Goal: Task Accomplishment & Management: Use online tool/utility

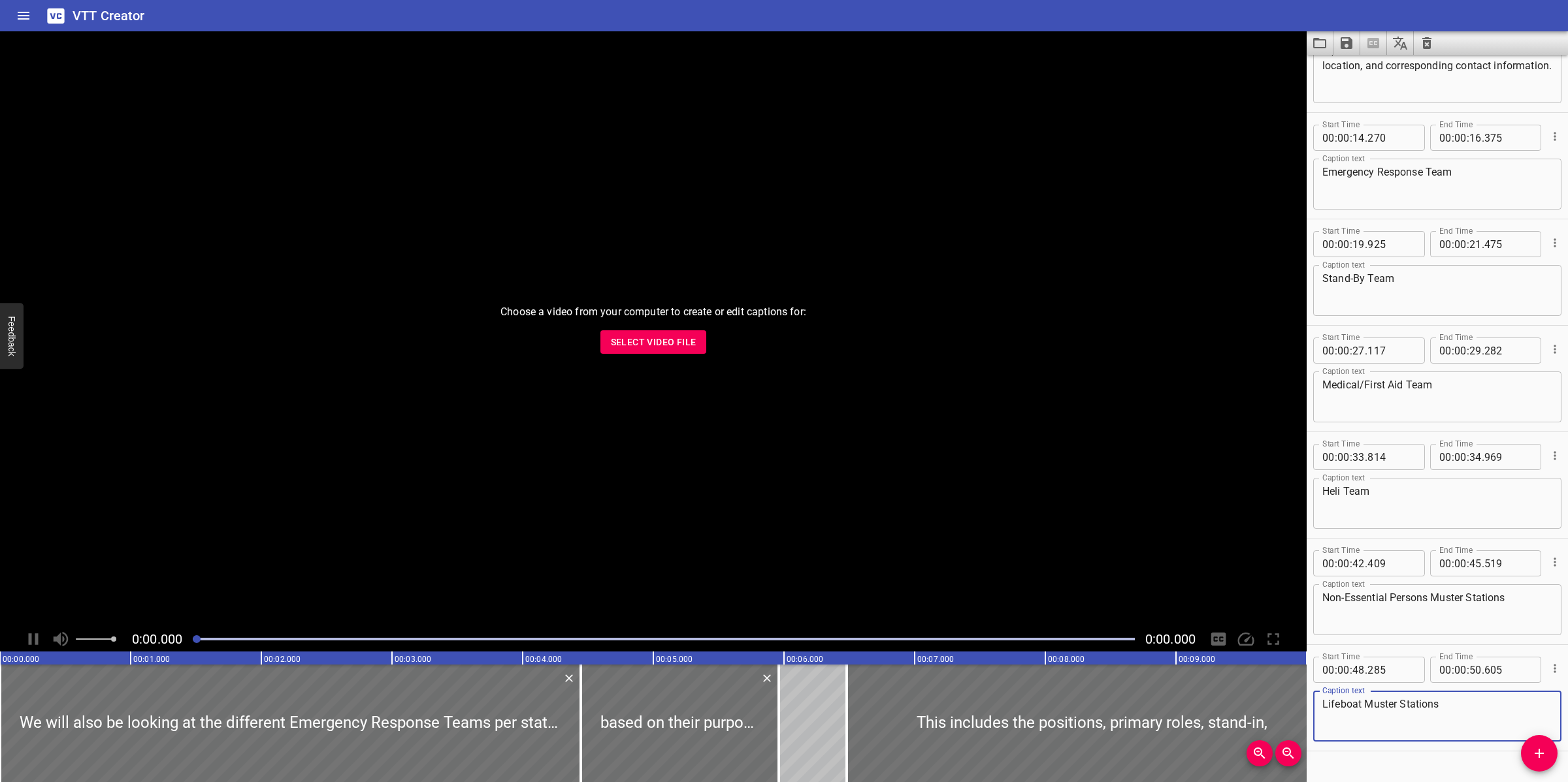
scroll to position [397, 0]
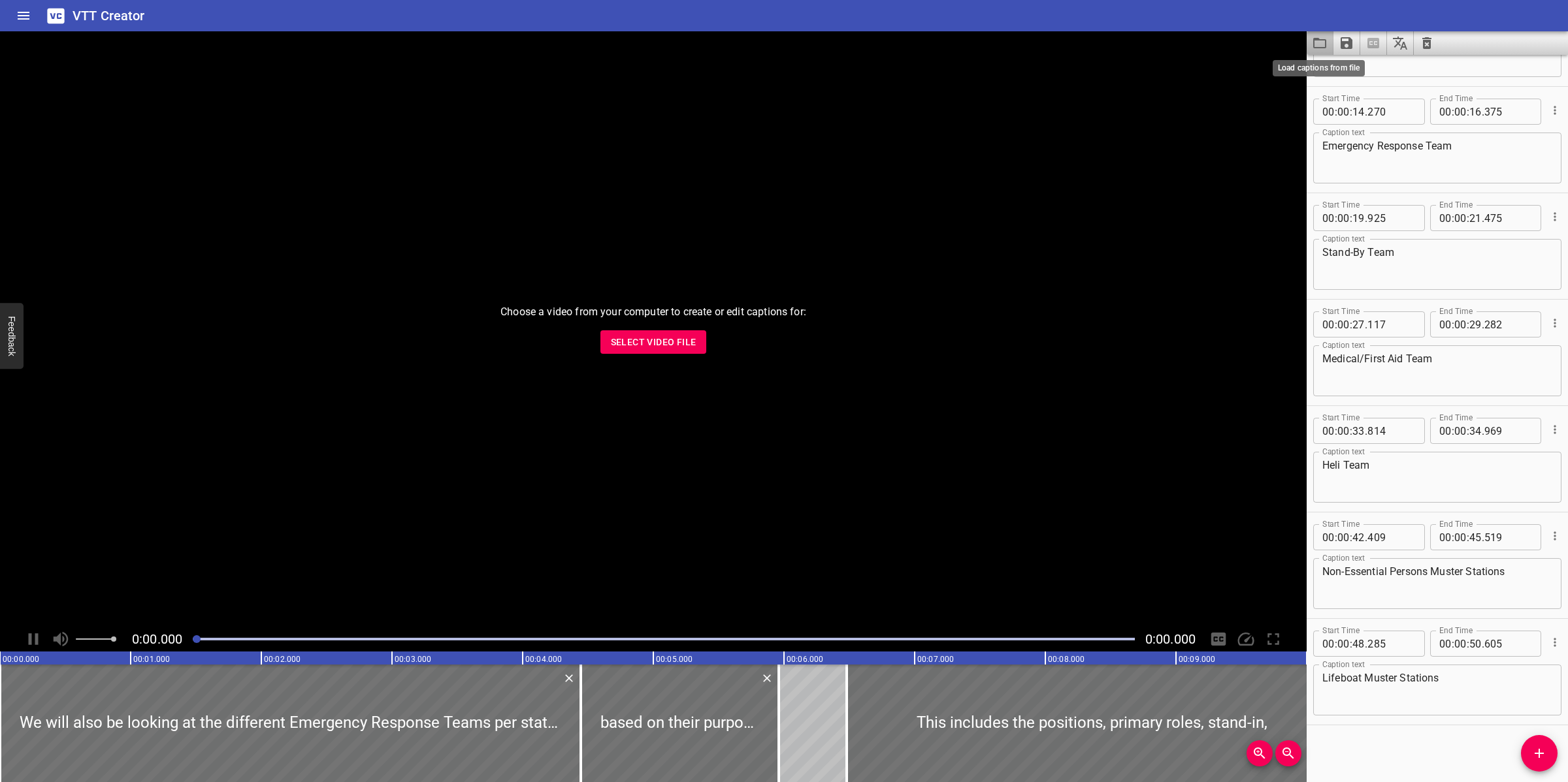
click at [1313, 50] on icon "Load captions from file" at bounding box center [1320, 44] width 16 height 16
click at [687, 337] on span "Select Video File" at bounding box center [653, 343] width 85 height 16
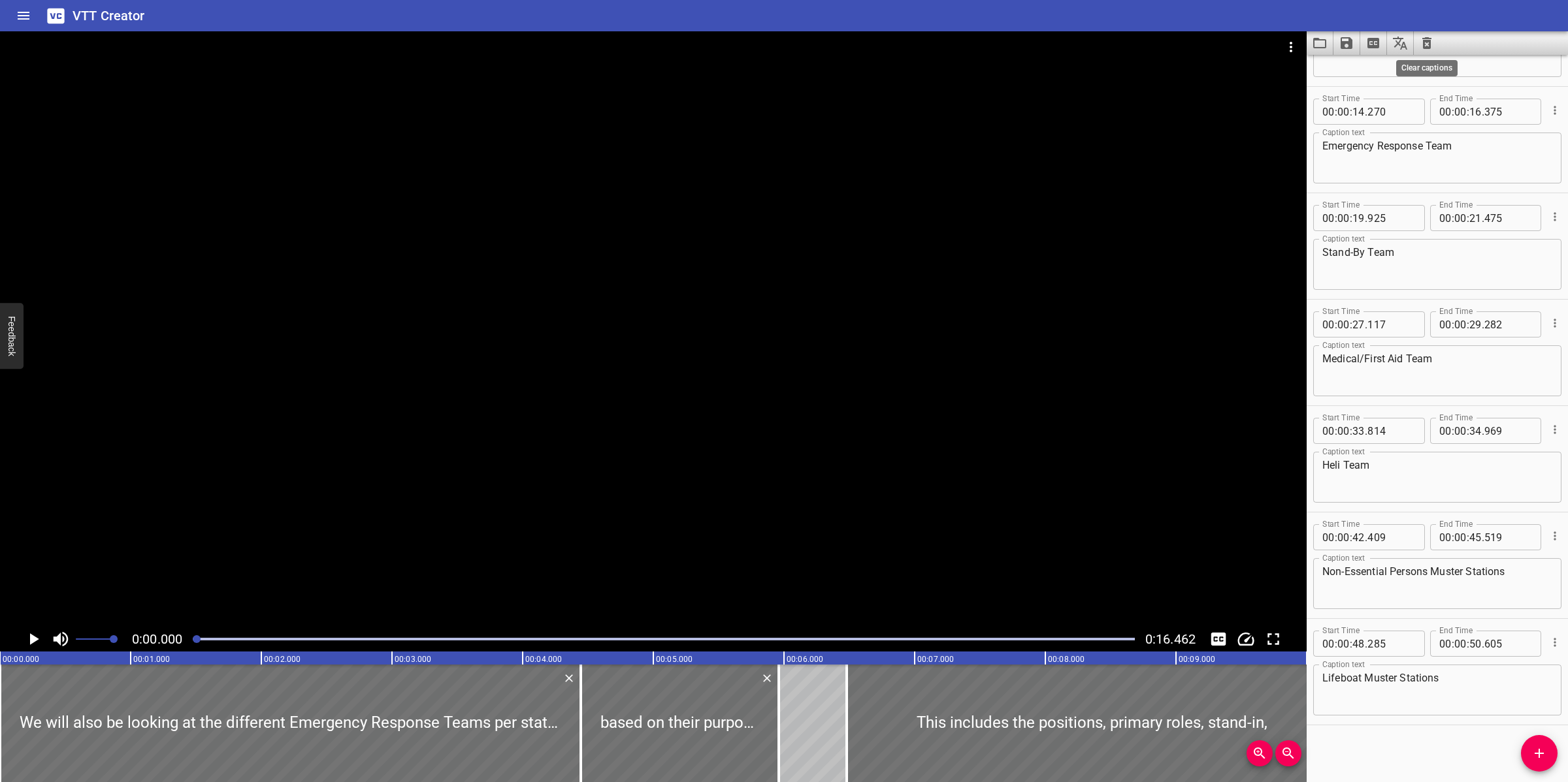
click at [1422, 44] on icon "Clear captions" at bounding box center [1427, 44] width 16 height 16
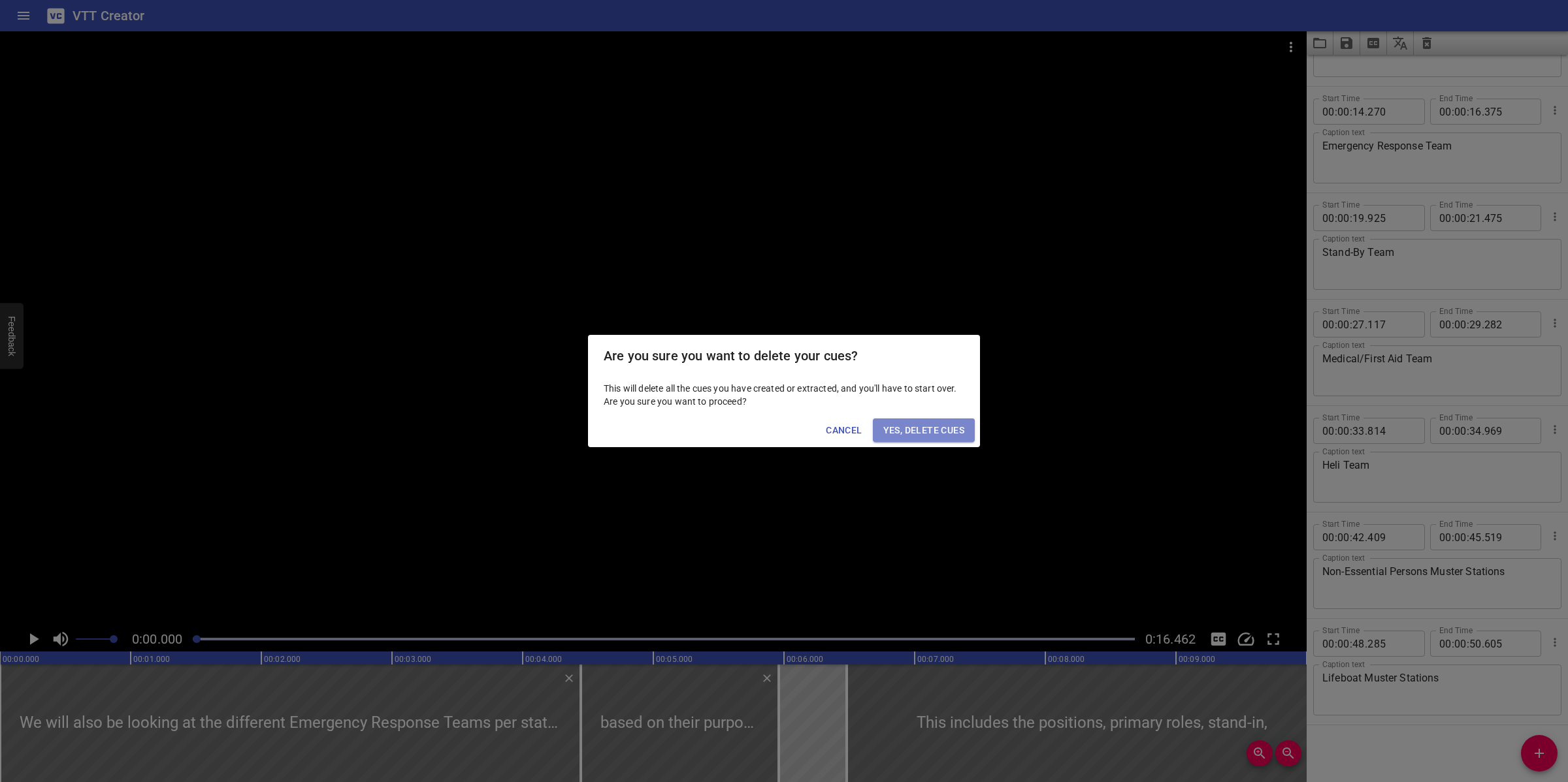
click at [959, 434] on span "Yes, Delete Cues" at bounding box center [923, 431] width 81 height 16
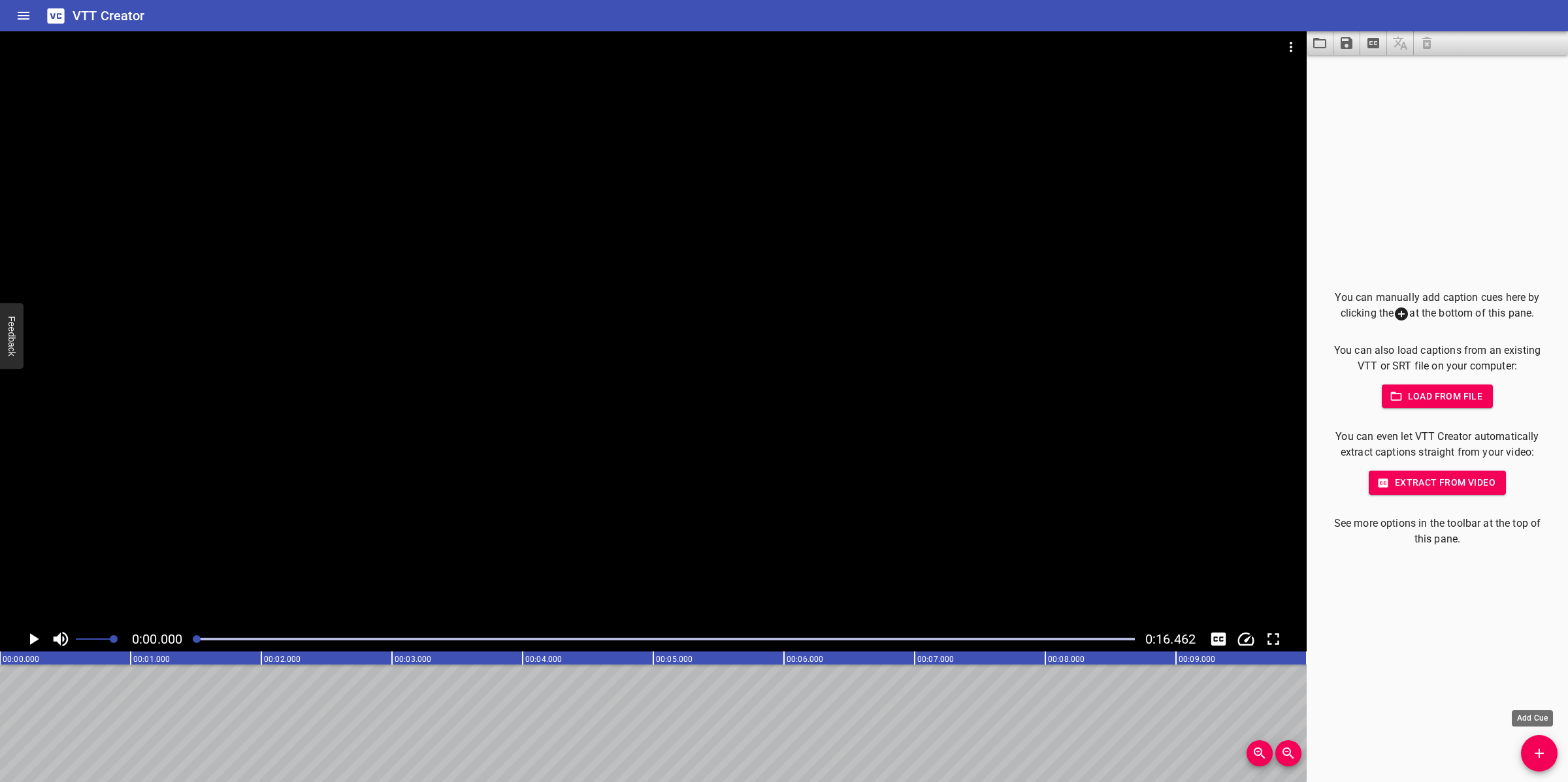
click at [1540, 743] on icon "Add Cue" at bounding box center [1540, 754] width 16 height 16
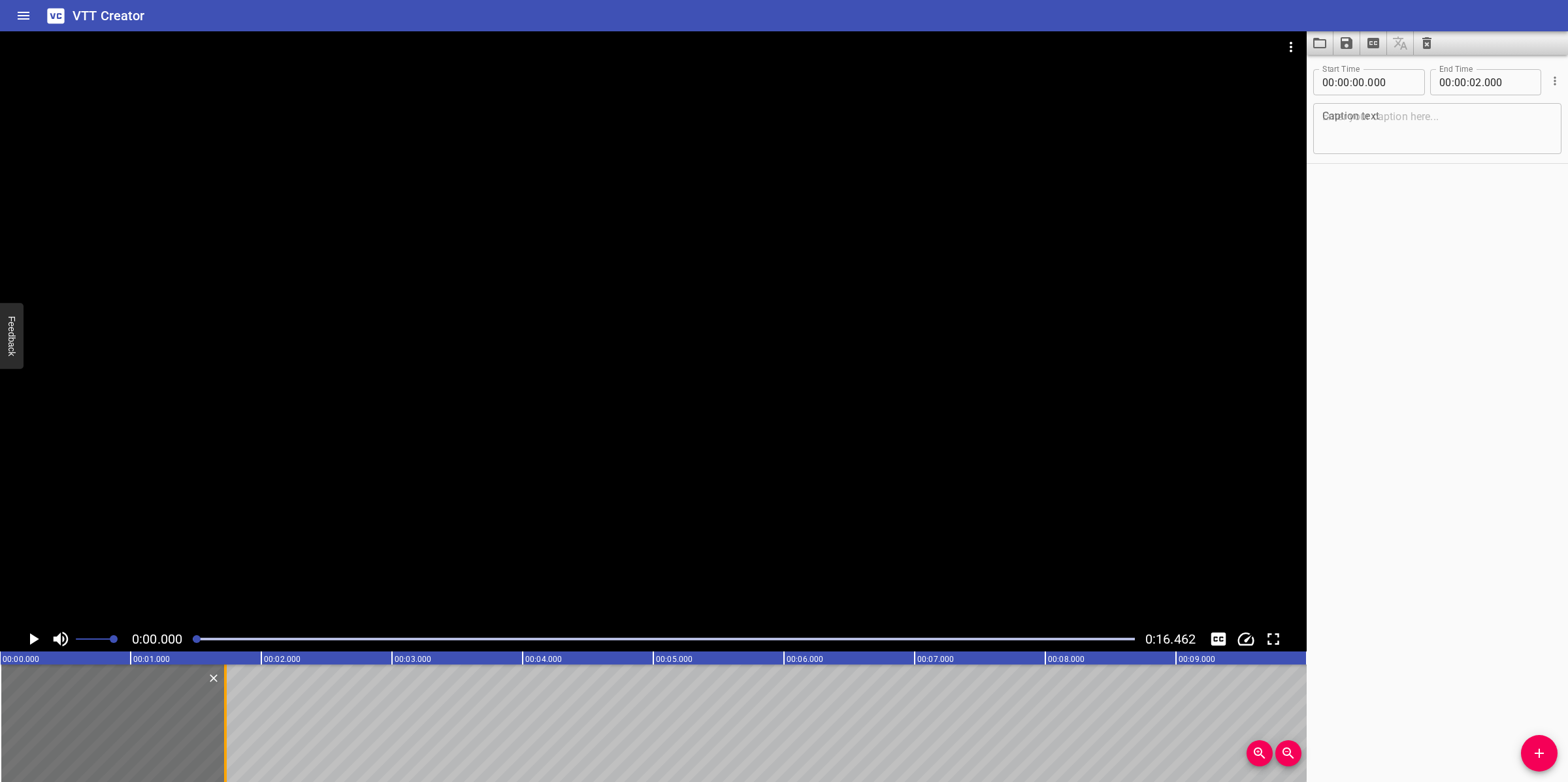
drag, startPoint x: 263, startPoint y: 754, endPoint x: 227, endPoint y: 765, distance: 37.6
click at [227, 743] on div at bounding box center [225, 723] width 13 height 117
type input "01"
type input "725"
click at [1471, 125] on textarea at bounding box center [1437, 129] width 230 height 37
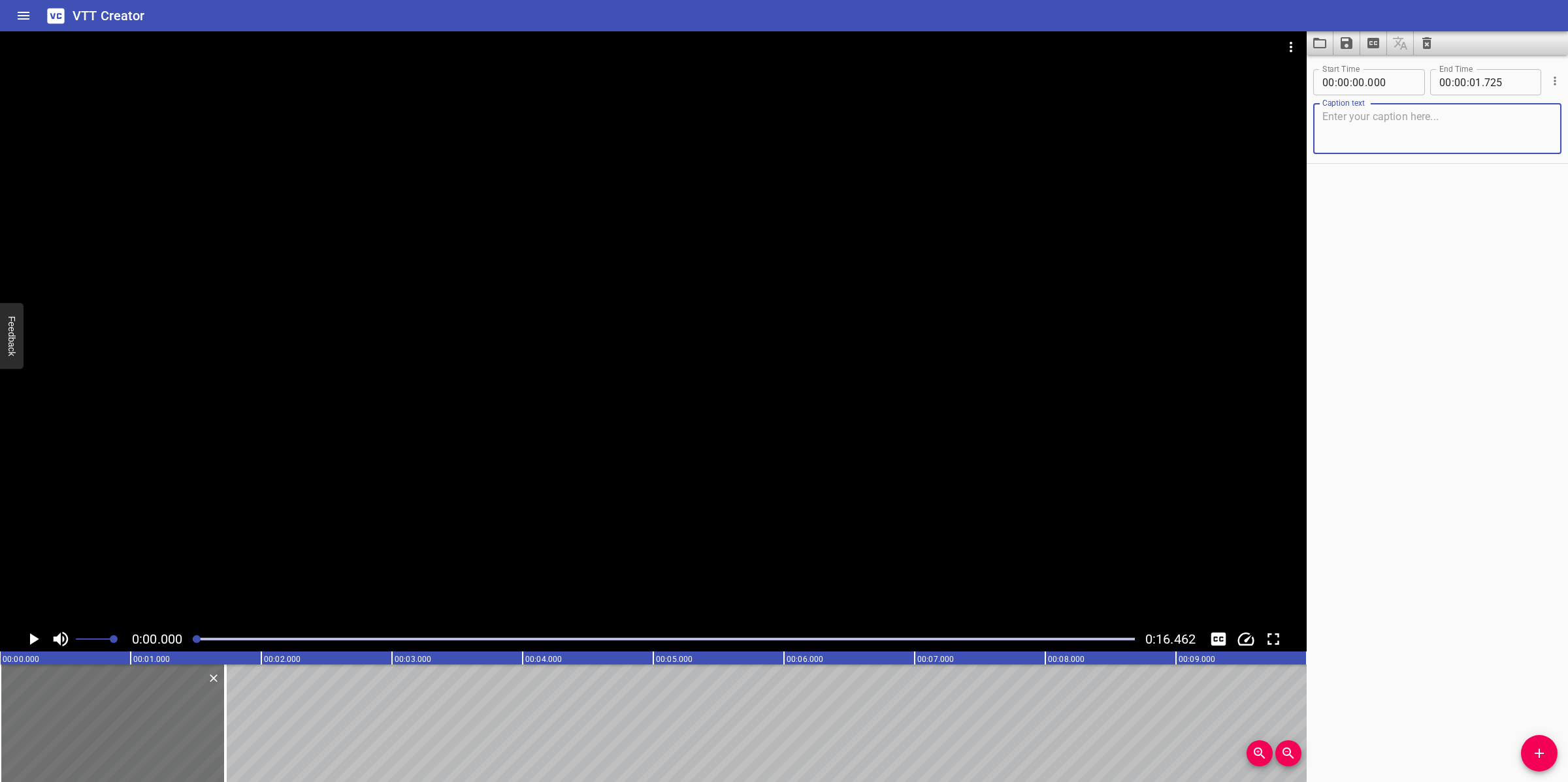
paste textarea "Field Support Vessel (FSV)"
type textarea "Field Support Vessel (FSV)"
click at [781, 299] on div at bounding box center [653, 328] width 1306 height 595
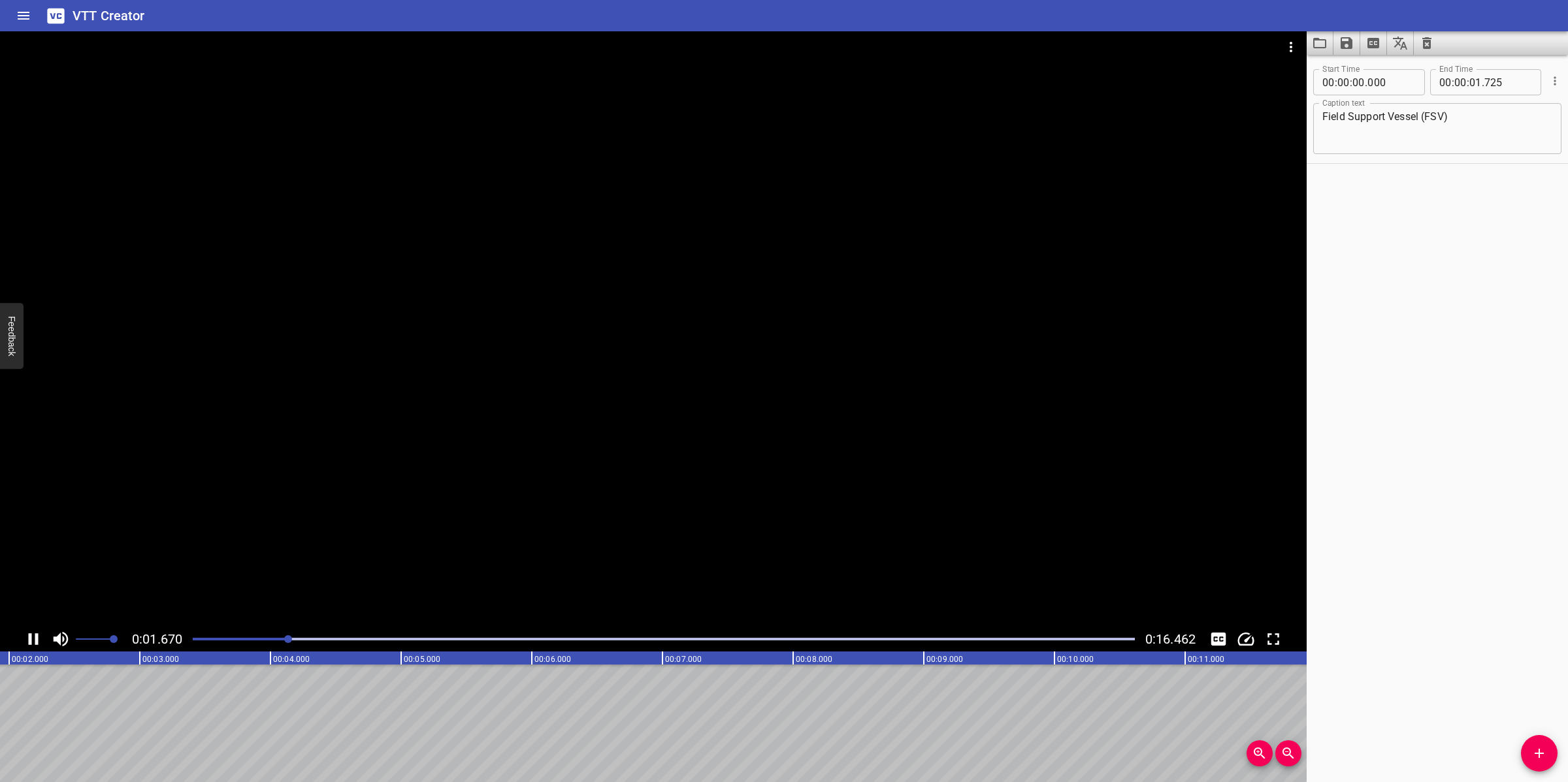
click at [609, 432] on div at bounding box center [653, 328] width 1306 height 595
click at [1537, 743] on button "Add Cue" at bounding box center [1539, 754] width 36 height 36
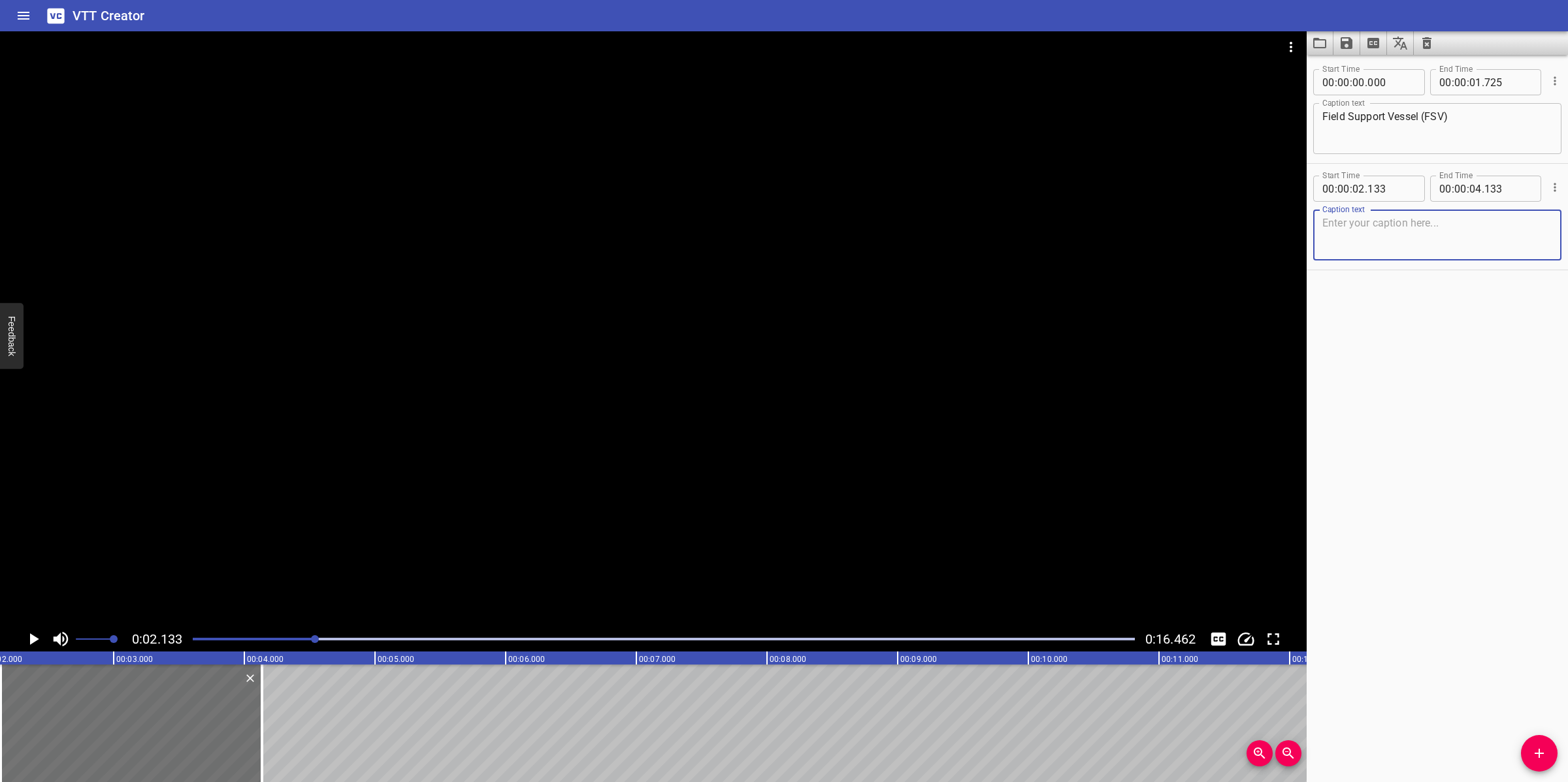
click at [1352, 249] on textarea at bounding box center [1437, 236] width 230 height 37
paste textarea "A permanent Field Support Vessel (FSV)"
type textarea "A permanent Field Support Vessel (FSV)"
click at [414, 517] on div at bounding box center [653, 328] width 1306 height 595
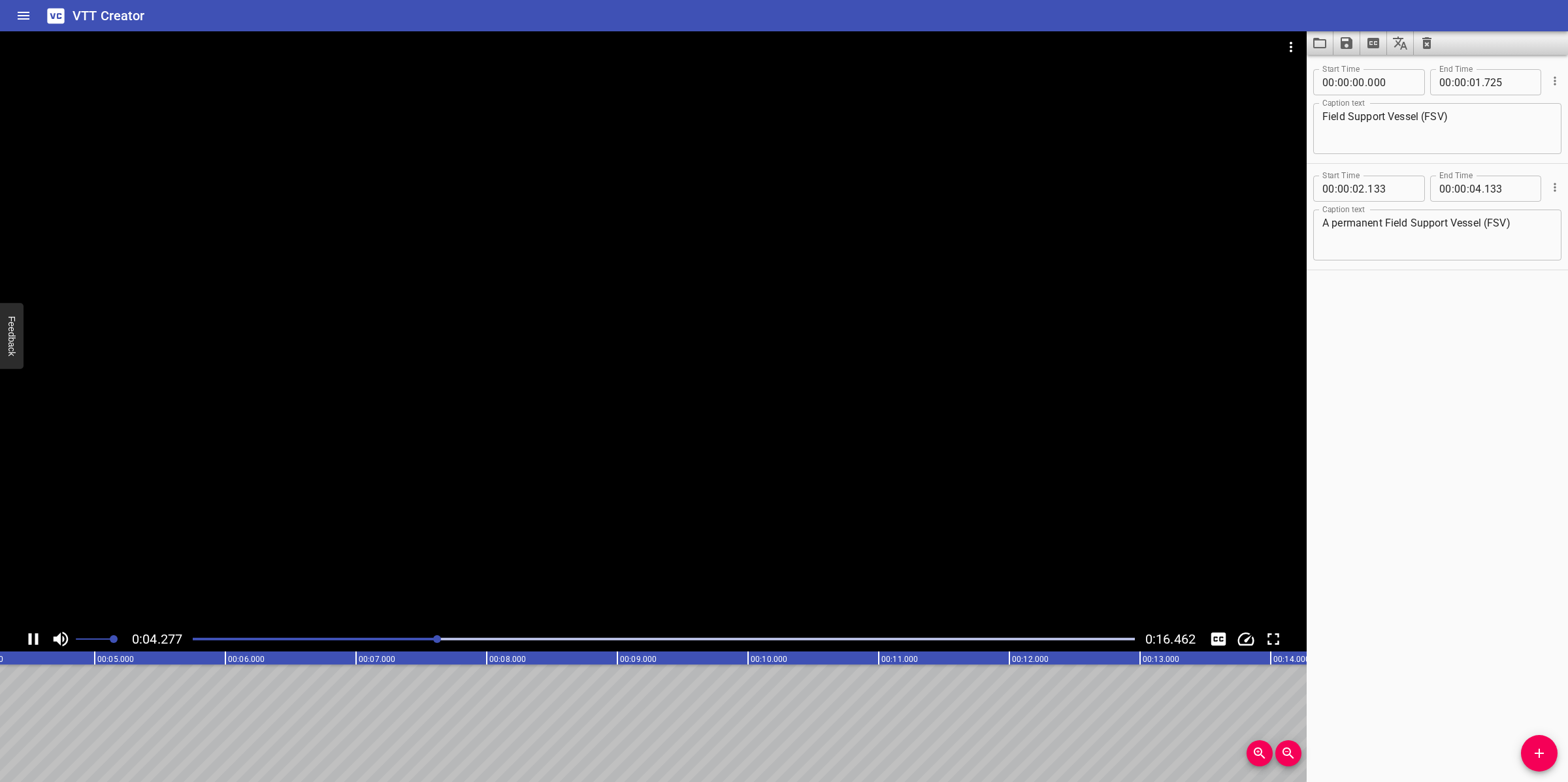
click at [544, 514] on div at bounding box center [653, 328] width 1306 height 595
click at [1469, 190] on input "number" at bounding box center [1475, 188] width 12 height 26
type input "04"
type input "549"
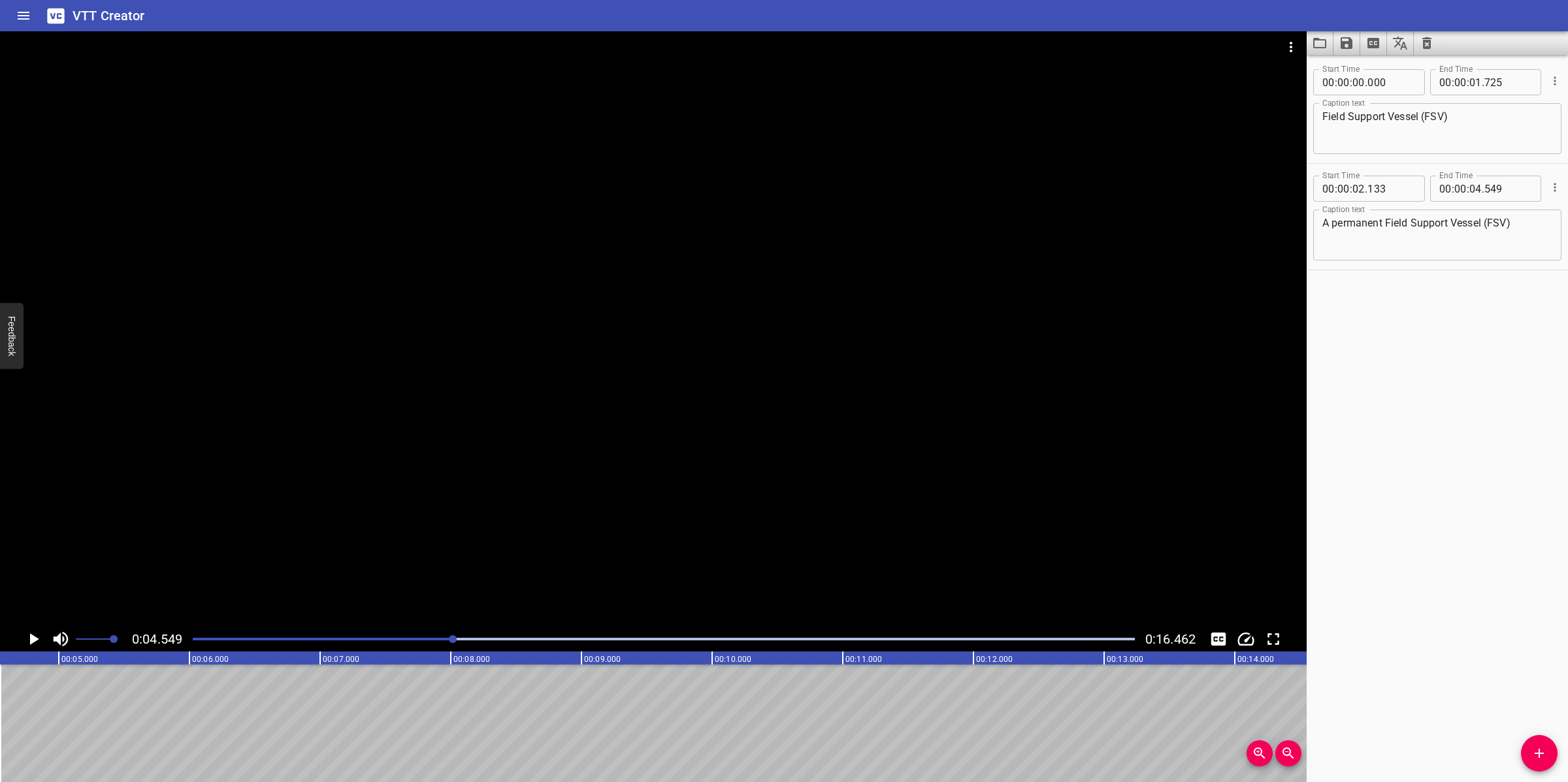
click at [1537, 743] on icon "Add Cue" at bounding box center [1540, 754] width 16 height 16
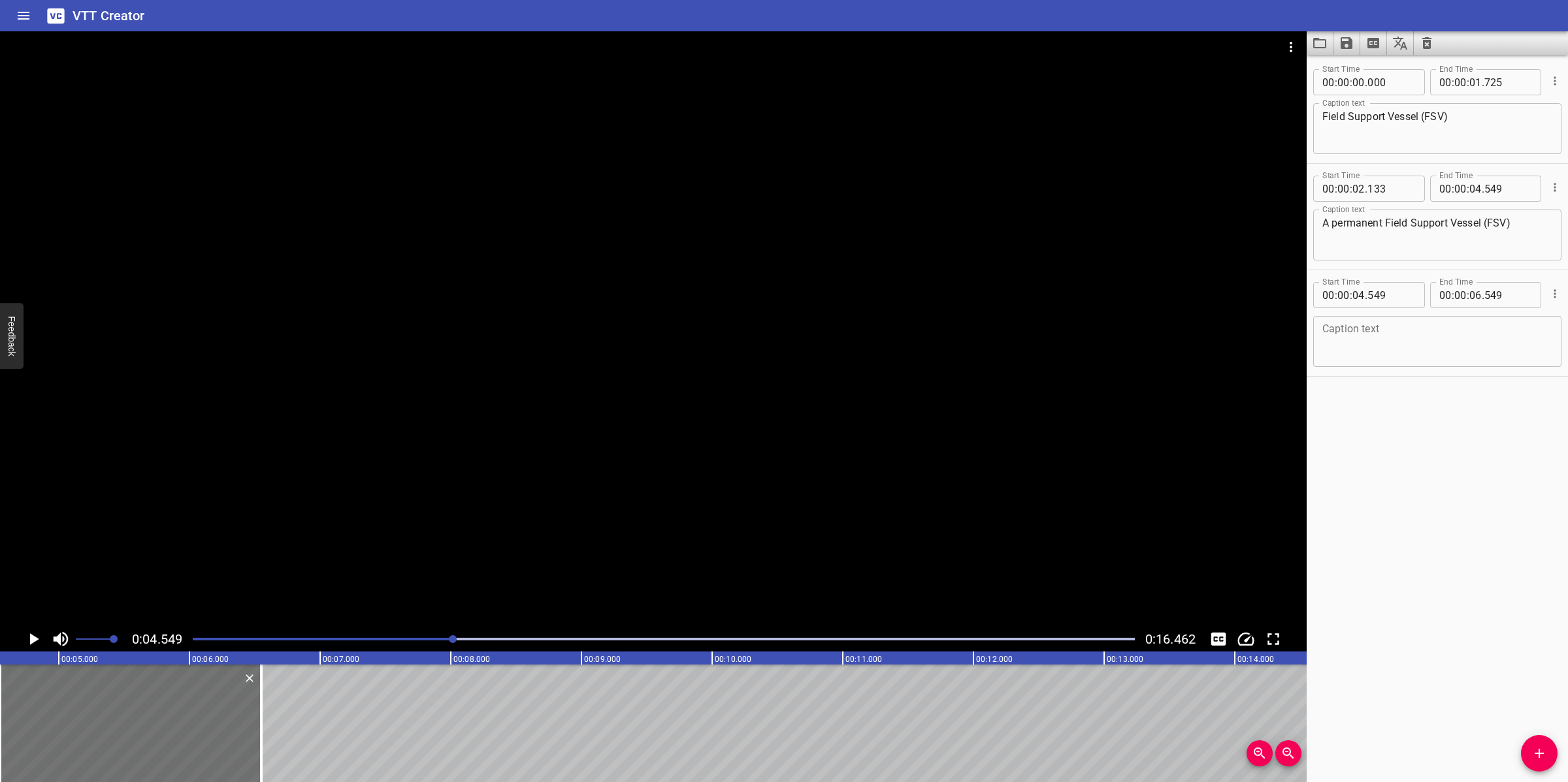
click at [1375, 350] on textarea at bounding box center [1437, 342] width 230 height 37
paste textarea "is always available in the vicinity of SV-CPP (2)and will act as the initial pl…"
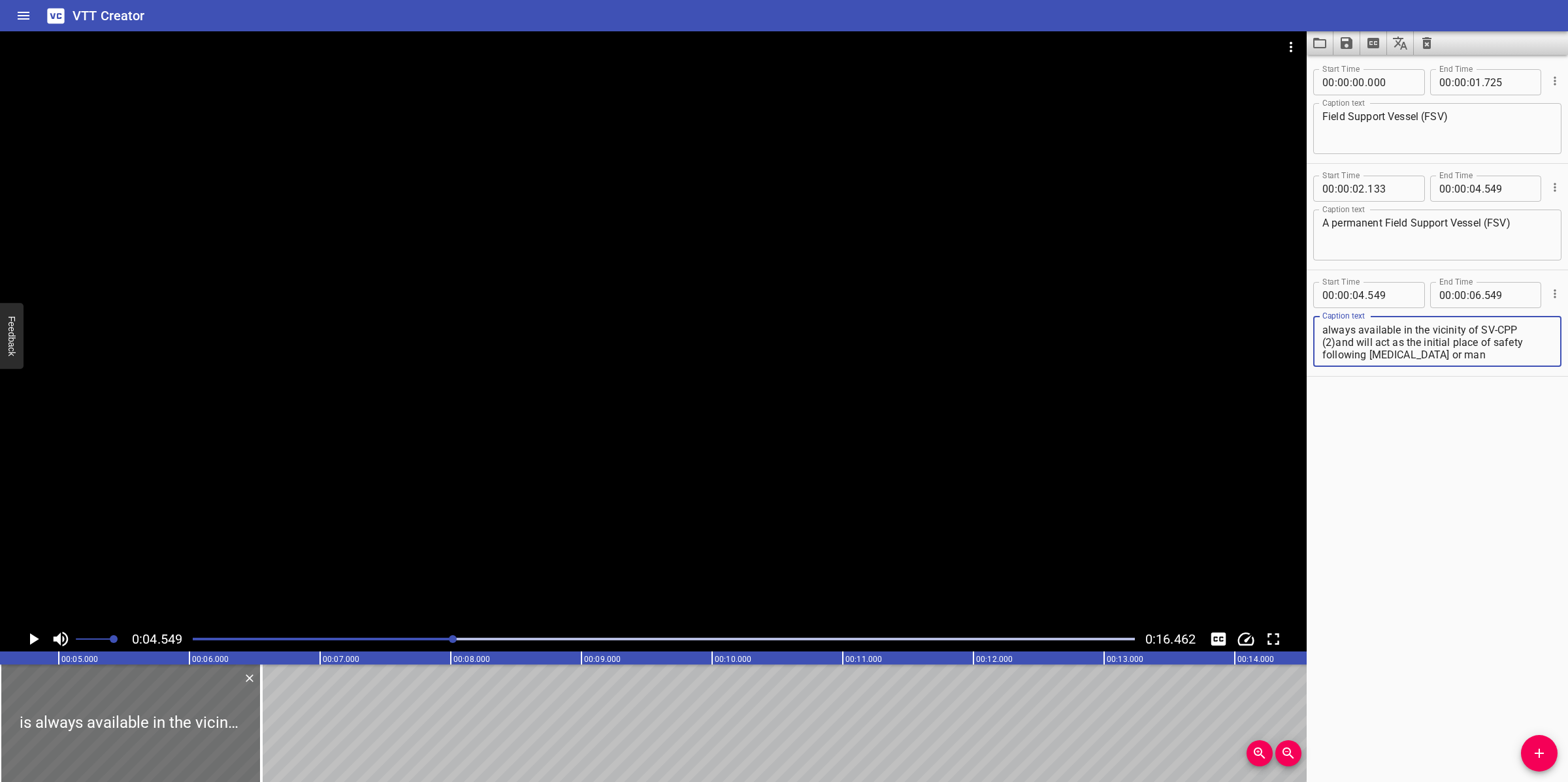
click at [1343, 351] on textarea "is always available in the vicinity of SV-CPP (2)and will act as the initial pl…" at bounding box center [1437, 342] width 230 height 37
click at [1346, 320] on div "is always available in the vicinity of SV-CPP (2)and will act as the initial pl…" at bounding box center [1436, 341] width 248 height 51
click at [1362, 328] on textarea "is always available in the vicinity of SV-CPP (2)and will act as the initial pl…" at bounding box center [1437, 342] width 230 height 37
click at [1322, 340] on textarea "is always available in the vicinity of SV-CPP (2)and will act as the initial pl…" at bounding box center [1437, 342] width 230 height 37
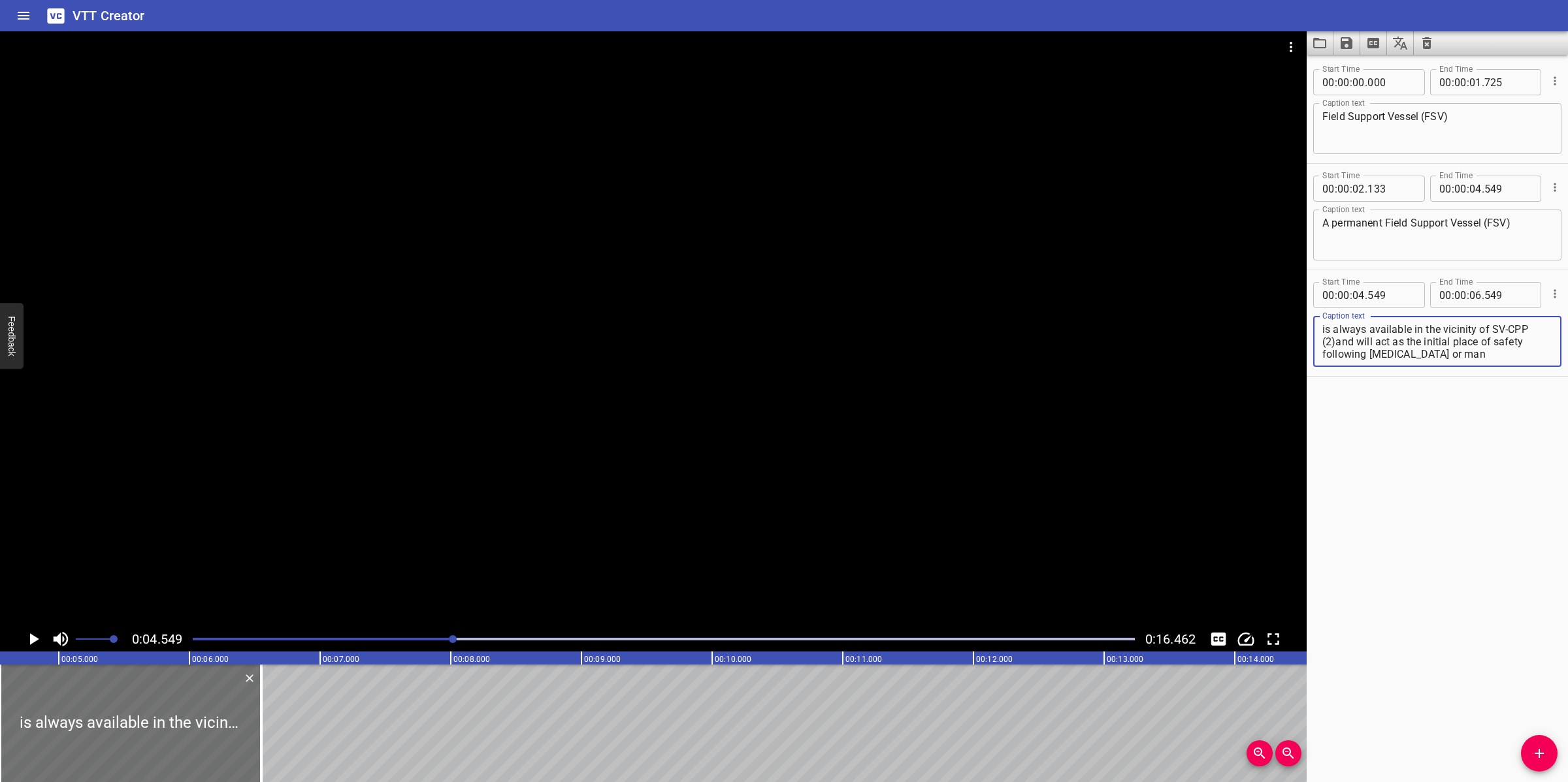
click at [1335, 340] on textarea "is always available in the vicinity of SV-CPP (2)and will act as the initial pl…" at bounding box center [1437, 342] width 230 height 37
click at [643, 522] on div at bounding box center [653, 328] width 1306 height 595
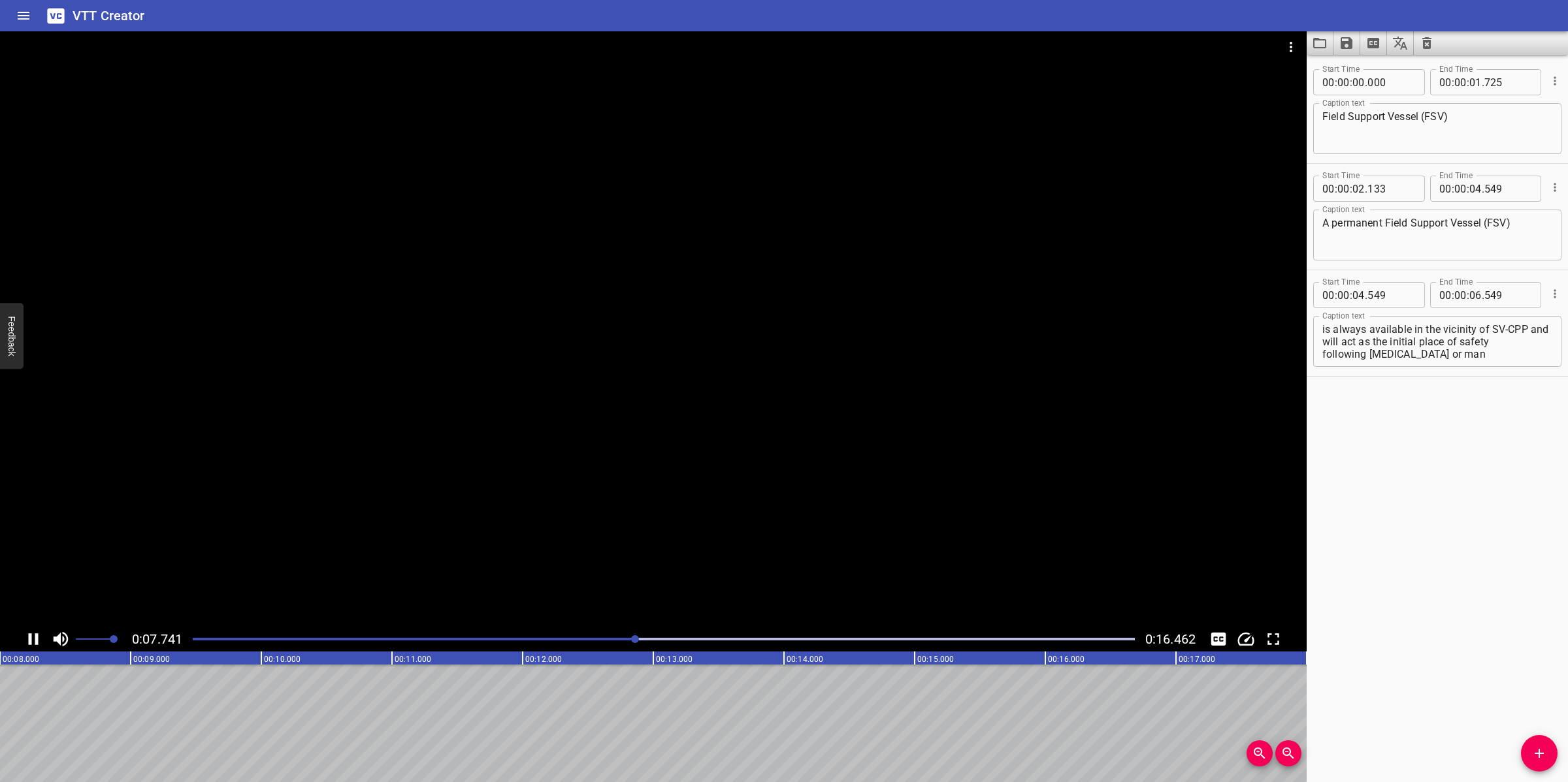
click at [623, 520] on div at bounding box center [653, 328] width 1306 height 595
drag, startPoint x: 1514, startPoint y: 353, endPoint x: 1312, endPoint y: 345, distance: 202.2
click at [1312, 345] on div "Start Time 00 : 00 : 04 . 549 Start Time End Time 00 : 00 : 06 . 549 End Time C…" at bounding box center [1437, 323] width 262 height 106
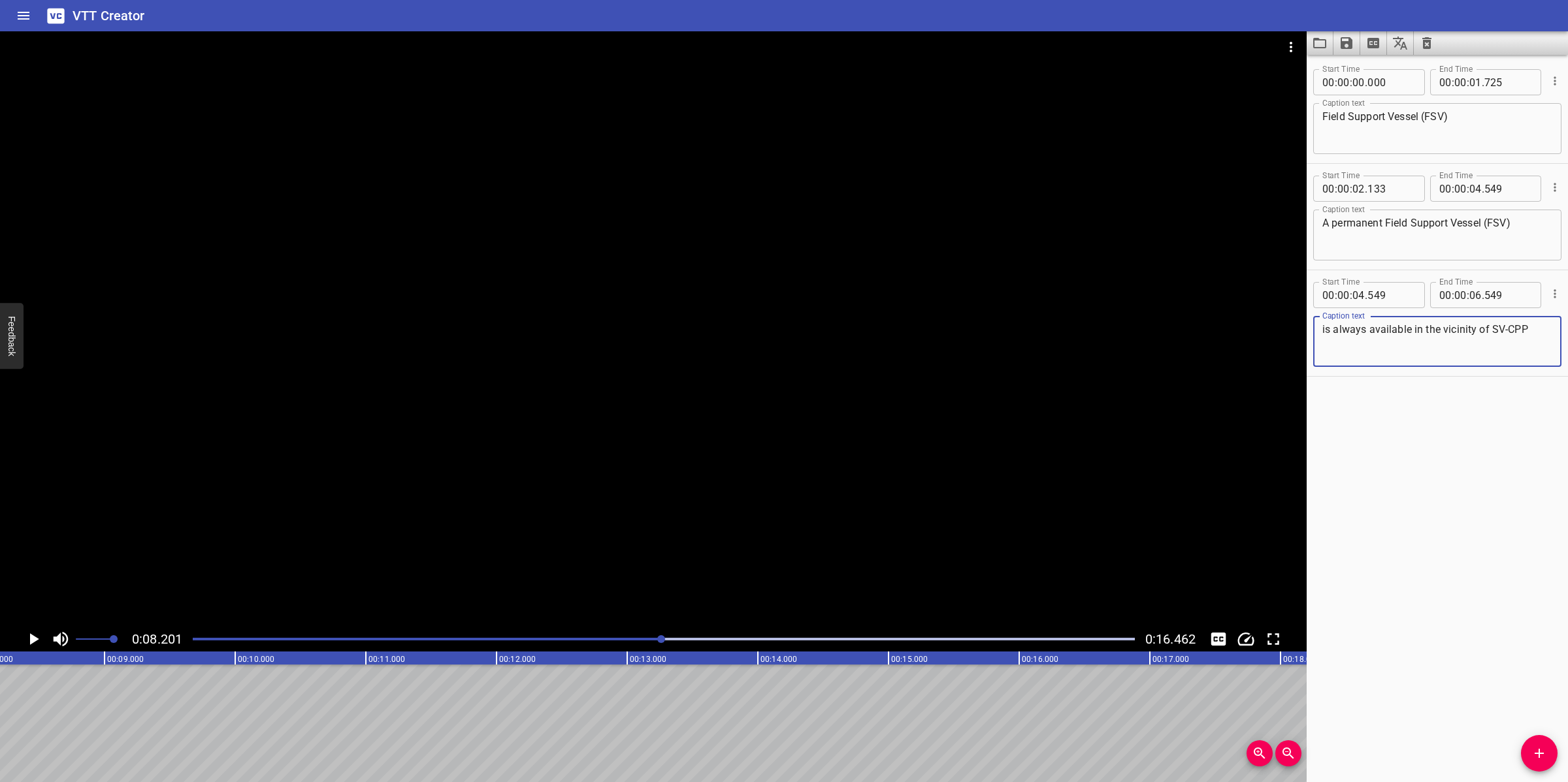
type textarea "is always available in the vicinity of SV-CPP"
click at [1470, 297] on input "number" at bounding box center [1475, 294] width 12 height 26
type input "08"
type input "201"
click at [1530, 743] on span "Add Cue" at bounding box center [1539, 754] width 36 height 16
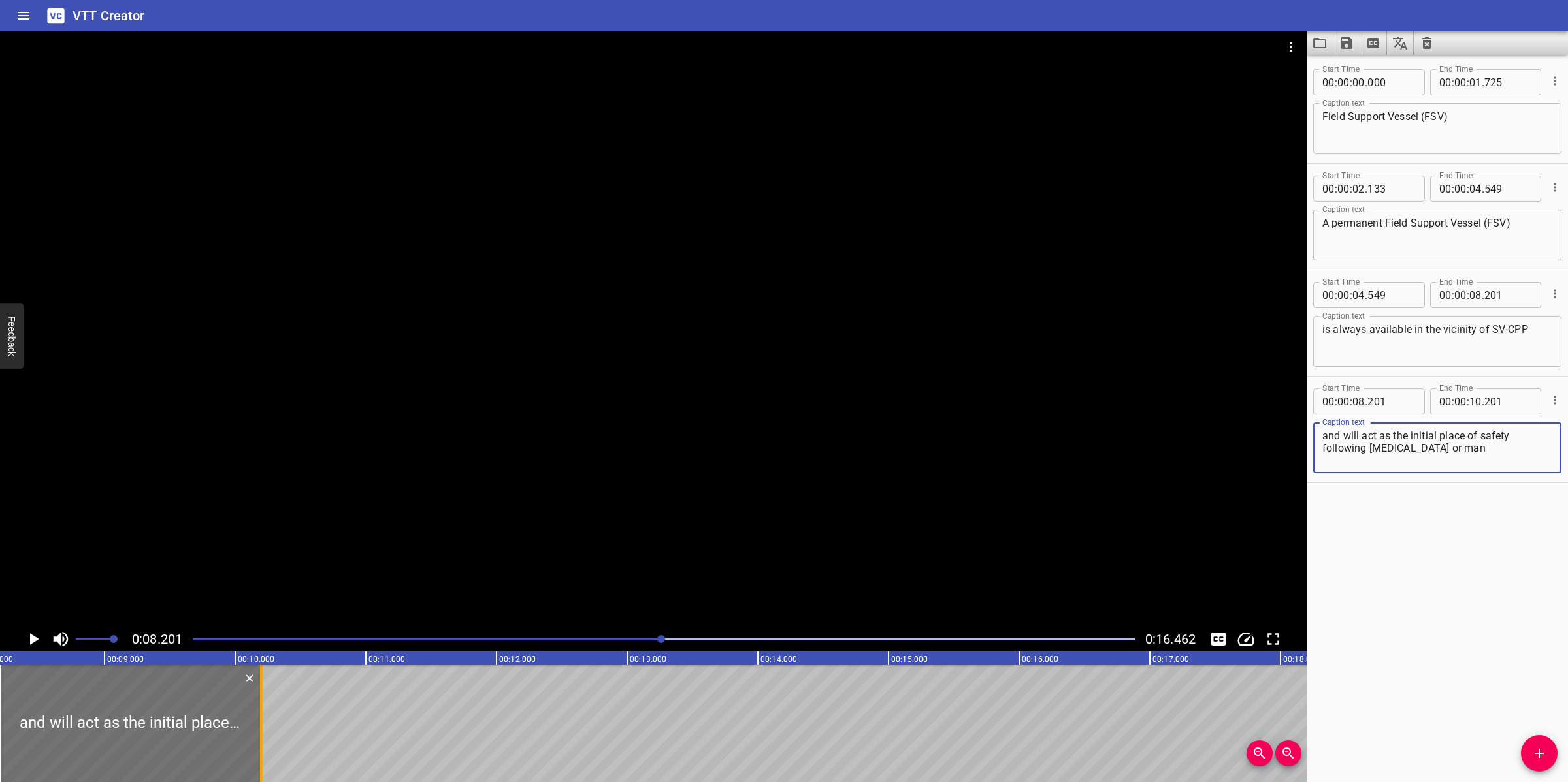
type textarea "and will act as the initial place of safety following [MEDICAL_DATA] or man"
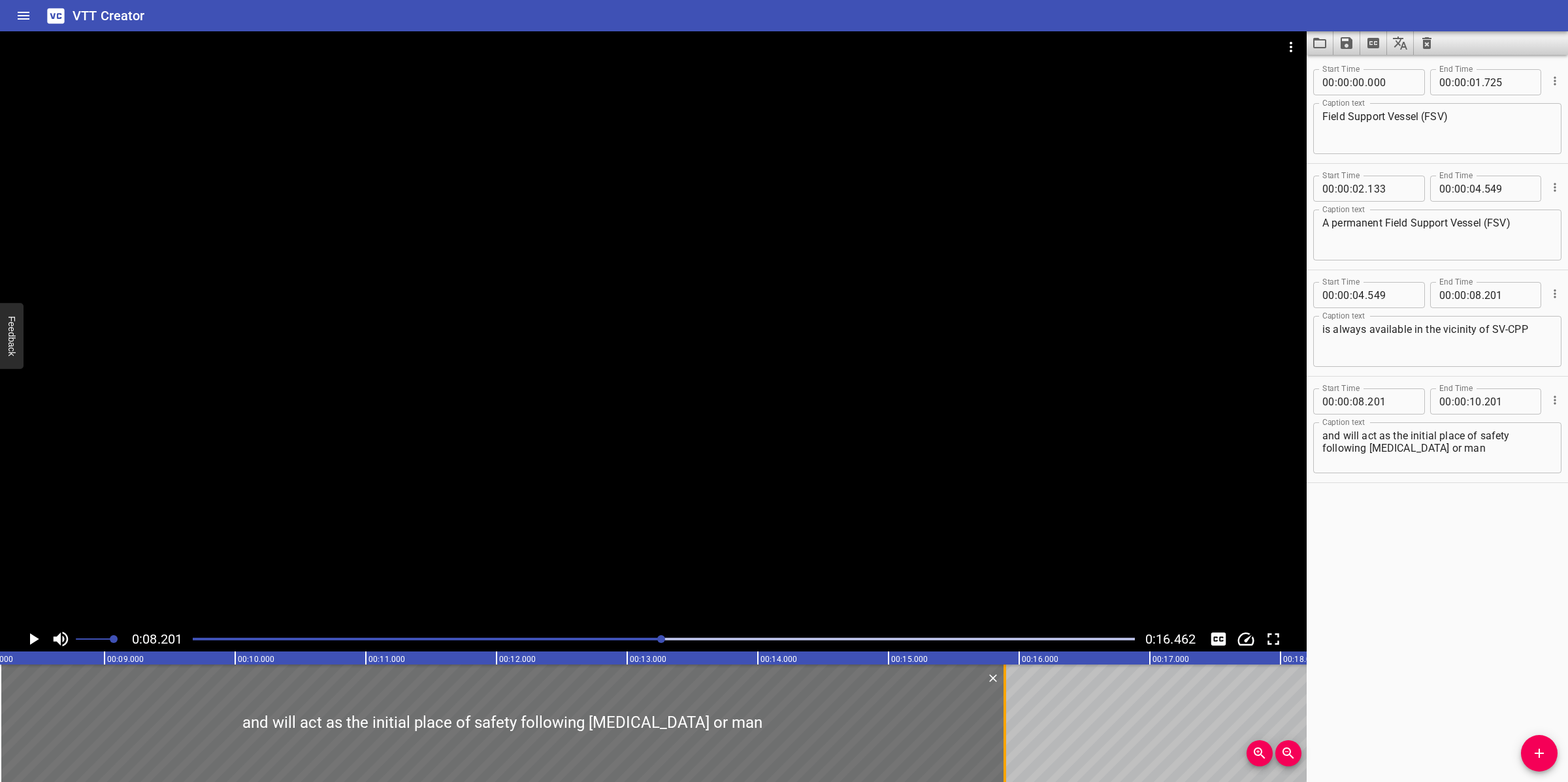
drag, startPoint x: 256, startPoint y: 717, endPoint x: 999, endPoint y: 713, distance: 743.0
click at [999, 713] on div at bounding box center [1005, 723] width 13 height 117
type input "15"
type input "891"
click at [1516, 450] on textarea "and will act as the initial place of safety following [MEDICAL_DATA] or man" at bounding box center [1437, 448] width 230 height 37
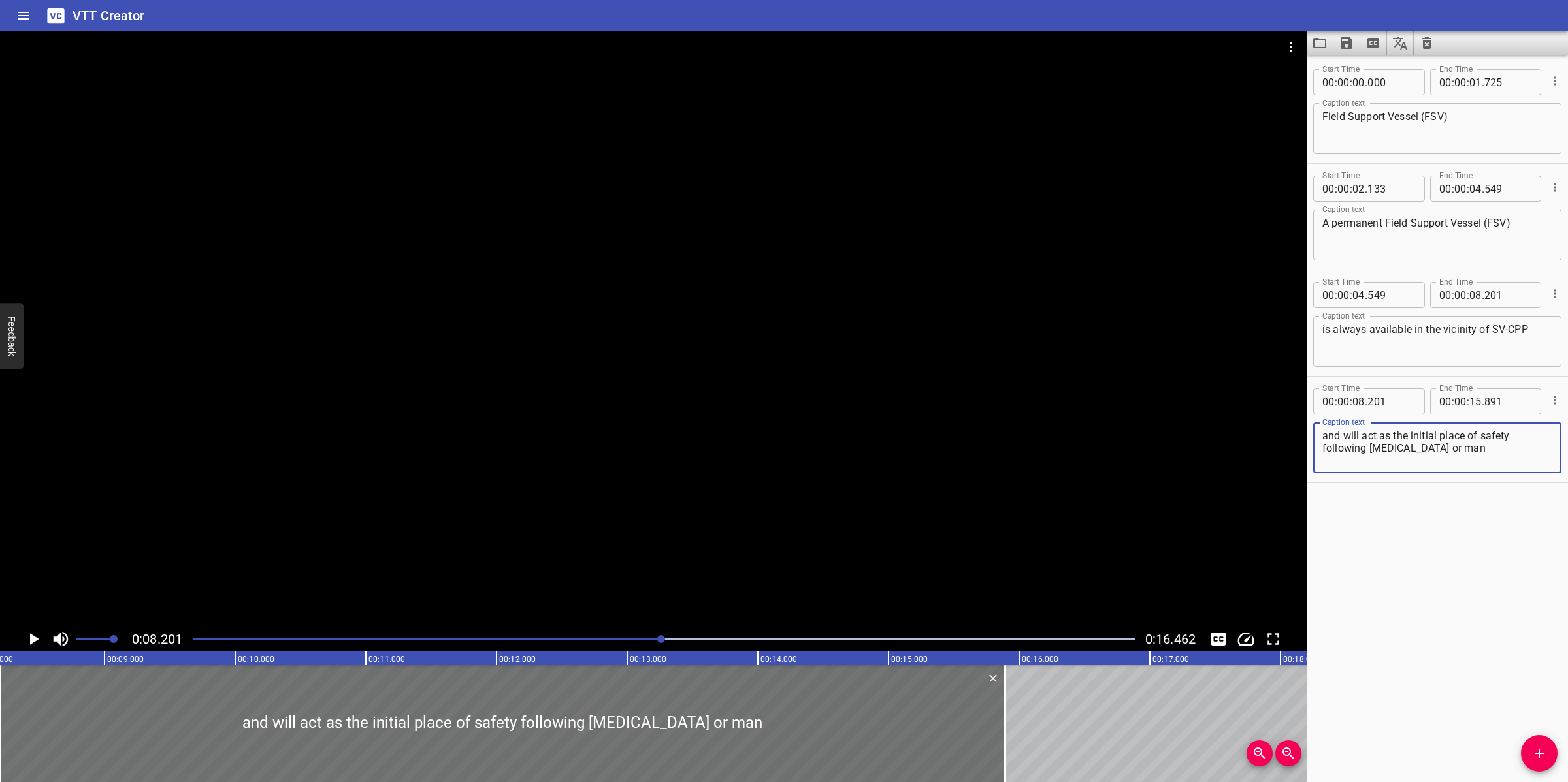
paste textarea "overboard from the facilities."
click at [729, 448] on div at bounding box center [653, 328] width 1306 height 595
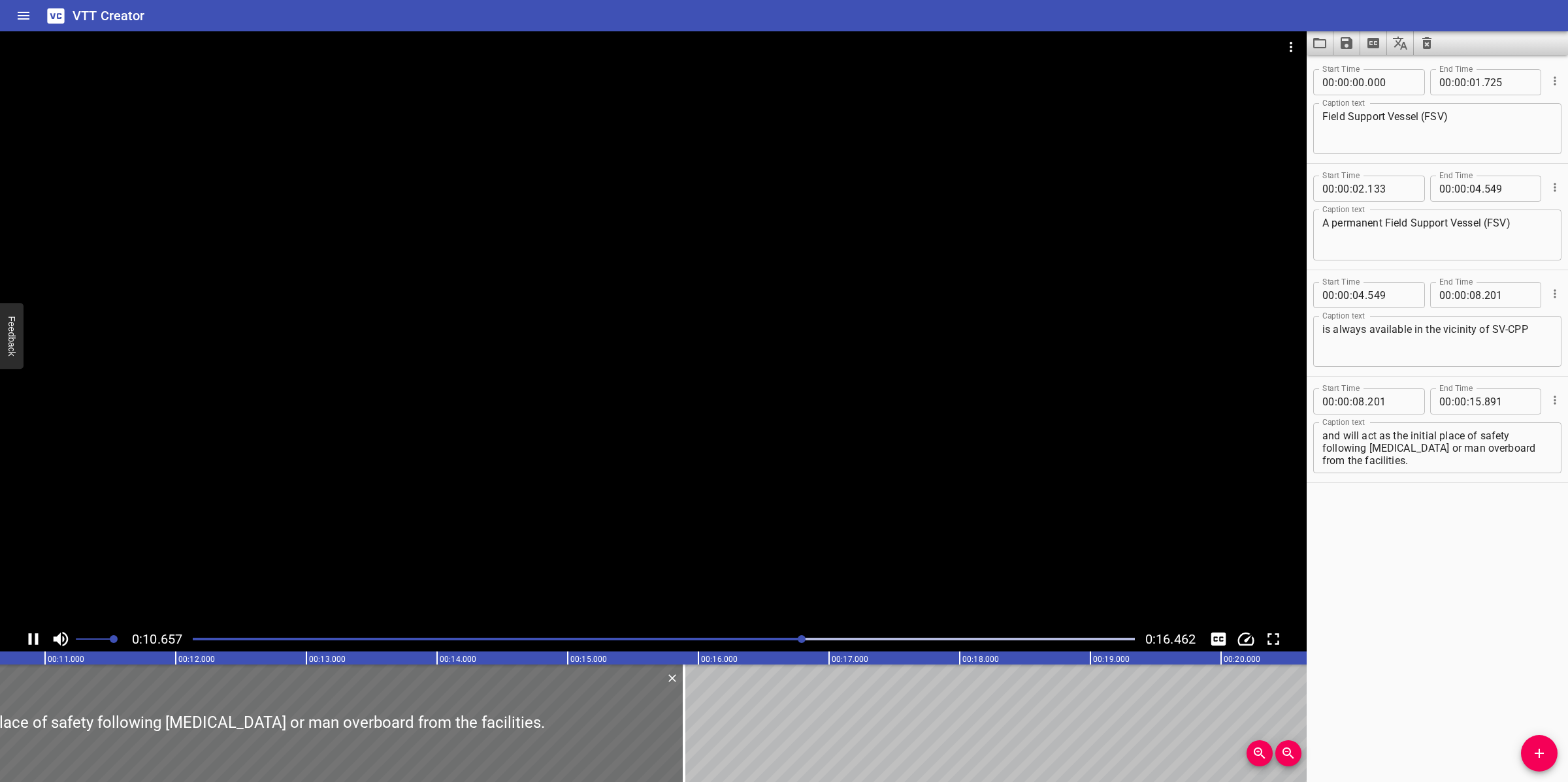
click at [756, 524] on div at bounding box center [653, 328] width 1306 height 595
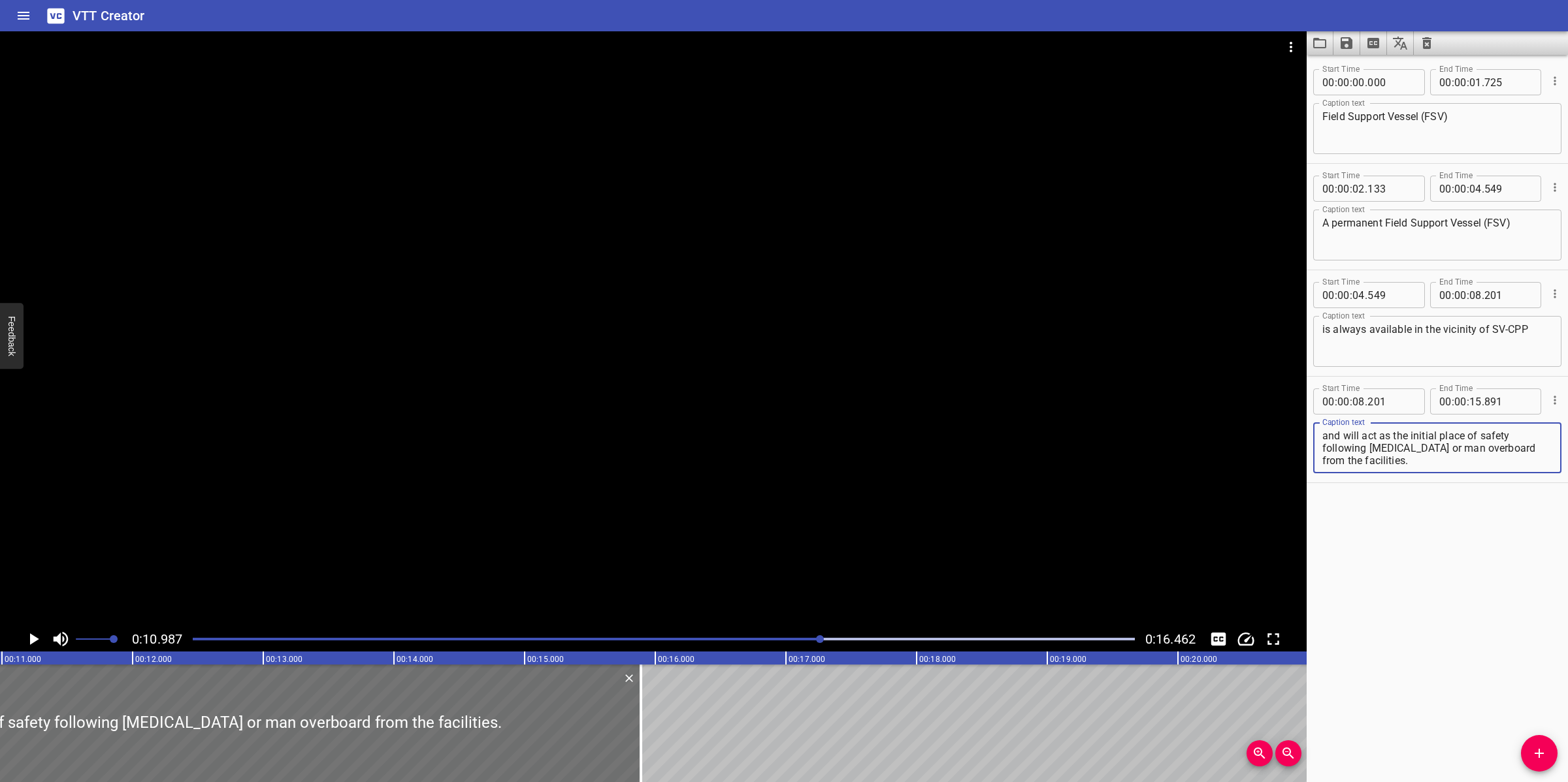
drag, startPoint x: 1461, startPoint y: 464, endPoint x: 1308, endPoint y: 452, distance: 153.5
click at [1310, 452] on div "Start Time 00 : 00 : 08 . 201 Start Time End Time 00 : 00 : 15 . 891 End Time C…" at bounding box center [1437, 430] width 262 height 106
type textarea "and will act as the initial place of safety"
click at [1470, 405] on input "number" at bounding box center [1475, 401] width 12 height 26
type input "10"
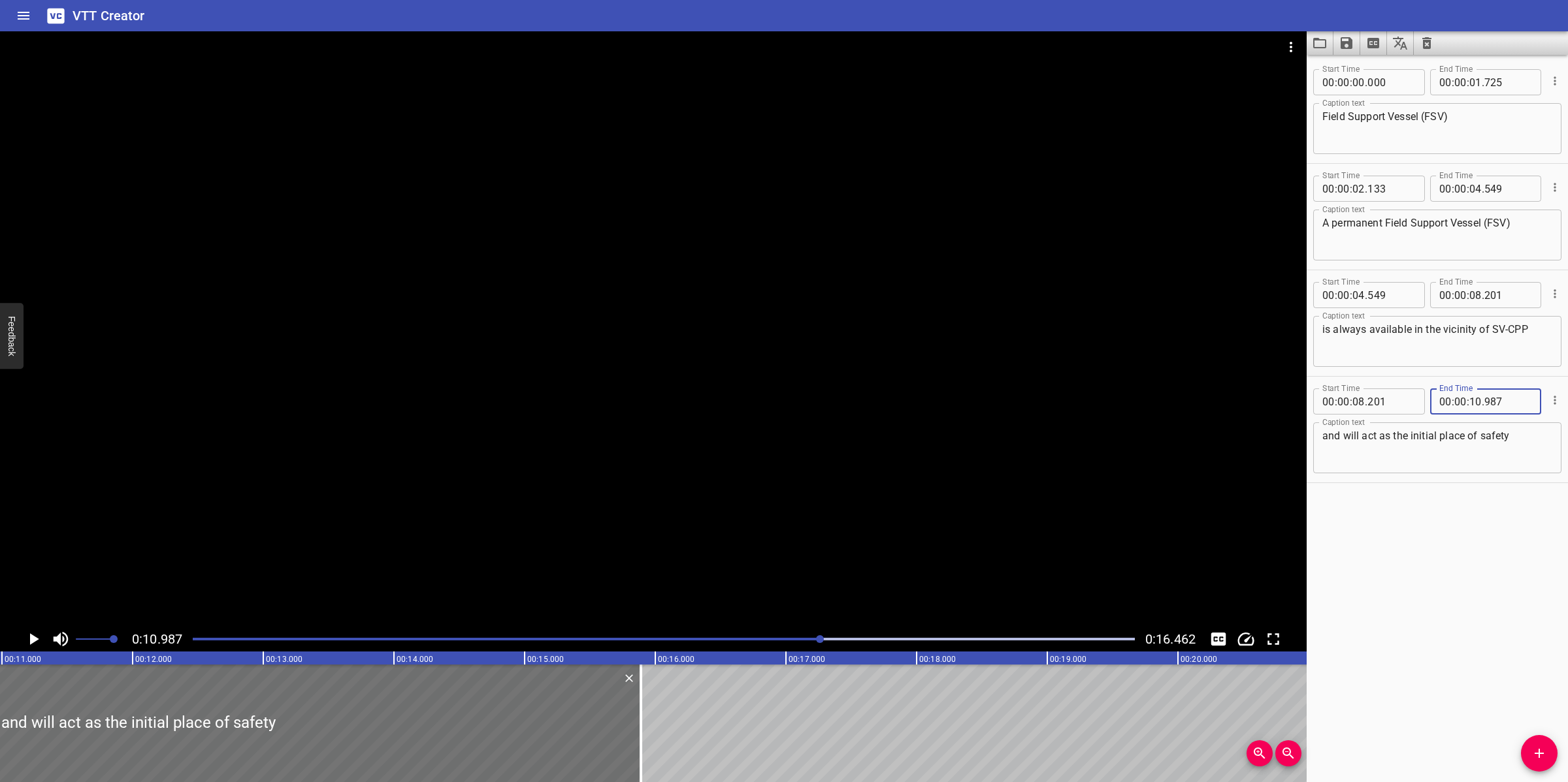
type input "987"
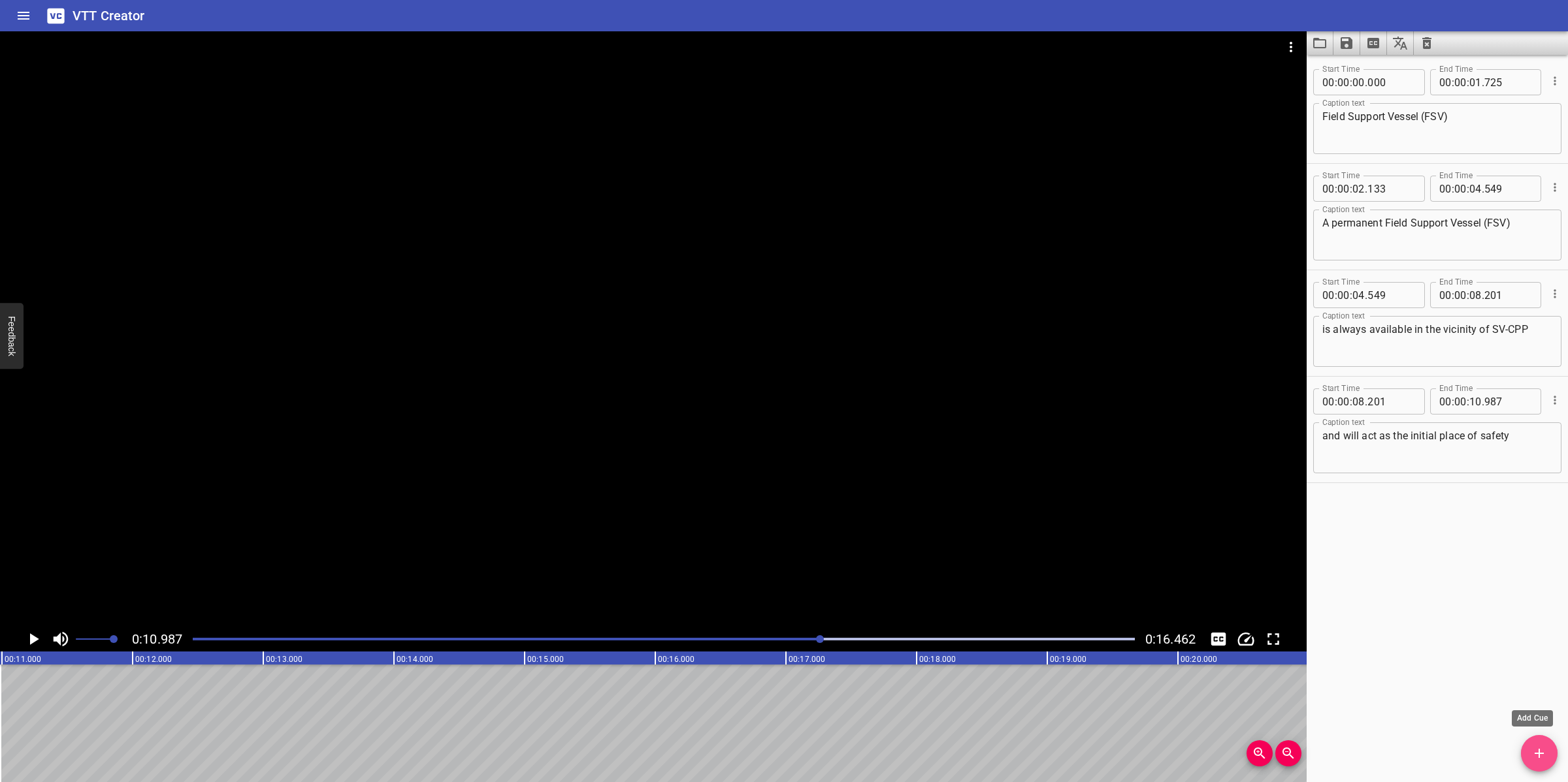
click at [1532, 743] on icon "Add Cue" at bounding box center [1540, 754] width 16 height 16
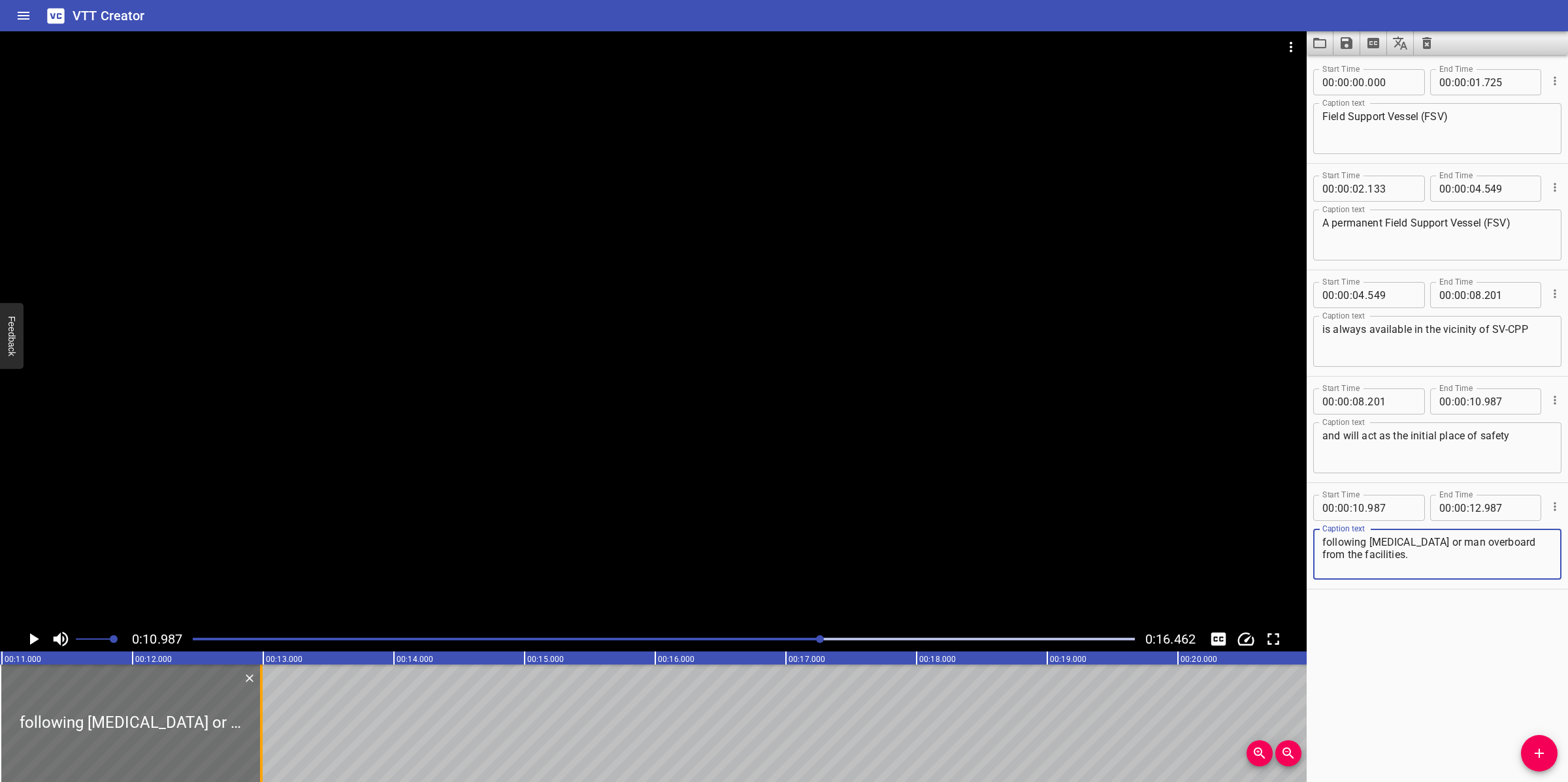
type textarea "following [MEDICAL_DATA] or man overboard from the facilities."
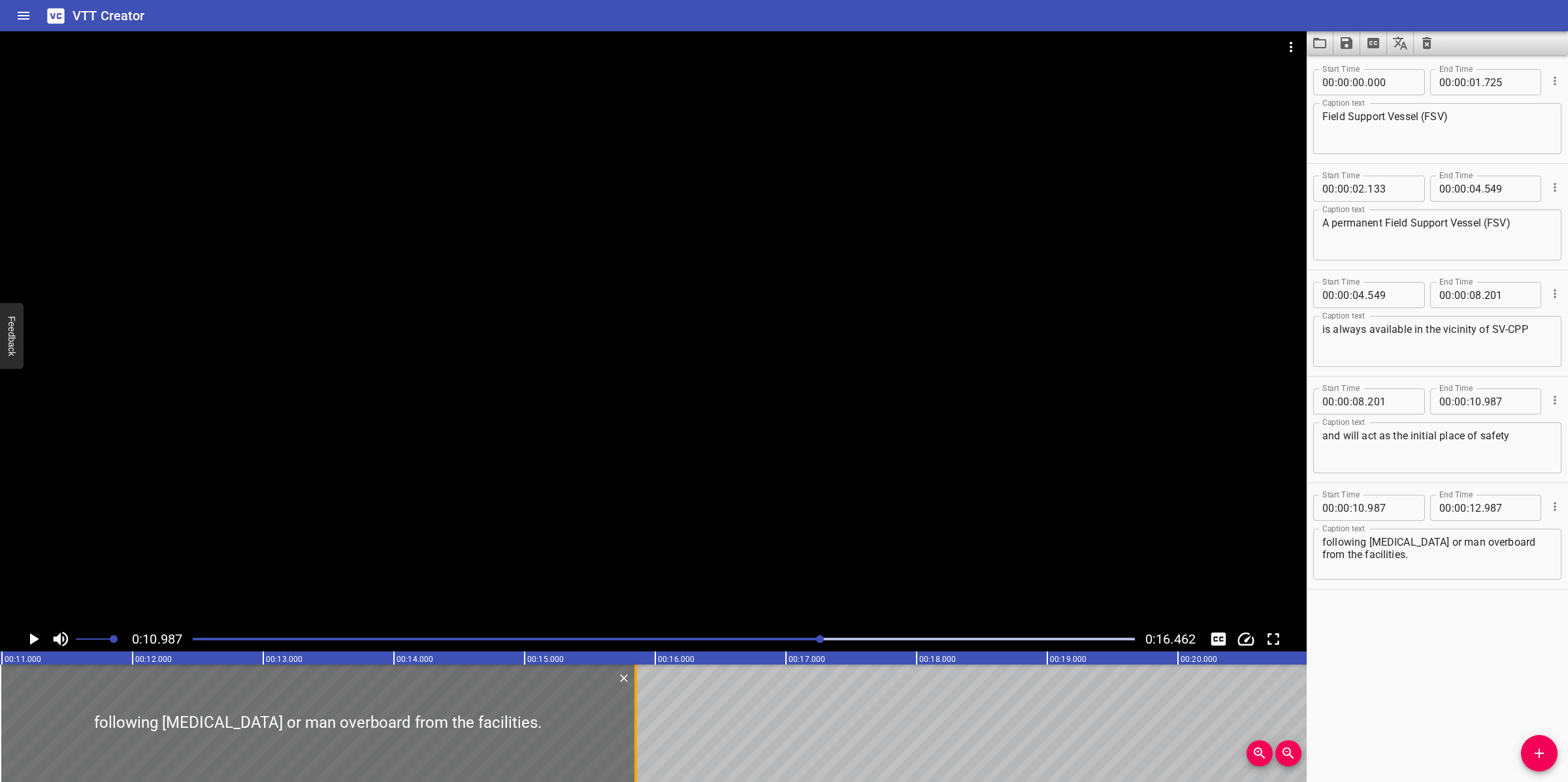
drag, startPoint x: 259, startPoint y: 703, endPoint x: 637, endPoint y: 694, distance: 378.1
click at [637, 694] on div at bounding box center [635, 723] width 3 height 117
type input "15"
type input "877"
click at [737, 571] on div at bounding box center [653, 328] width 1306 height 595
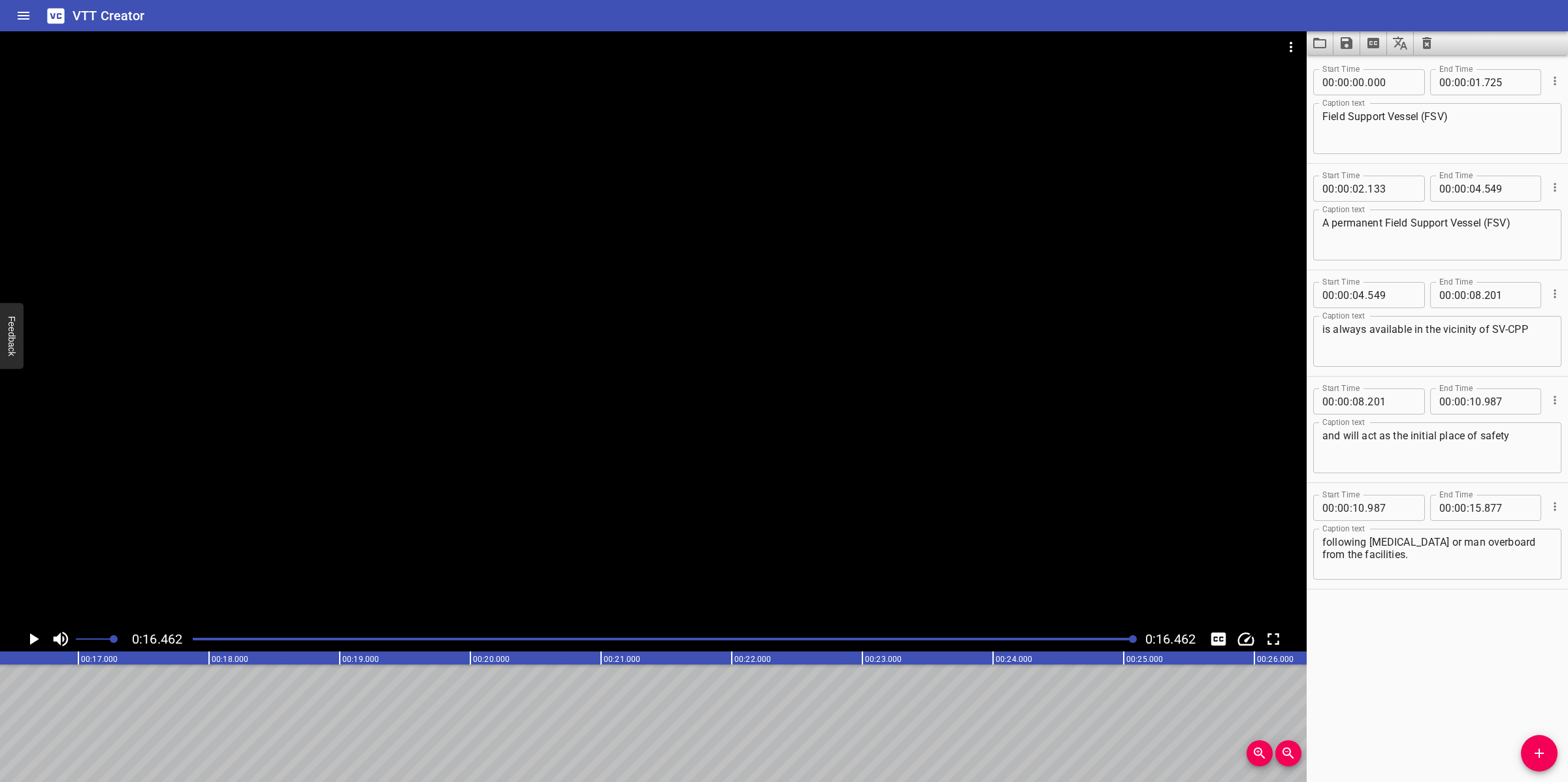
scroll to position [0, 2150]
click at [1355, 36] on button "Save captions to file" at bounding box center [1346, 43] width 27 height 23
click at [1381, 67] on li "Save to VTT file" at bounding box center [1381, 72] width 96 height 23
click at [1287, 49] on icon "Video Options" at bounding box center [1291, 47] width 16 height 16
click at [1287, 49] on li "Select New Video File..." at bounding box center [1340, 48] width 130 height 23
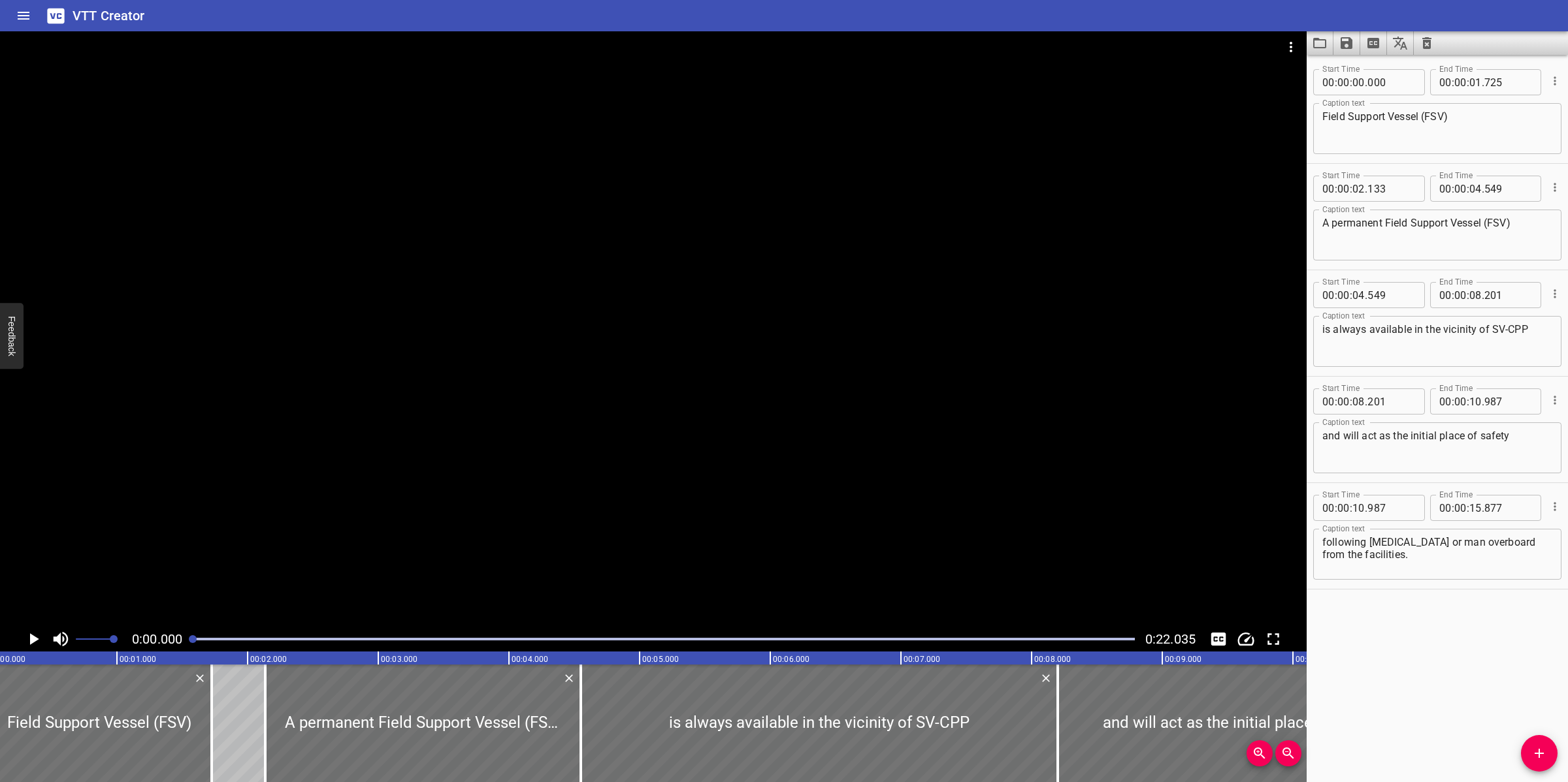
scroll to position [0, 0]
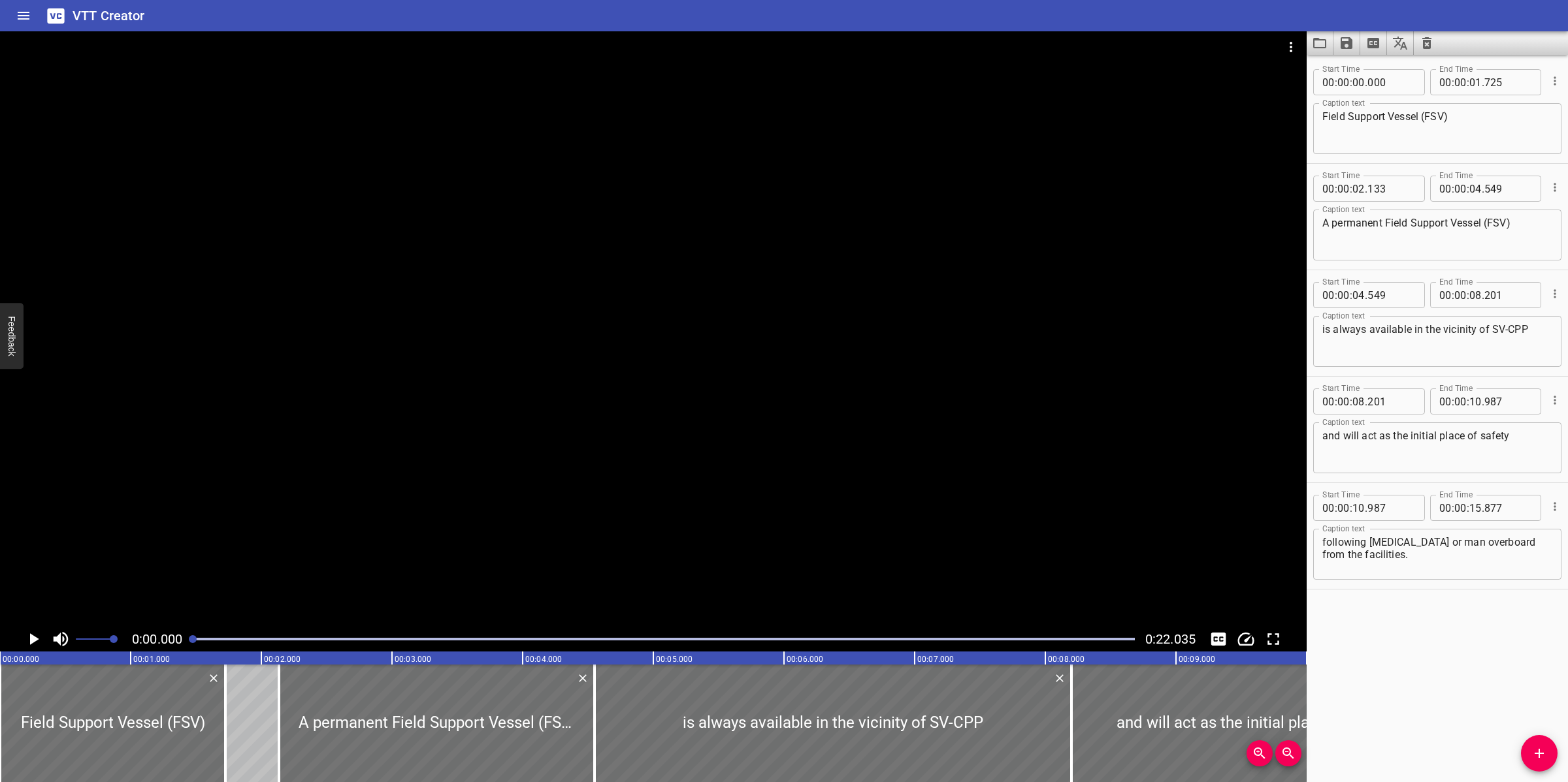
click at [1424, 46] on icon "Clear captions" at bounding box center [1427, 43] width 9 height 12
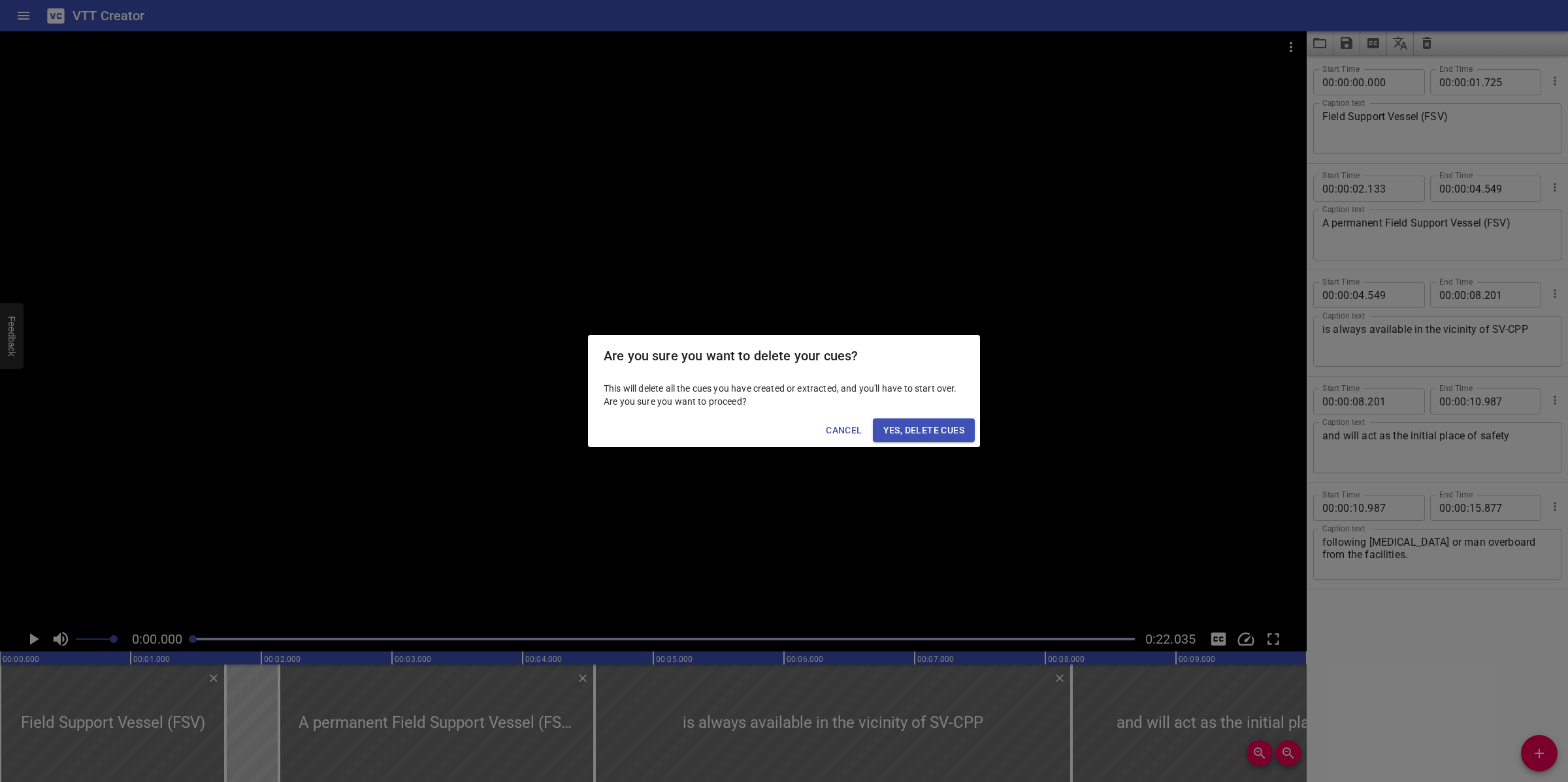
click at [967, 423] on button "Yes, Delete Cues" at bounding box center [924, 431] width 102 height 24
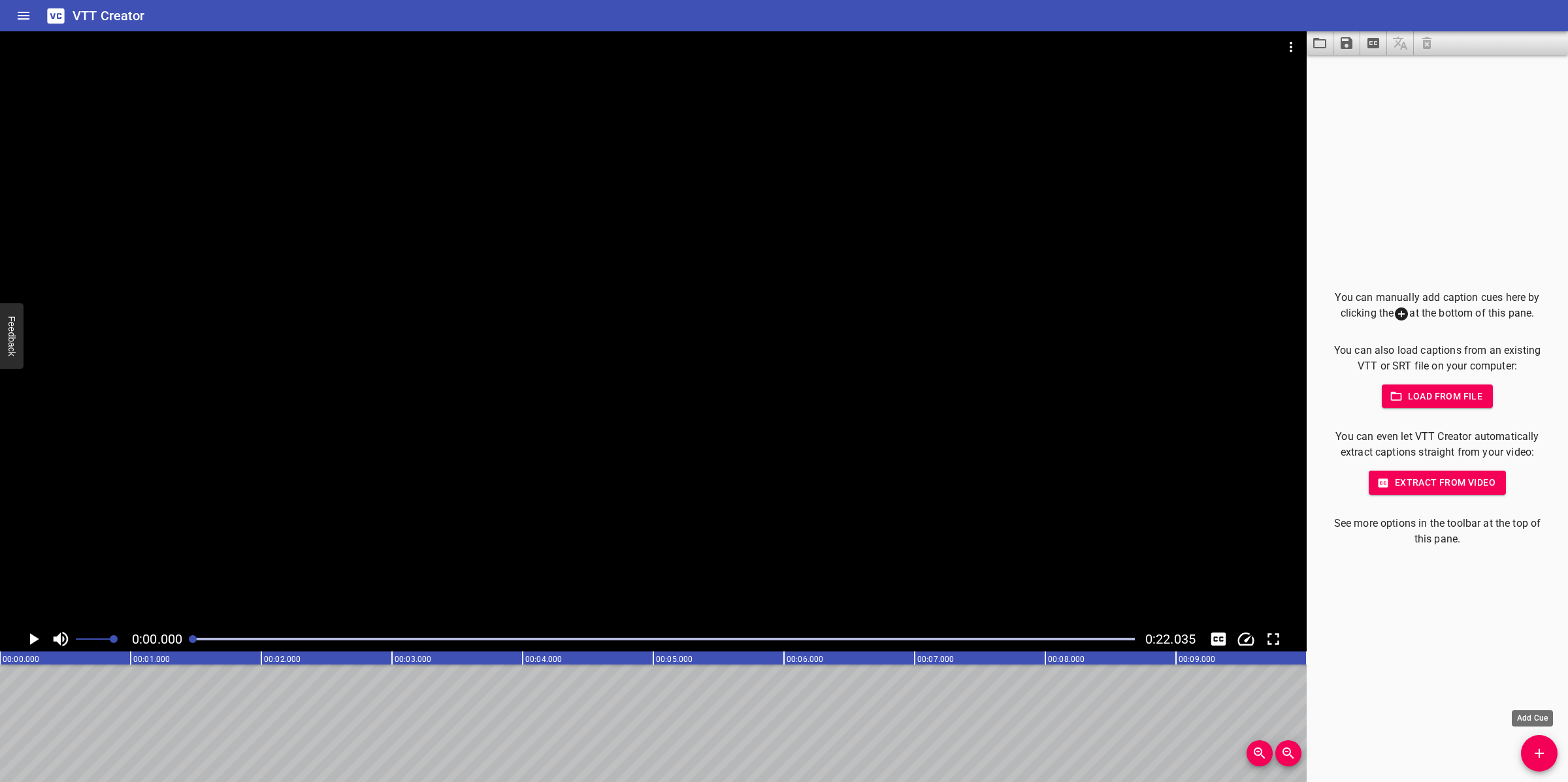
click at [1536, 743] on icon "Add Cue" at bounding box center [1540, 754] width 16 height 16
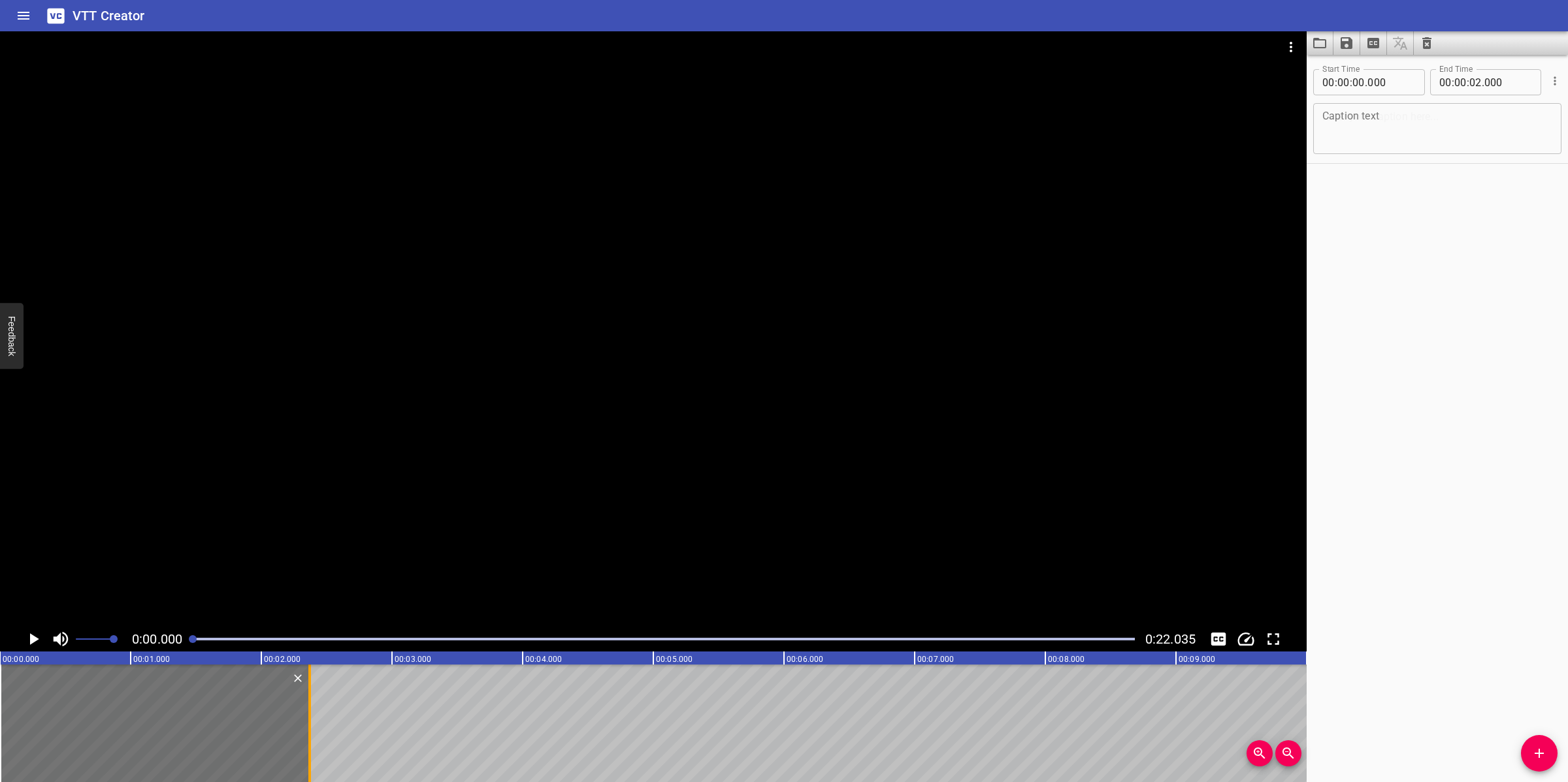
drag, startPoint x: 262, startPoint y: 709, endPoint x: 311, endPoint y: 705, distance: 49.2
click at [311, 705] on div at bounding box center [309, 723] width 3 height 117
type input "370"
click at [1451, 129] on textarea at bounding box center [1437, 129] width 230 height 37
paste textarea "DN Emergency Command Team"
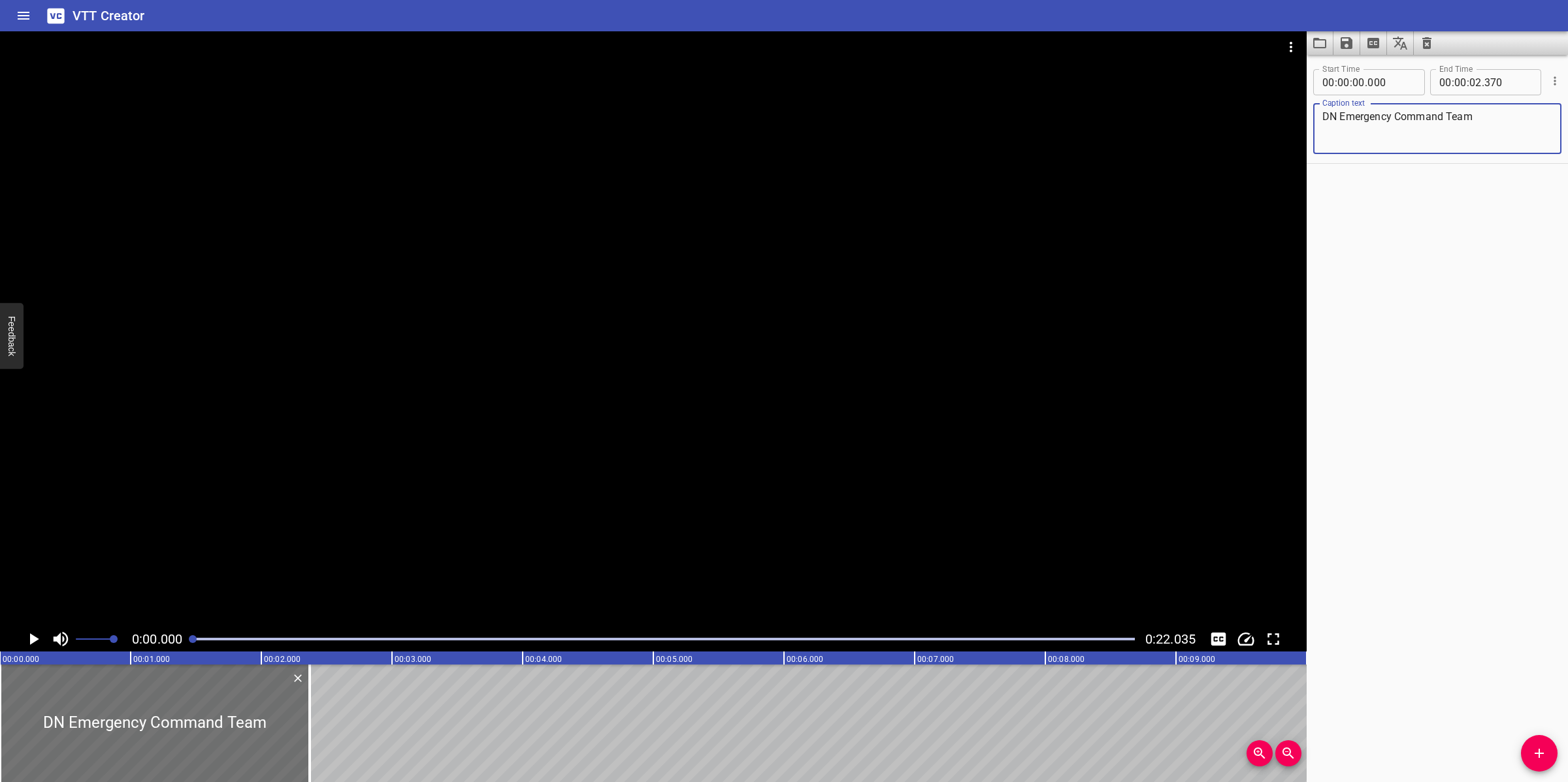
type textarea "DN Emergency Command Team"
click at [878, 420] on div at bounding box center [653, 328] width 1306 height 595
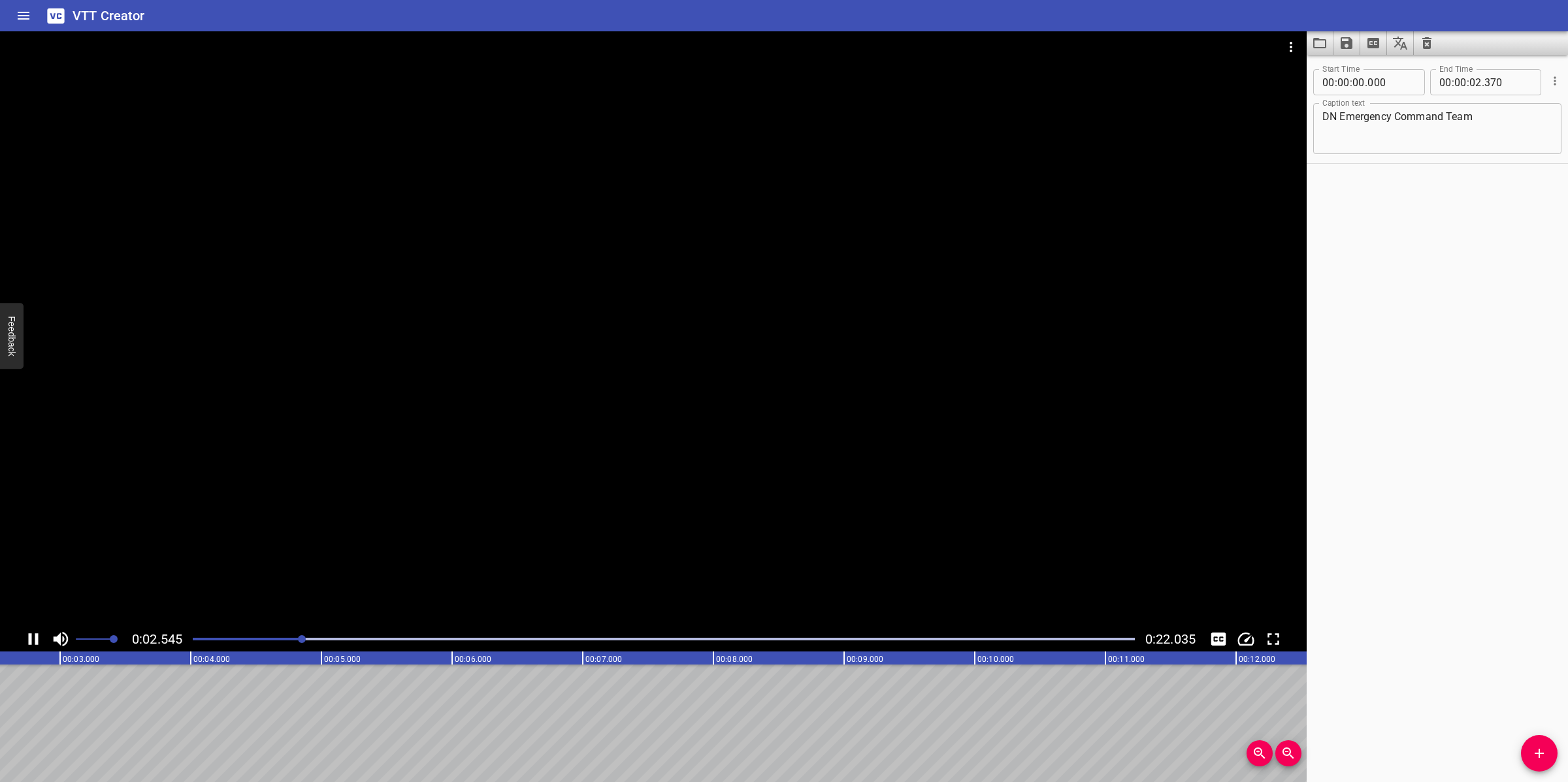
click at [856, 424] on div at bounding box center [653, 328] width 1306 height 595
click at [1545, 743] on icon "Add Cue" at bounding box center [1540, 754] width 16 height 16
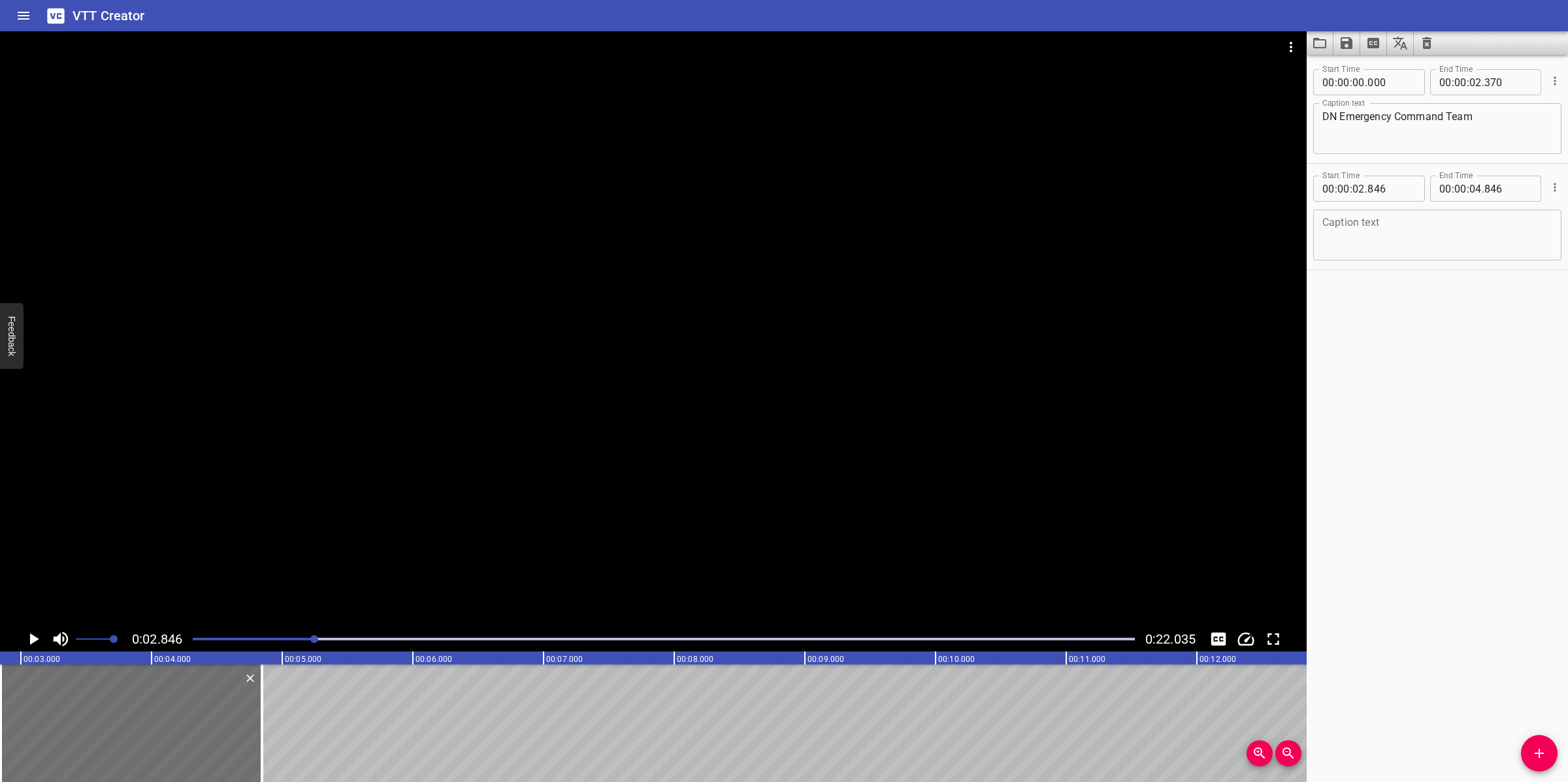
click at [1339, 240] on textarea at bounding box center [1437, 236] width 230 height 37
paste textarea "The DN Emergency Command Team is composed of a minimum of 3 and a maximum of 8 …"
click at [1322, 246] on textarea "The DN Emergency Command Team is composed of a minimum of 3 and a maximum of 8 …" at bounding box center [1437, 236] width 230 height 37
click at [1322, 235] on textarea "The DN Emergency Command Team is composed of a minimum of 3 and a maximum of 8 …" at bounding box center [1437, 236] width 230 height 37
click at [910, 352] on div at bounding box center [653, 328] width 1306 height 595
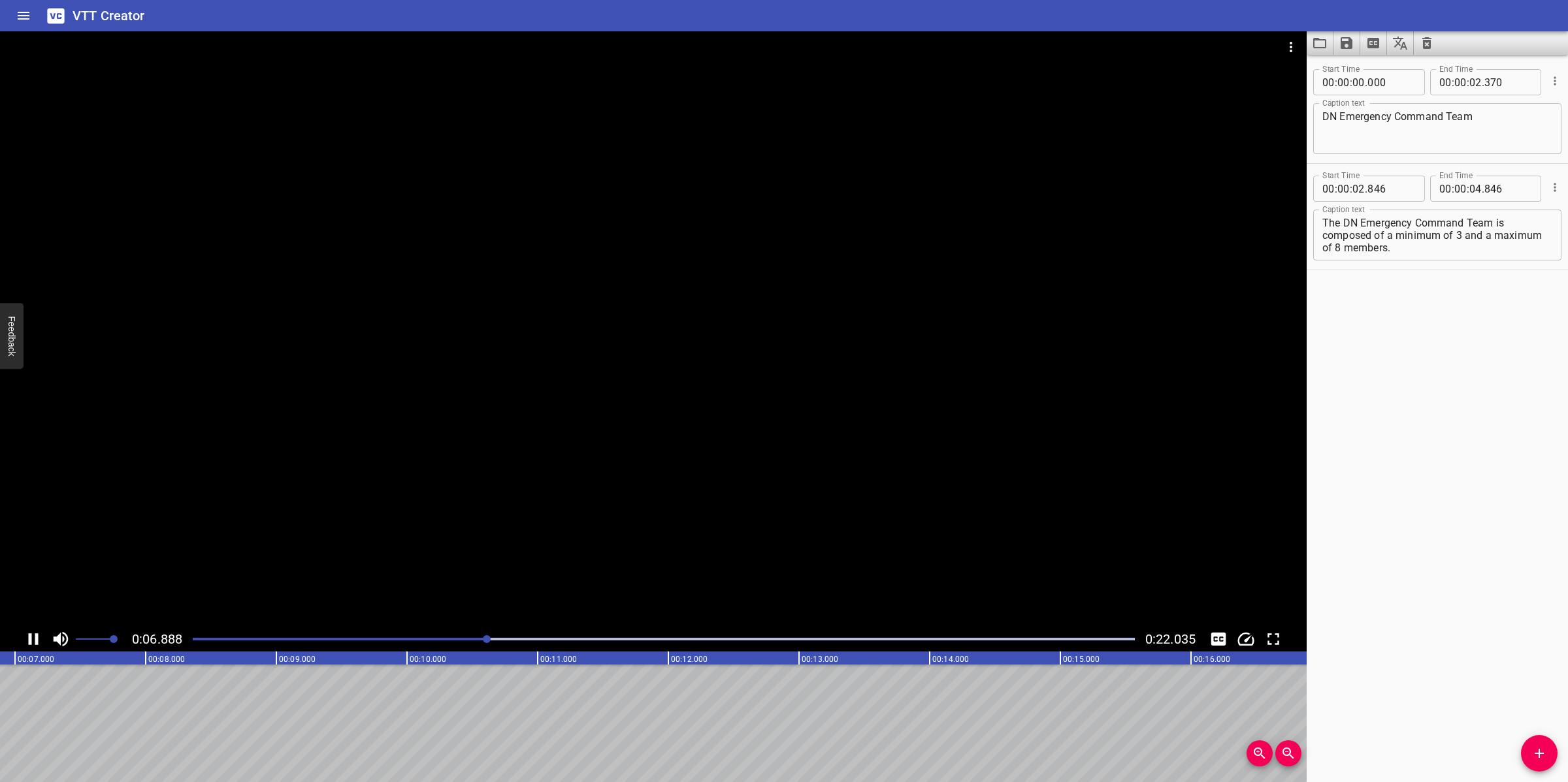
click at [810, 425] on div at bounding box center [653, 328] width 1306 height 595
drag, startPoint x: 1465, startPoint y: 235, endPoint x: 1471, endPoint y: 265, distance: 30.6
click at [1471, 265] on div "Start Time 00 : 00 : 02 . 846 Start Time End Time 00 : 00 : 04 . 846 End Time C…" at bounding box center [1437, 216] width 262 height 106
type textarea "The DN Emergency Command Team is composed of a minimum of 3"
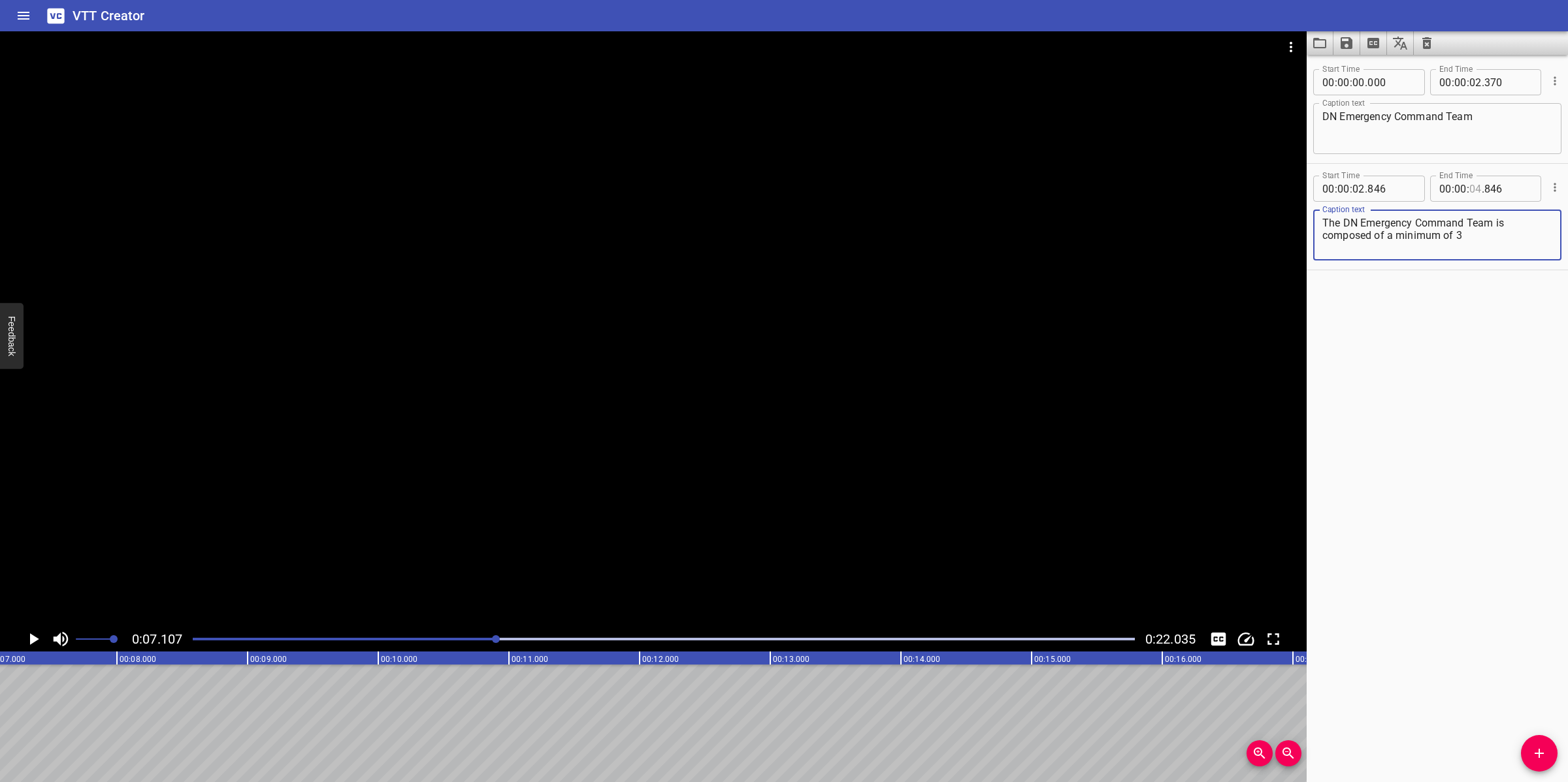
click at [1472, 195] on input "number" at bounding box center [1475, 188] width 12 height 26
type input "07"
type input "107"
click at [1540, 743] on button "Add Cue" at bounding box center [1539, 754] width 36 height 36
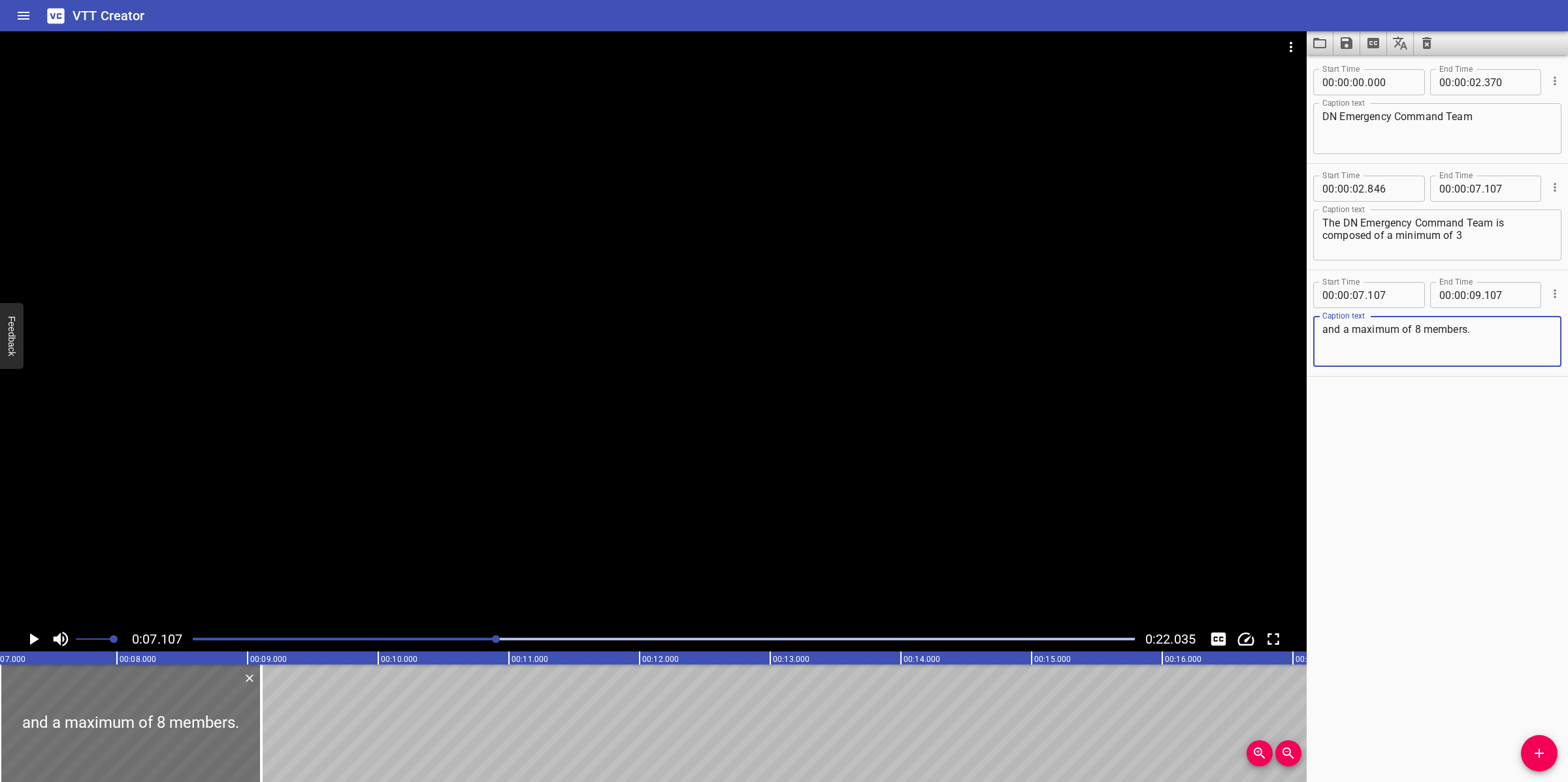
type textarea "and a maximum of 8 members."
click at [634, 413] on div at bounding box center [653, 328] width 1306 height 595
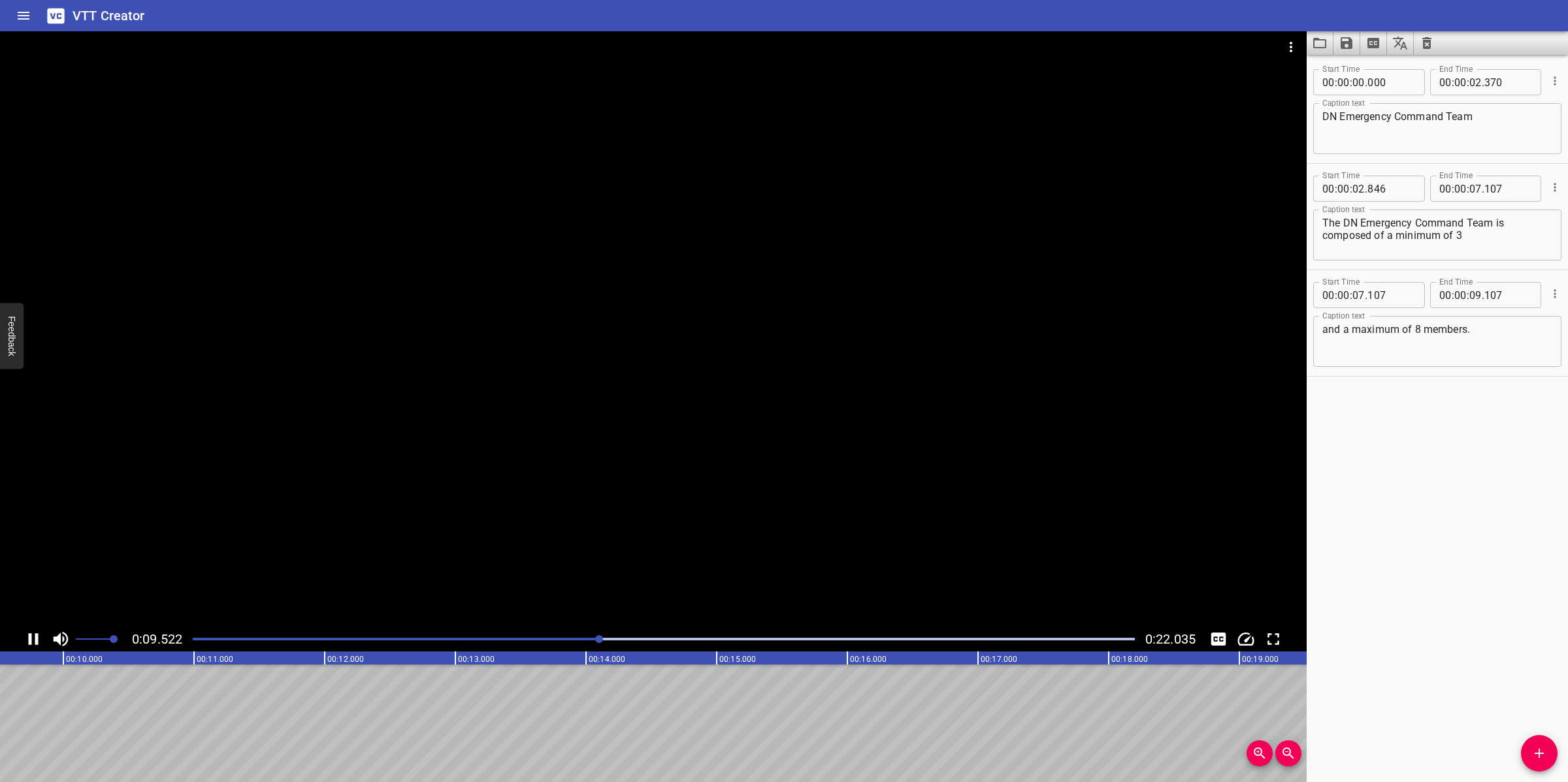
click at [707, 387] on div at bounding box center [653, 328] width 1306 height 595
click at [1539, 743] on icon "Add Cue" at bounding box center [1540, 754] width 16 height 16
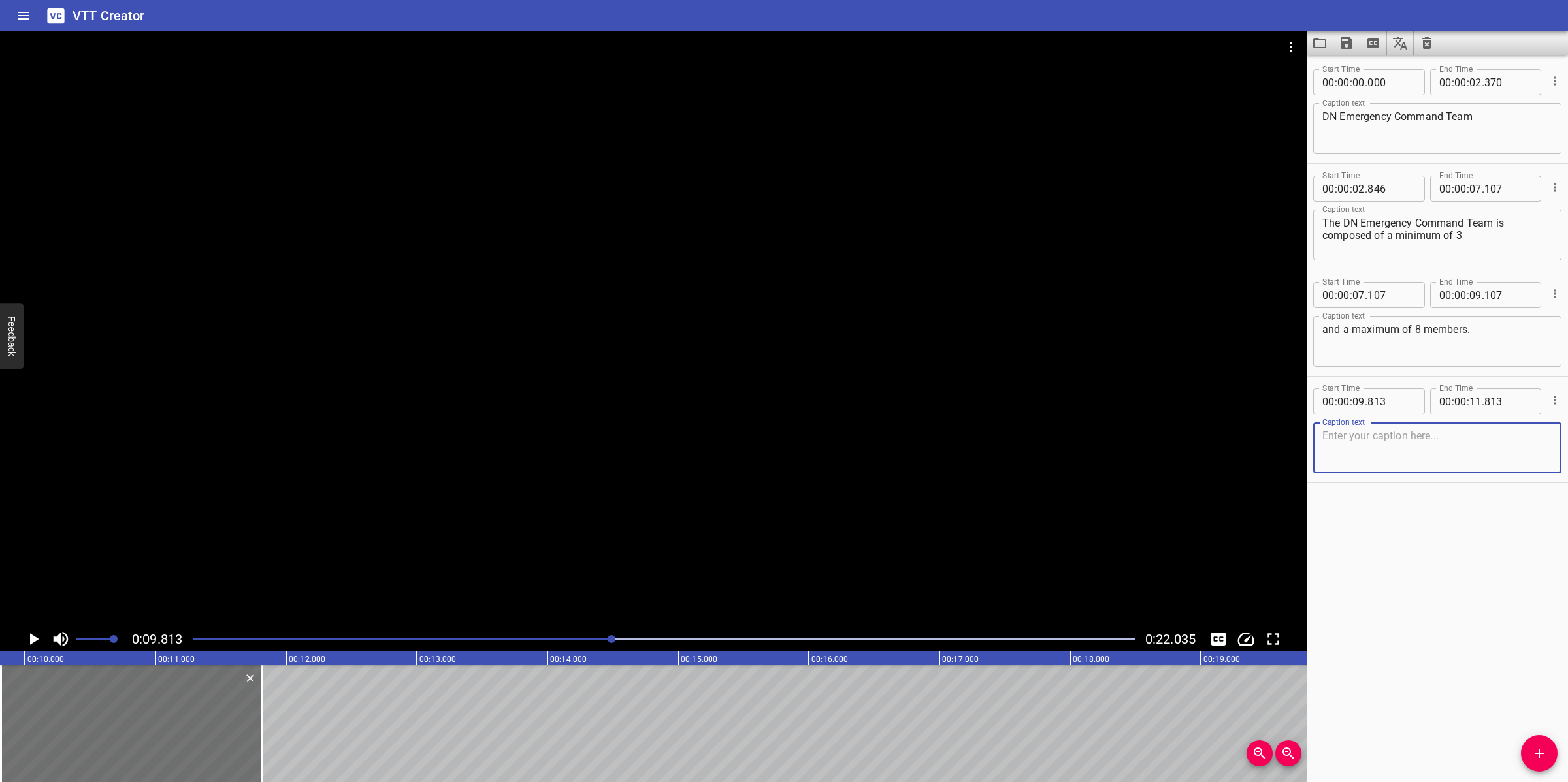
click at [604, 641] on div "Play progress" at bounding box center [141, 639] width 942 height 3
drag, startPoint x: 149, startPoint y: 736, endPoint x: 129, endPoint y: 746, distance: 22.4
click at [129, 743] on div at bounding box center [136, 723] width 262 height 117
type input "663"
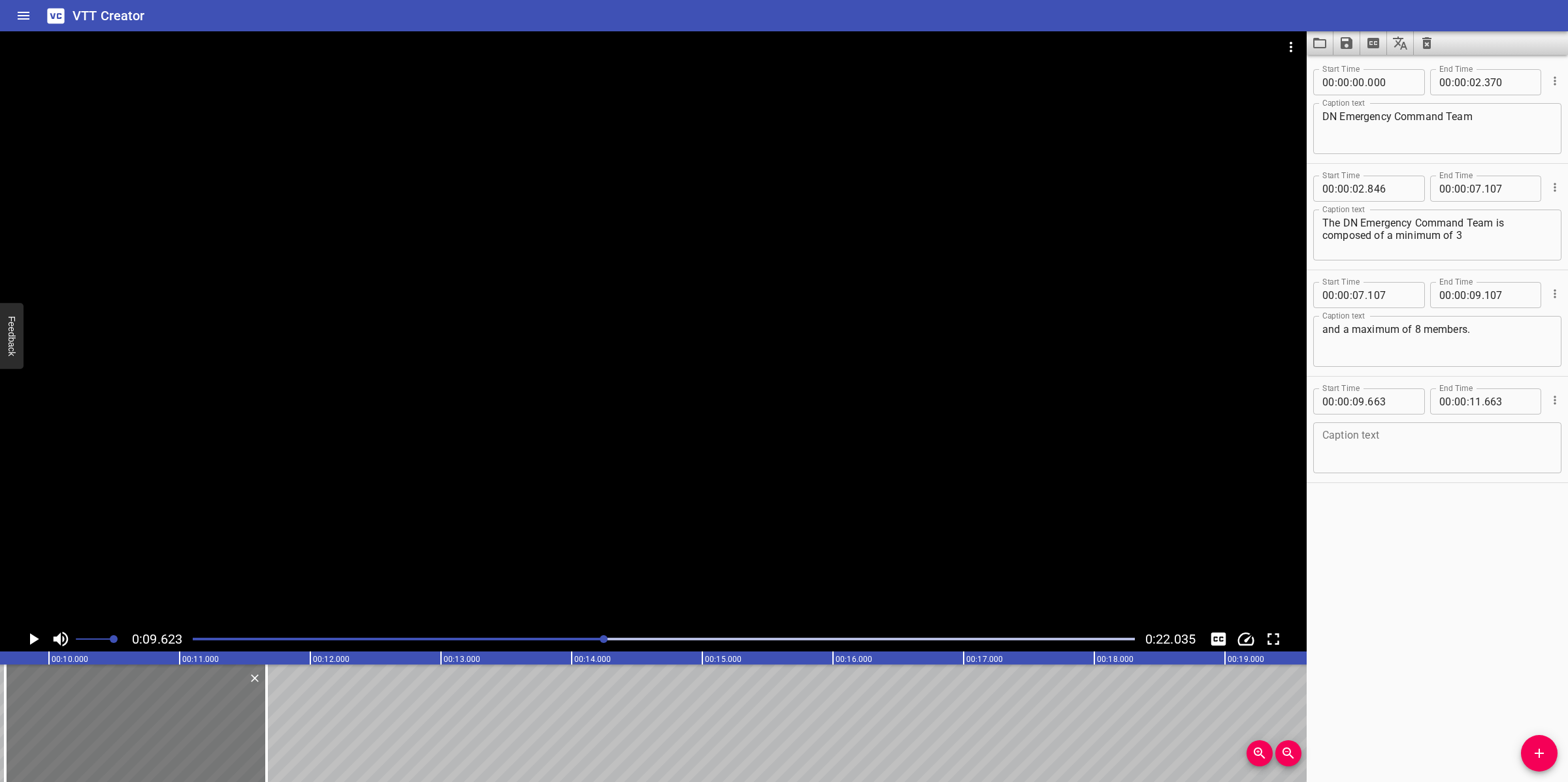
type input "663"
drag, startPoint x: 214, startPoint y: 730, endPoint x: 205, endPoint y: 735, distance: 10.3
click at [205, 735] on div at bounding box center [127, 723] width 262 height 117
type input "593"
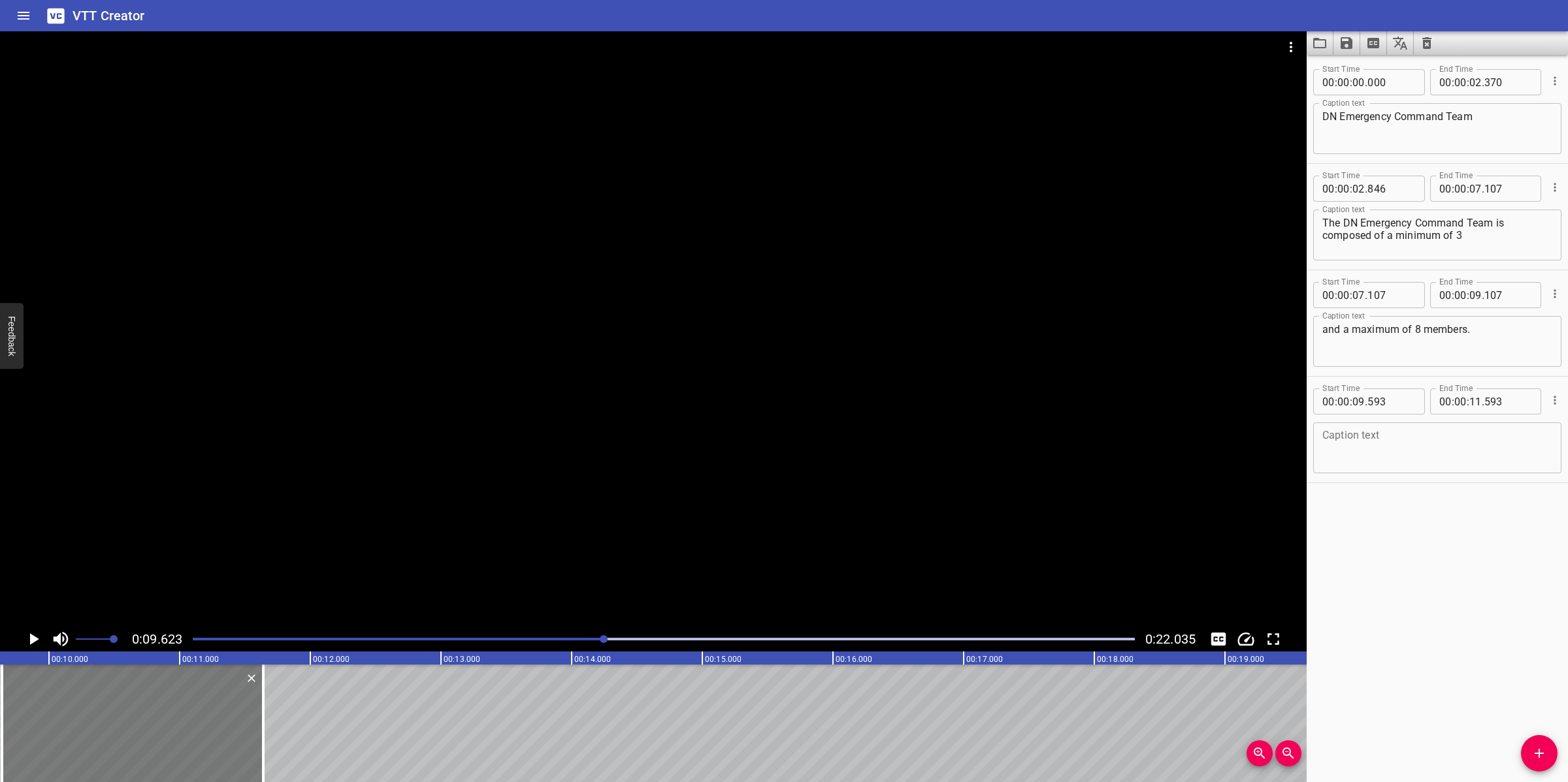
click at [190, 727] on div at bounding box center [133, 723] width 262 height 117
type input "638"
click at [1381, 431] on textarea at bounding box center [1437, 448] width 230 height 37
paste textarea "This table shows the position, primary and secondary roles assigned to each mem…"
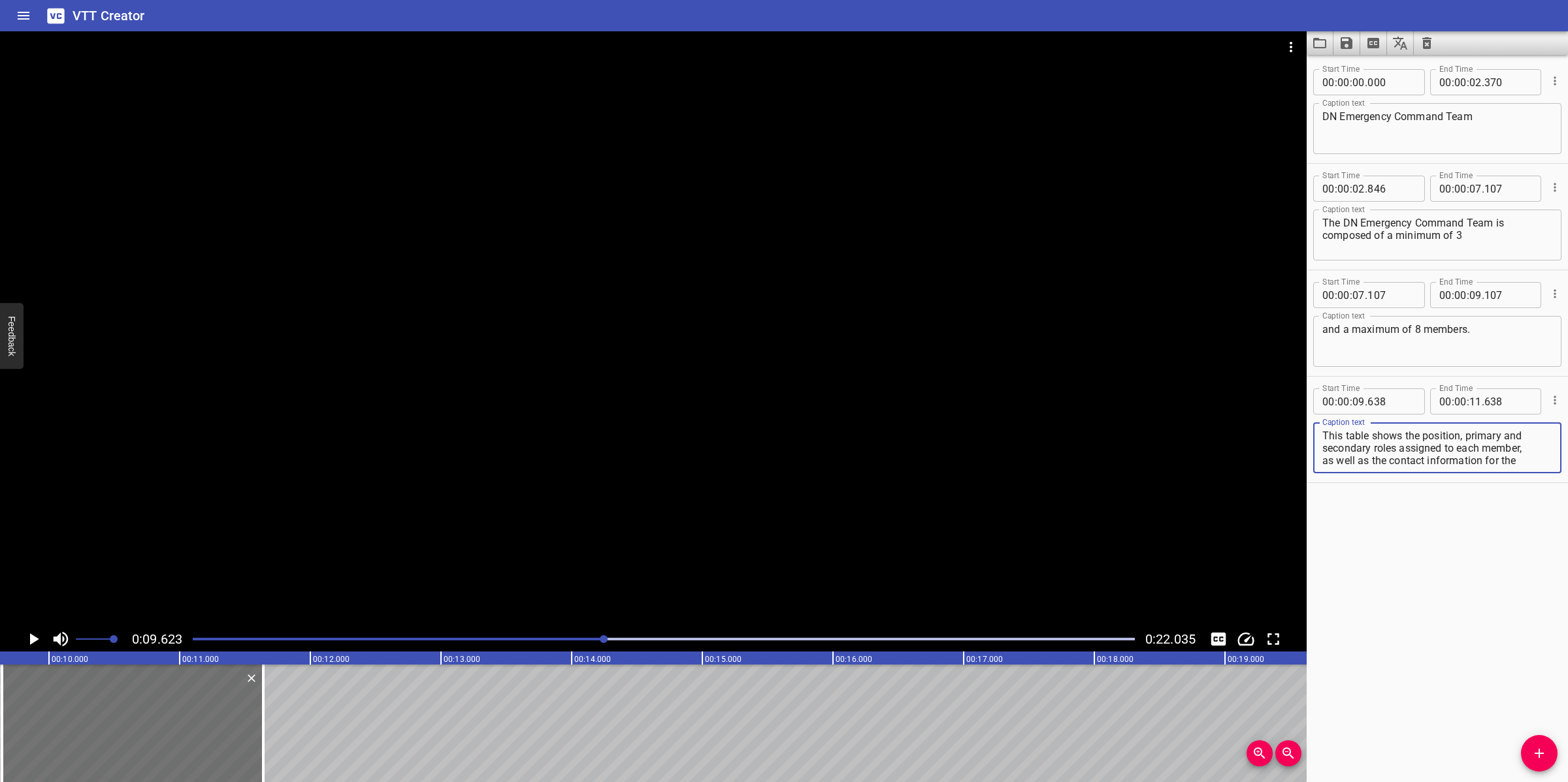
scroll to position [12, 0]
click at [570, 382] on div at bounding box center [653, 328] width 1306 height 595
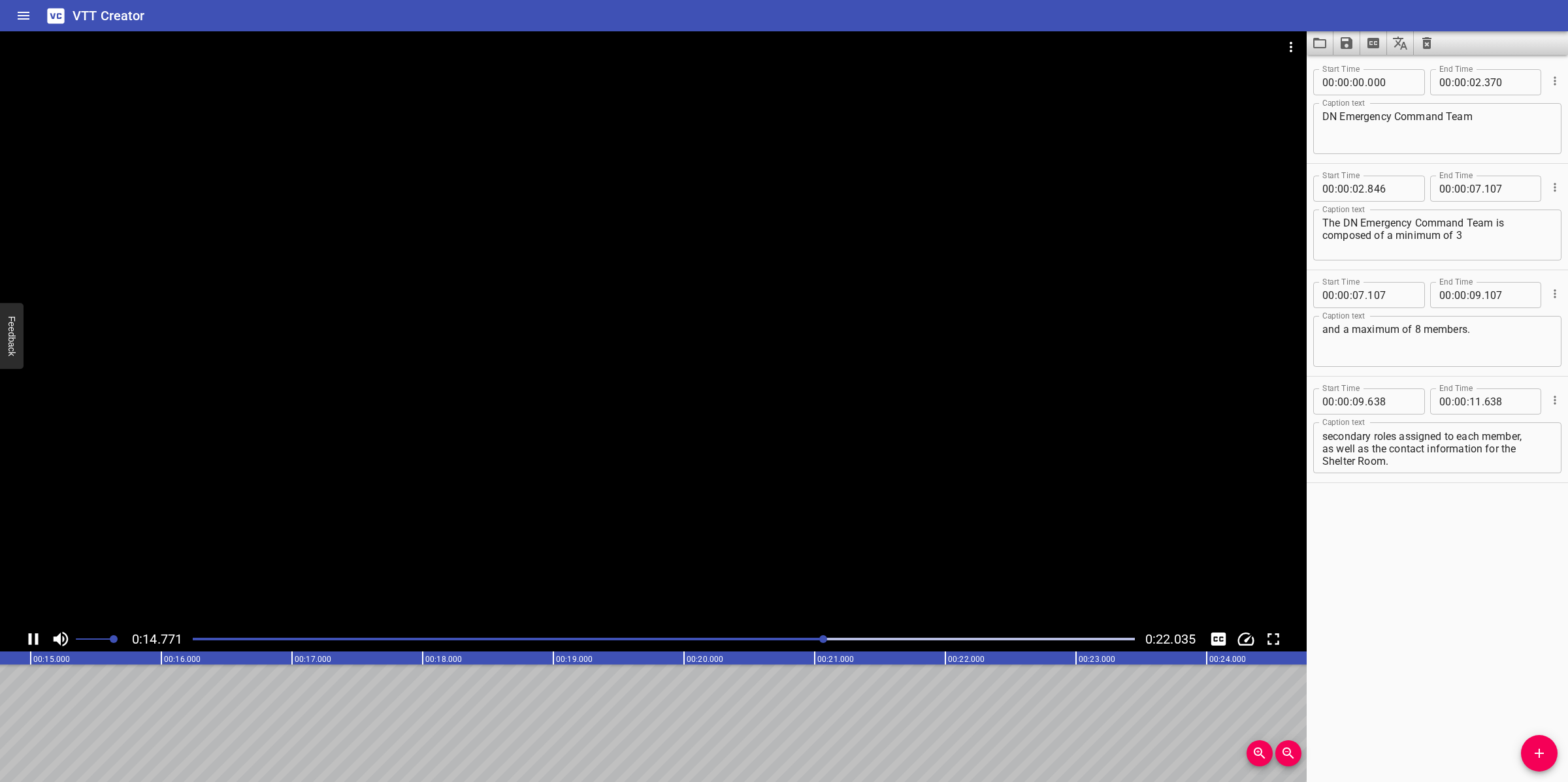
click at [662, 446] on div at bounding box center [653, 328] width 1306 height 595
click at [1424, 447] on textarea "This table shows the position, primary and secondary roles assigned to each mem…" at bounding box center [1437, 448] width 230 height 37
click at [1522, 465] on textarea "This table shows the position, primary and secondary roles assigned to each mem…" at bounding box center [1437, 448] width 230 height 37
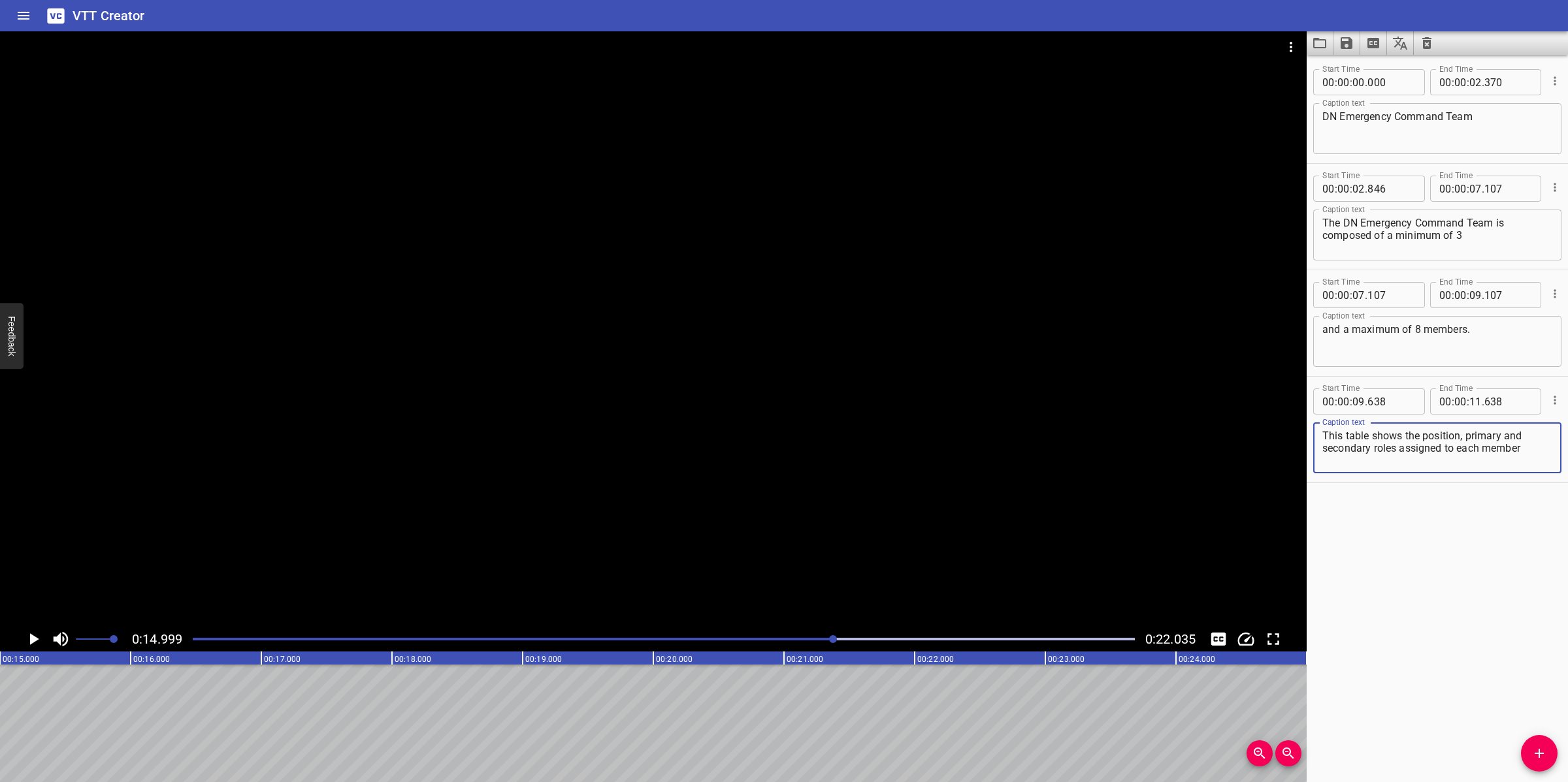
scroll to position [0, 0]
type textarea "This table shows the position, primary, and secondary roles assigned to each me…"
click at [1469, 408] on input "number" at bounding box center [1475, 401] width 12 height 26
type input "14"
type input "4"
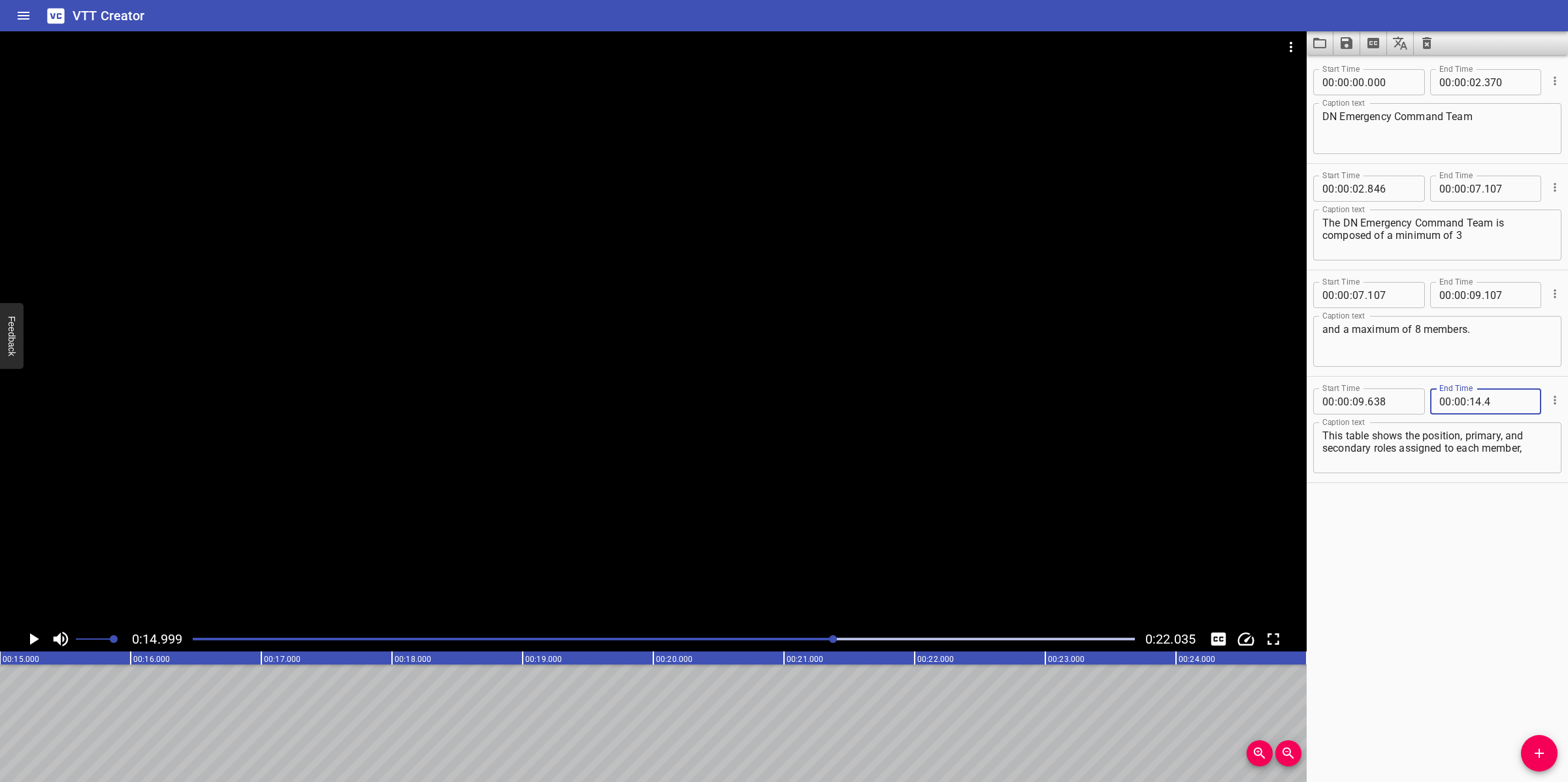
type input "638"
type input "14"
type input "999"
click at [1325, 455] on textarea "This table shows the position, primary, and secondary roles assigned to each me…" at bounding box center [1437, 448] width 230 height 37
type textarea "This table shows the position, primary, and secondary roles assigned to each me…"
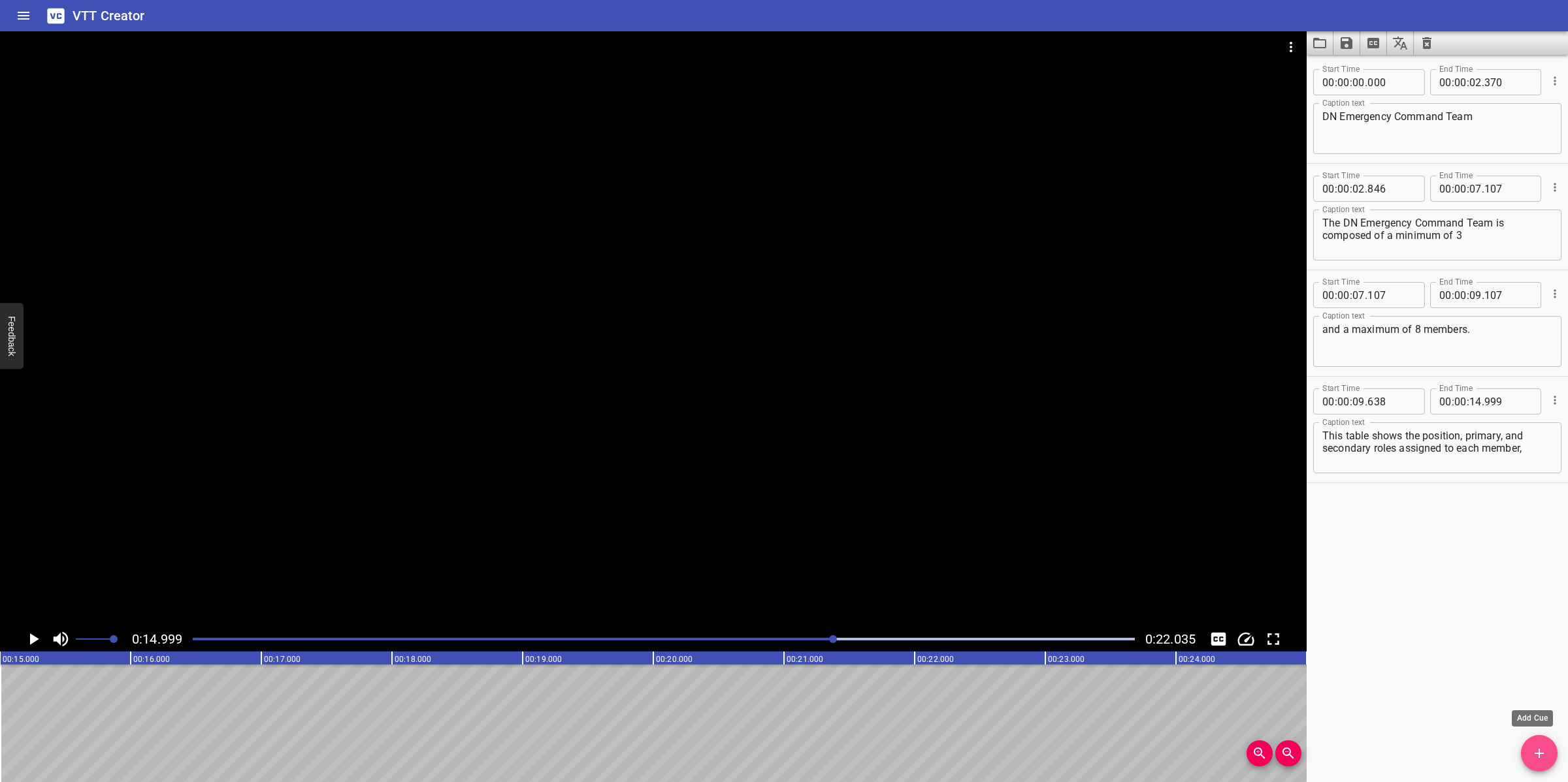
click at [1548, 743] on span "Add Cue" at bounding box center [1539, 754] width 36 height 16
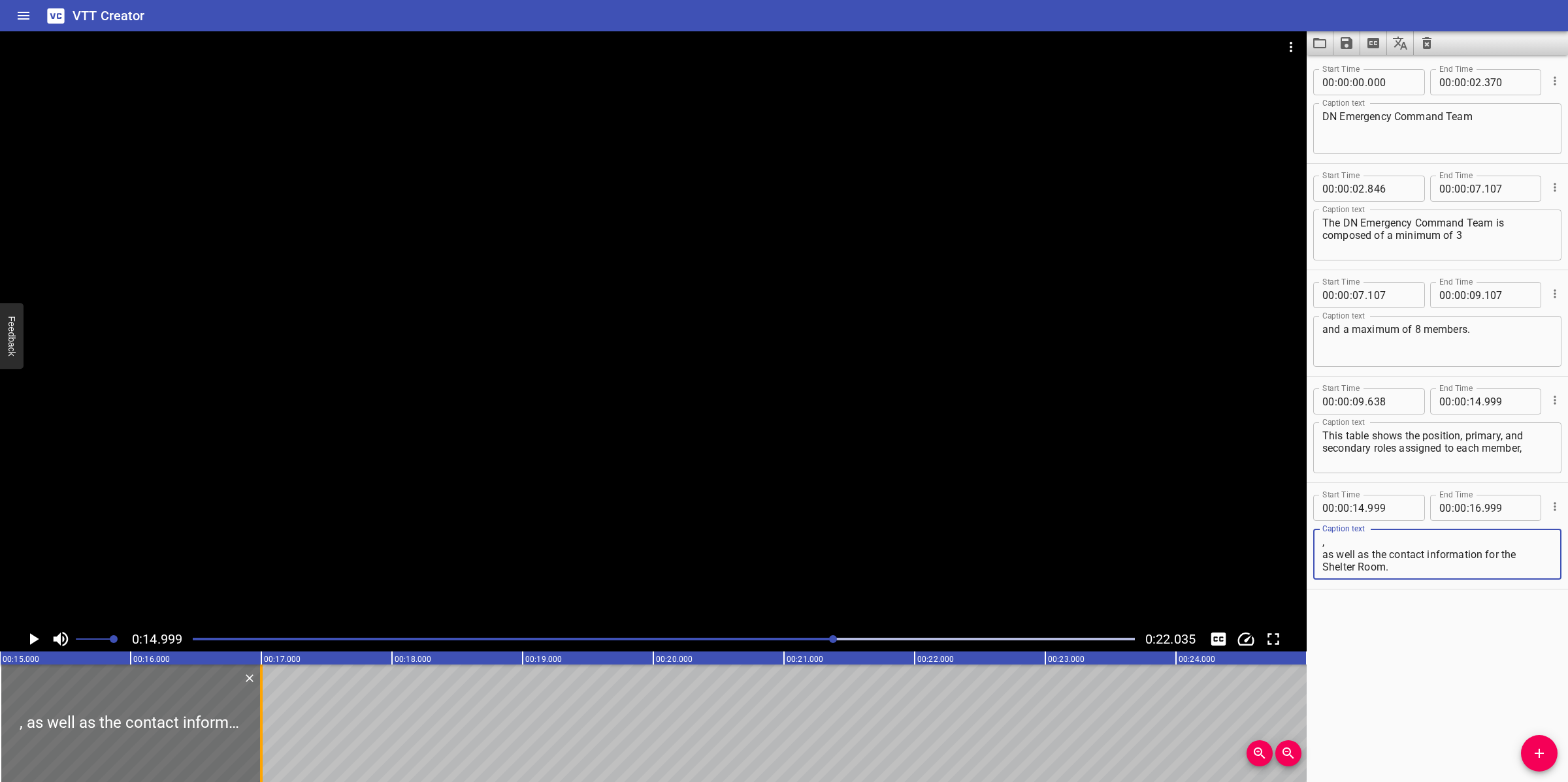
type textarea ", as well as the contact information for the Shelter Room."
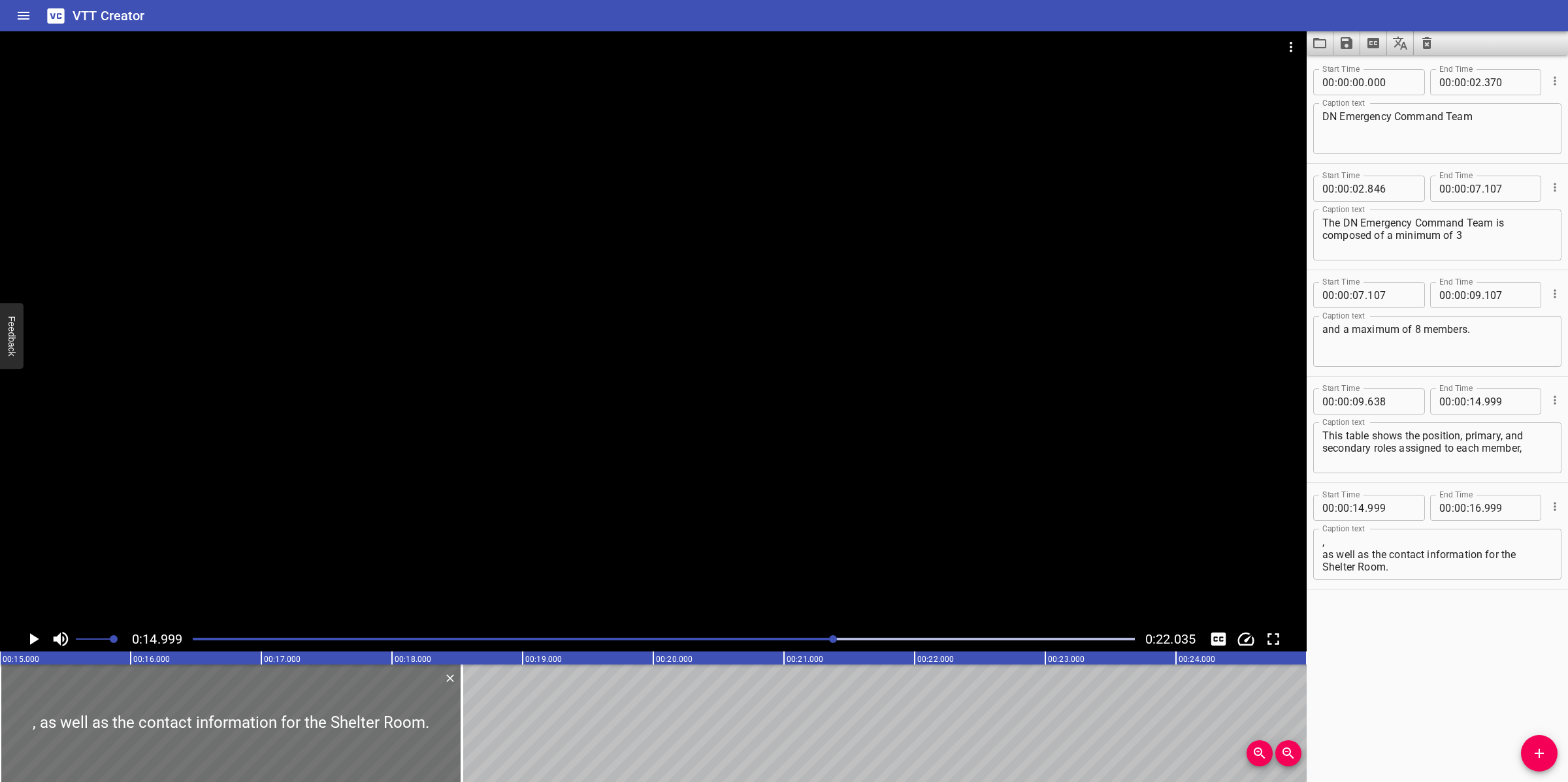
drag, startPoint x: 260, startPoint y: 710, endPoint x: 472, endPoint y: 697, distance: 212.4
click at [461, 703] on div at bounding box center [461, 723] width 3 height 117
type input "18"
type input "539"
click at [801, 641] on div at bounding box center [664, 639] width 958 height 19
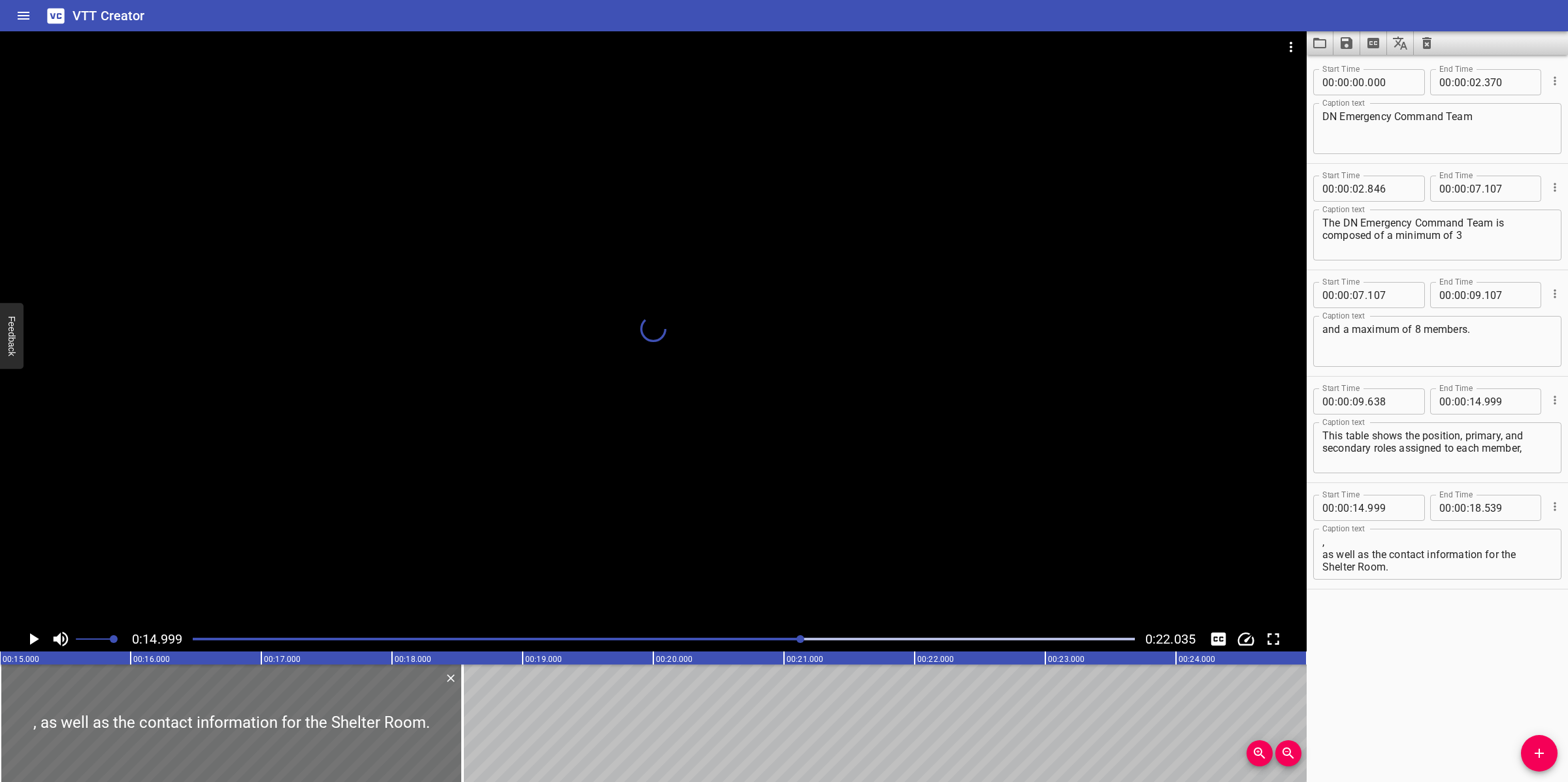
scroll to position [0, 1859]
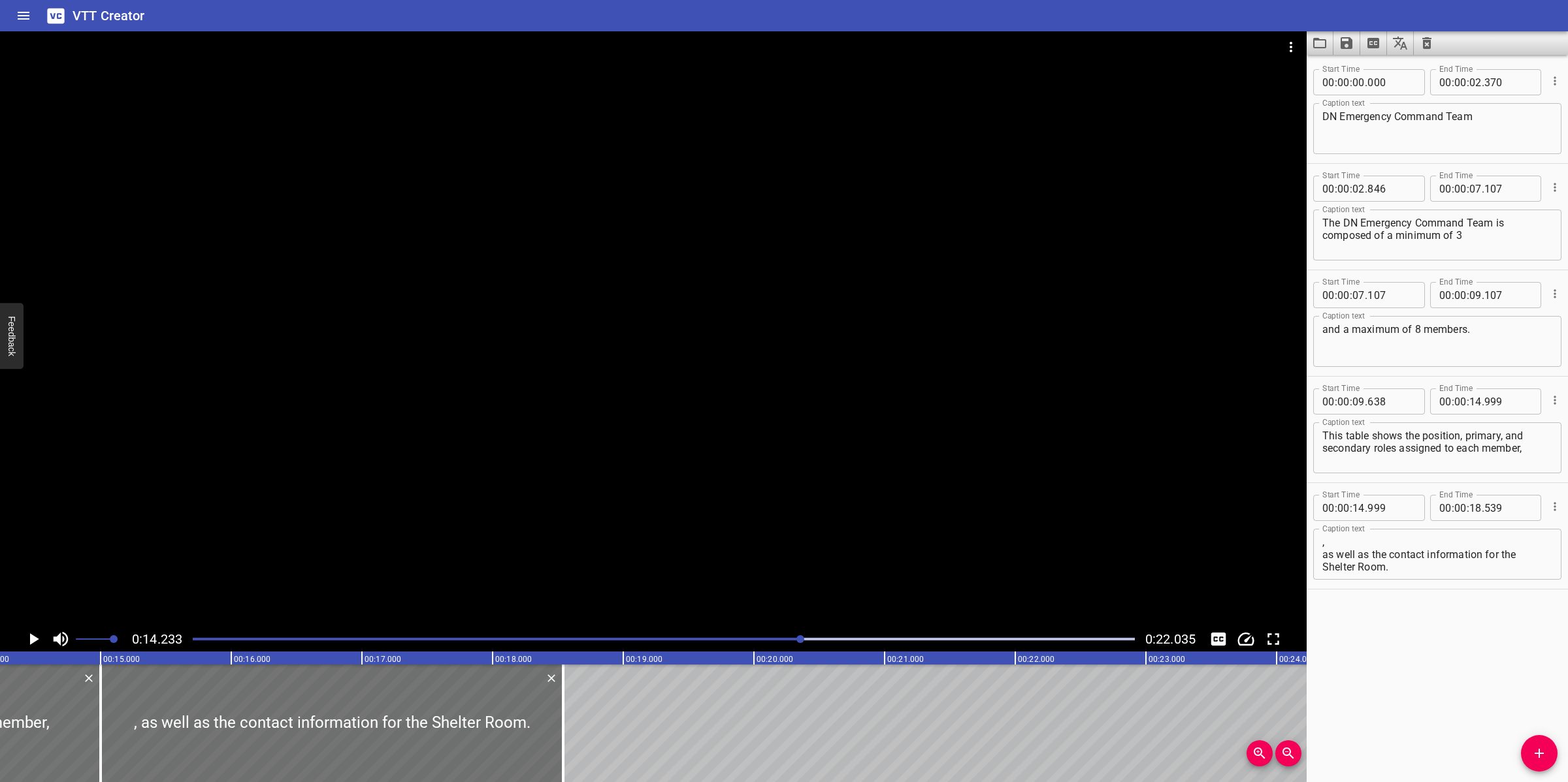
click at [748, 634] on div at bounding box center [664, 639] width 958 height 19
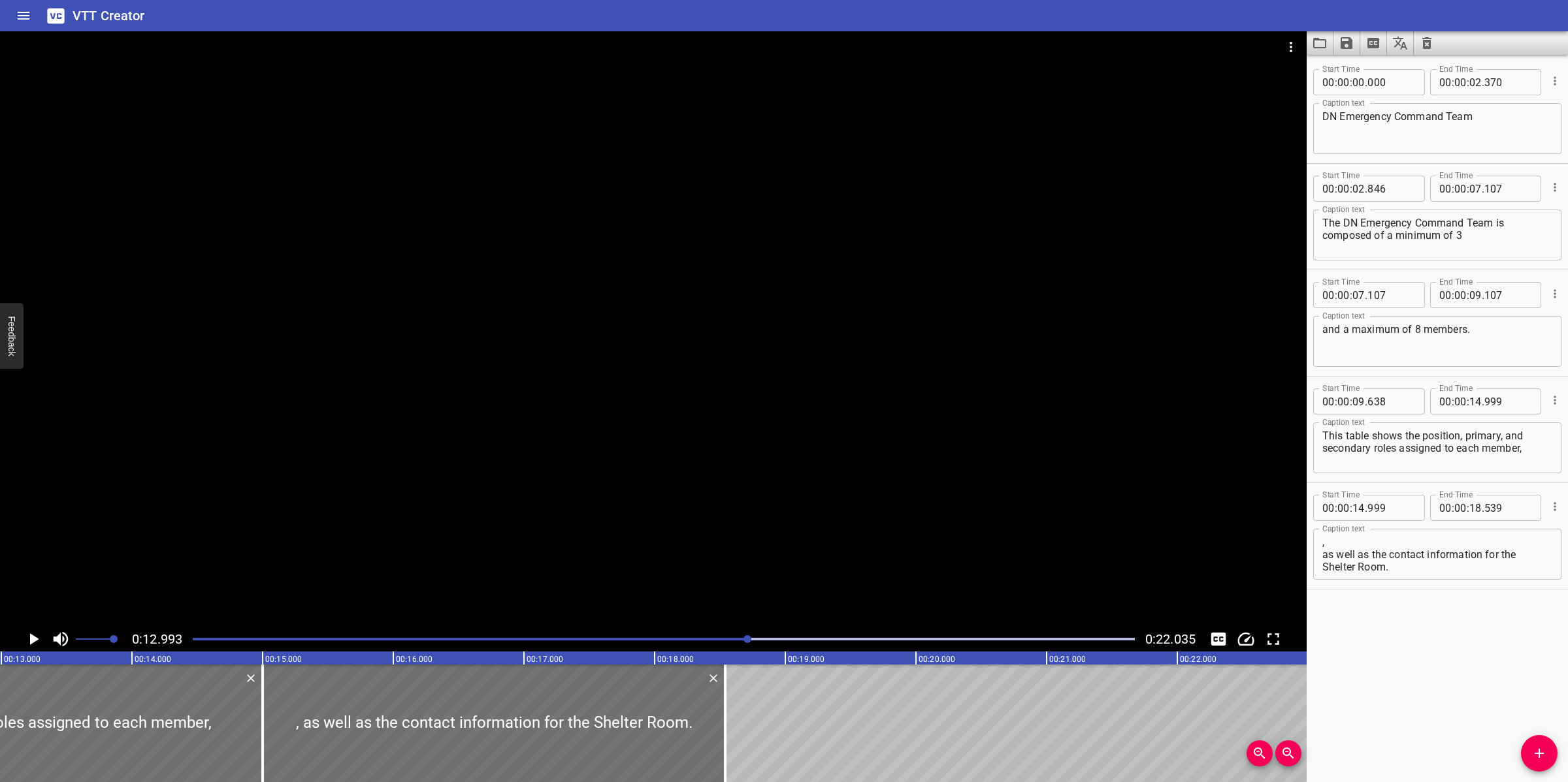
click at [716, 635] on div at bounding box center [664, 639] width 958 height 19
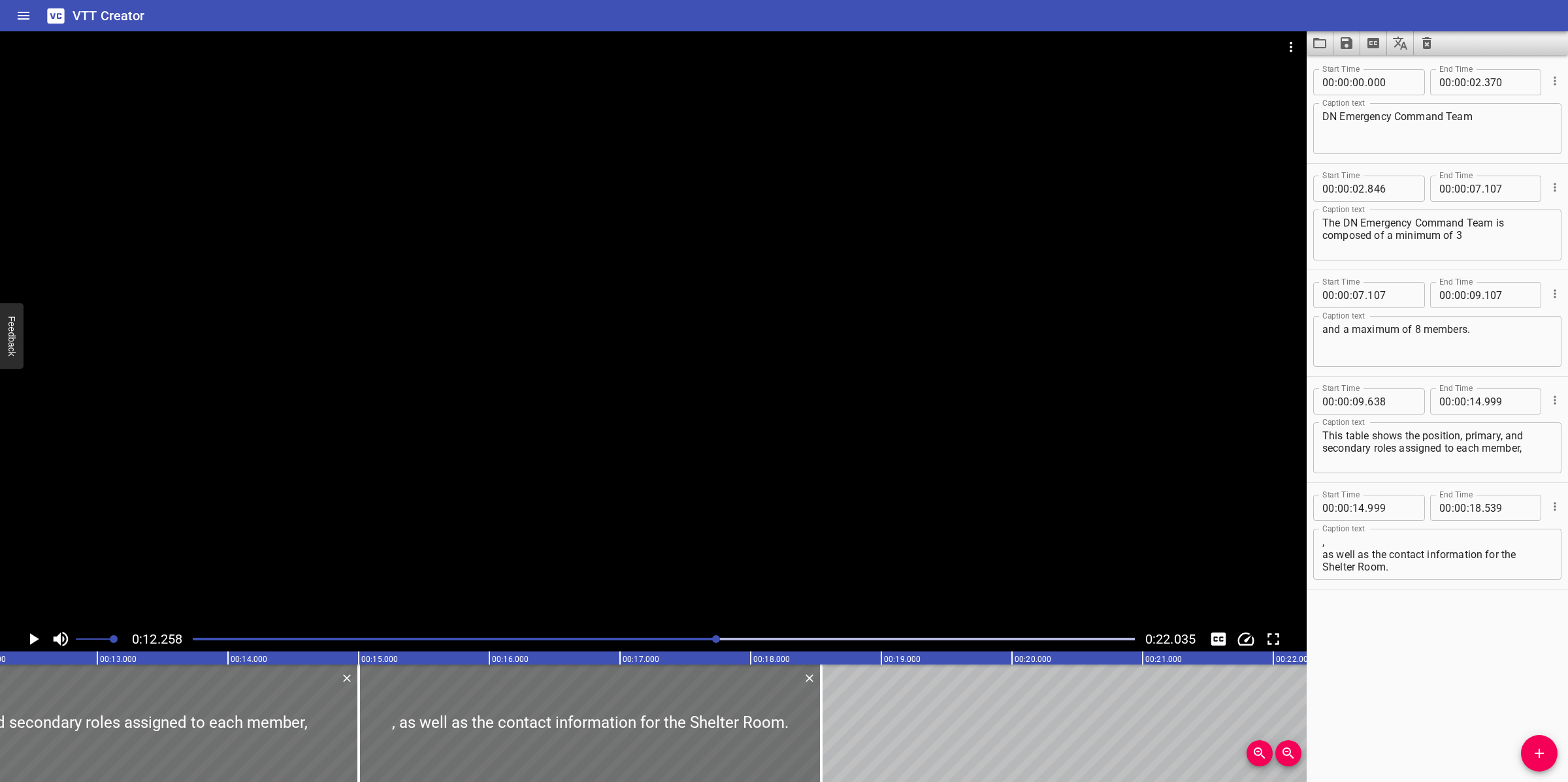
drag, startPoint x: 684, startPoint y: 641, endPoint x: 651, endPoint y: 643, distance: 33.1
click at [684, 641] on div "Play progress" at bounding box center [246, 639] width 942 height 3
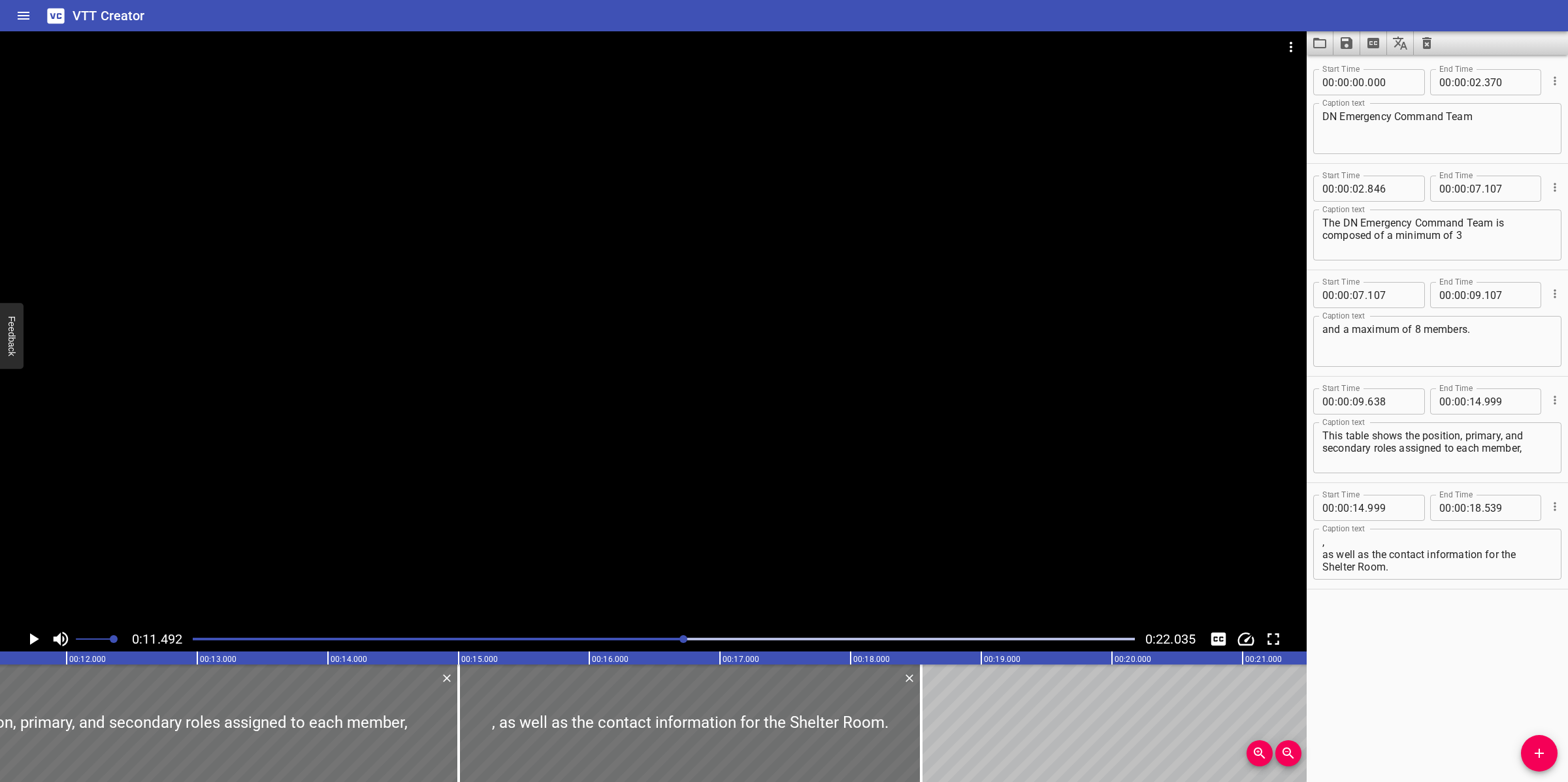
click at [651, 643] on div at bounding box center [664, 639] width 958 height 19
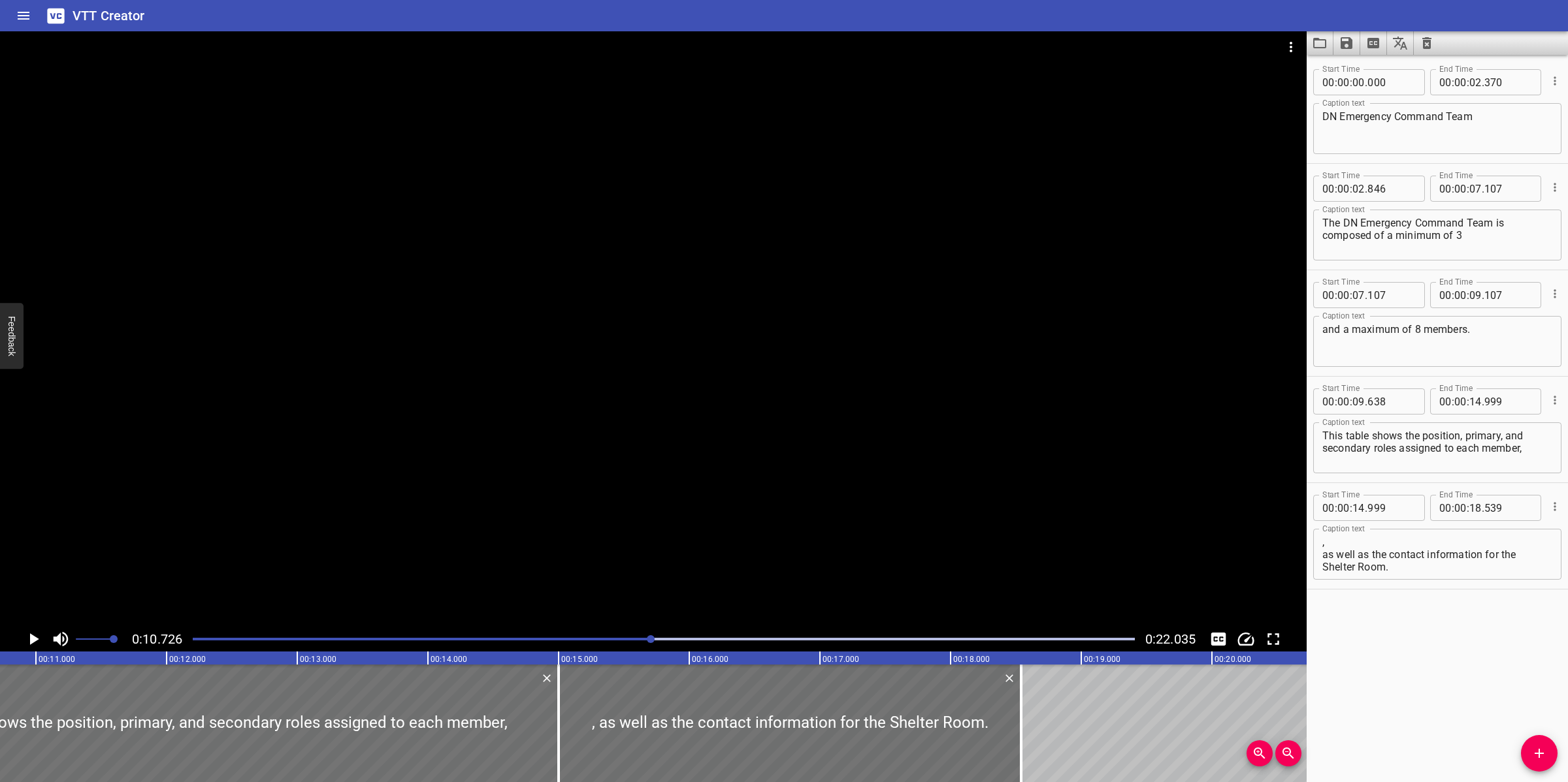
drag, startPoint x: 615, startPoint y: 634, endPoint x: 577, endPoint y: 645, distance: 39.6
click at [613, 635] on div at bounding box center [664, 639] width 958 height 19
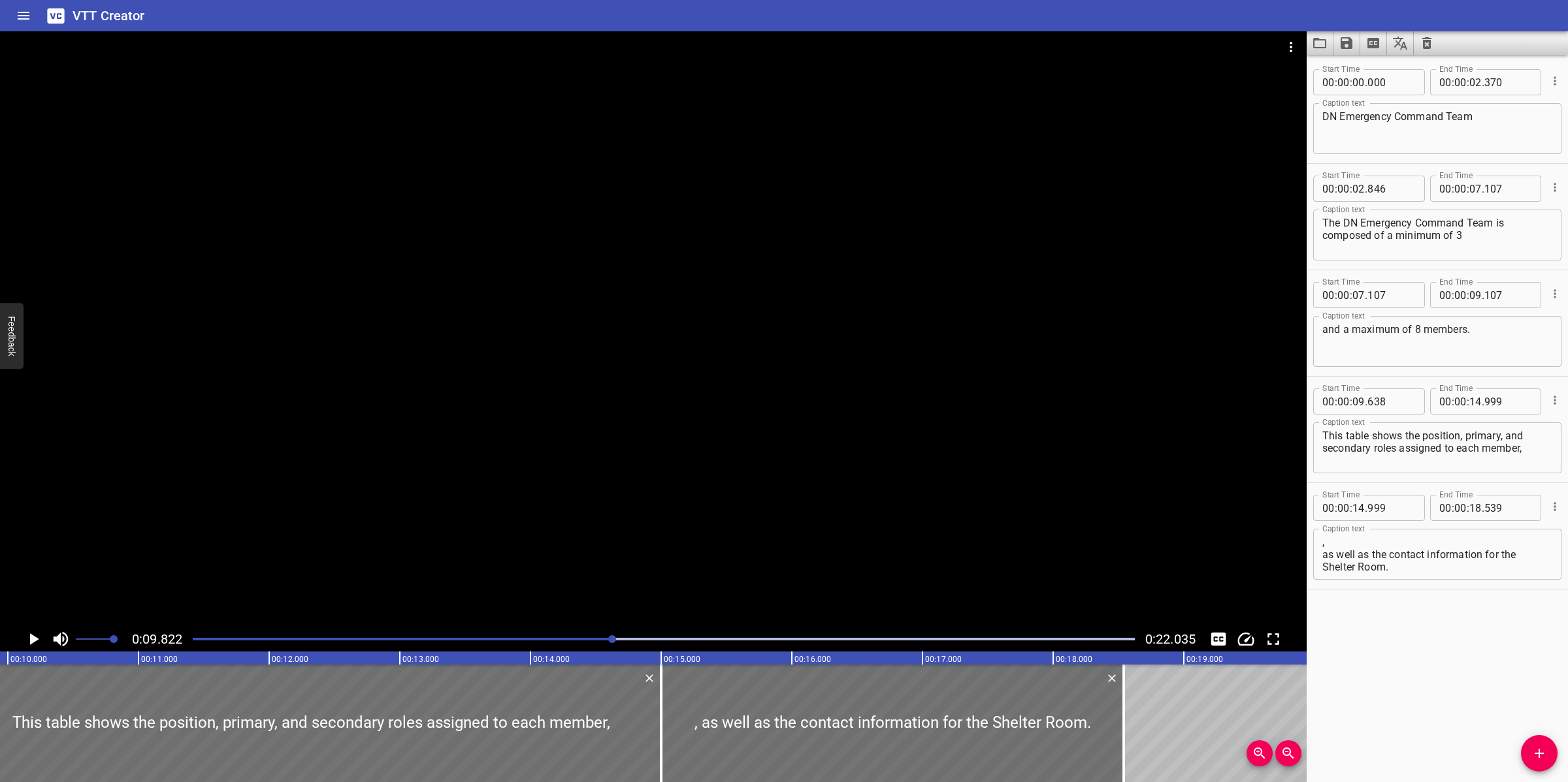
click at [576, 645] on div at bounding box center [664, 639] width 958 height 19
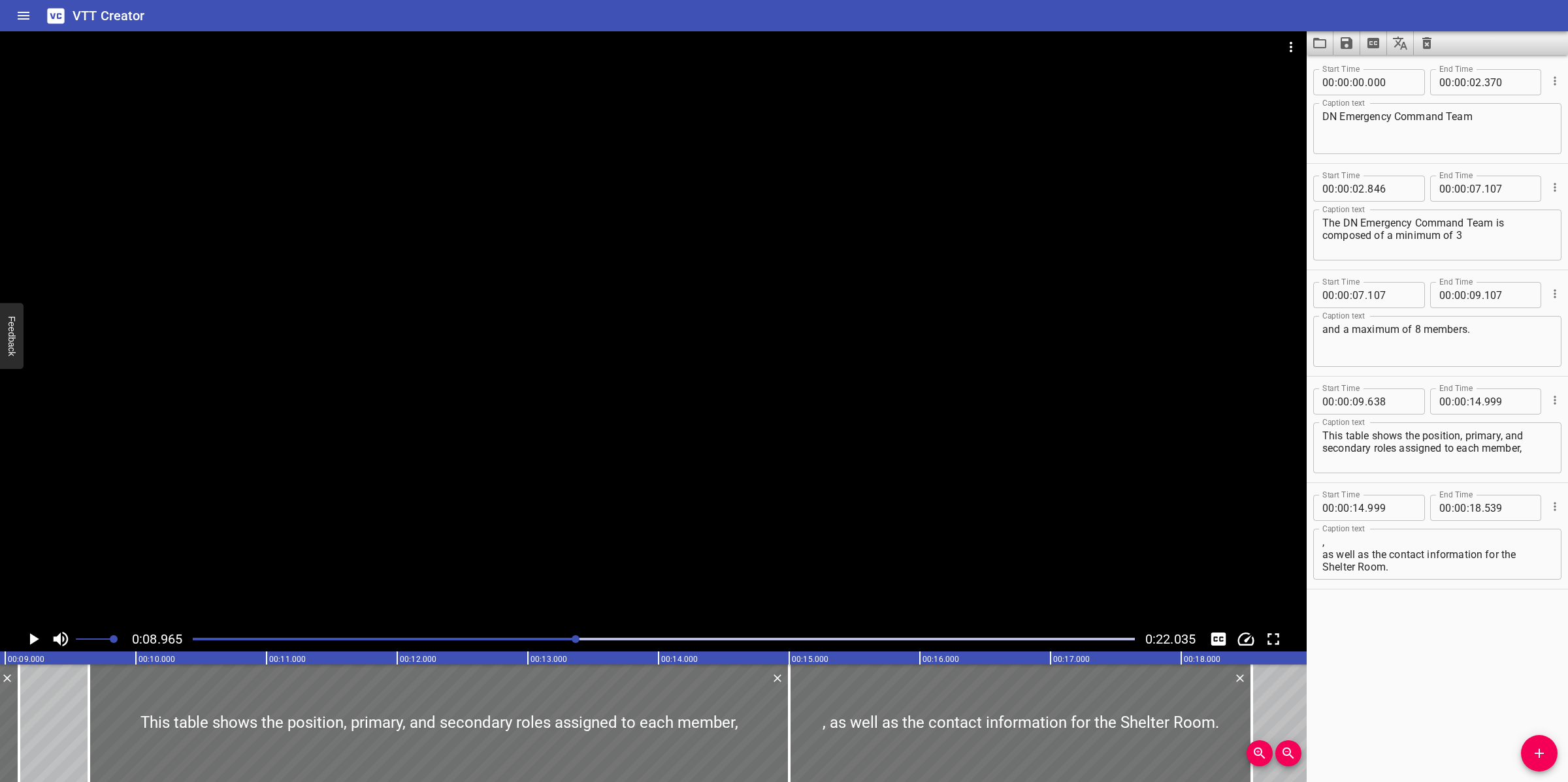
click at [743, 488] on div at bounding box center [653, 328] width 1306 height 595
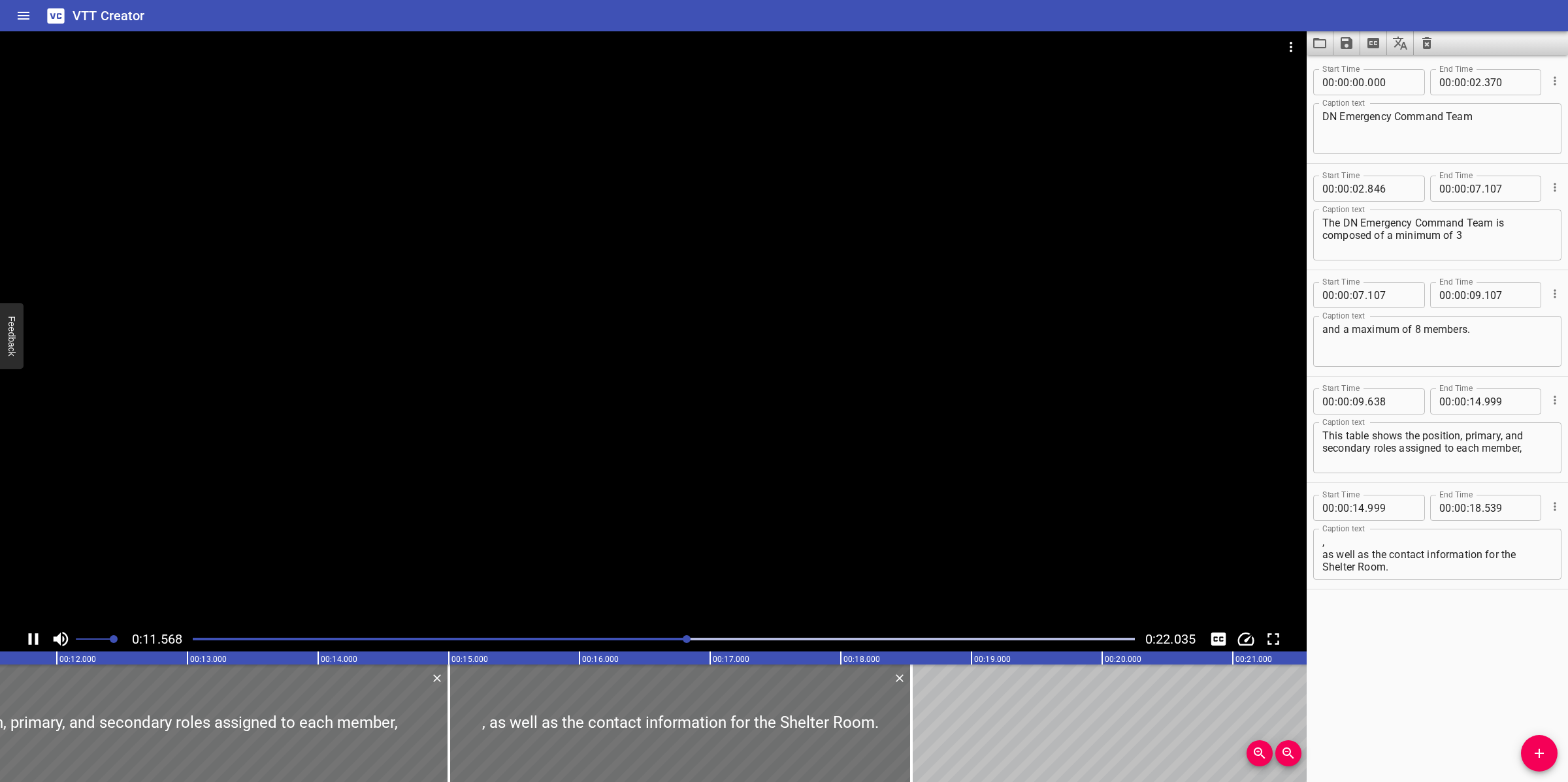
click at [647, 524] on div at bounding box center [653, 328] width 1306 height 595
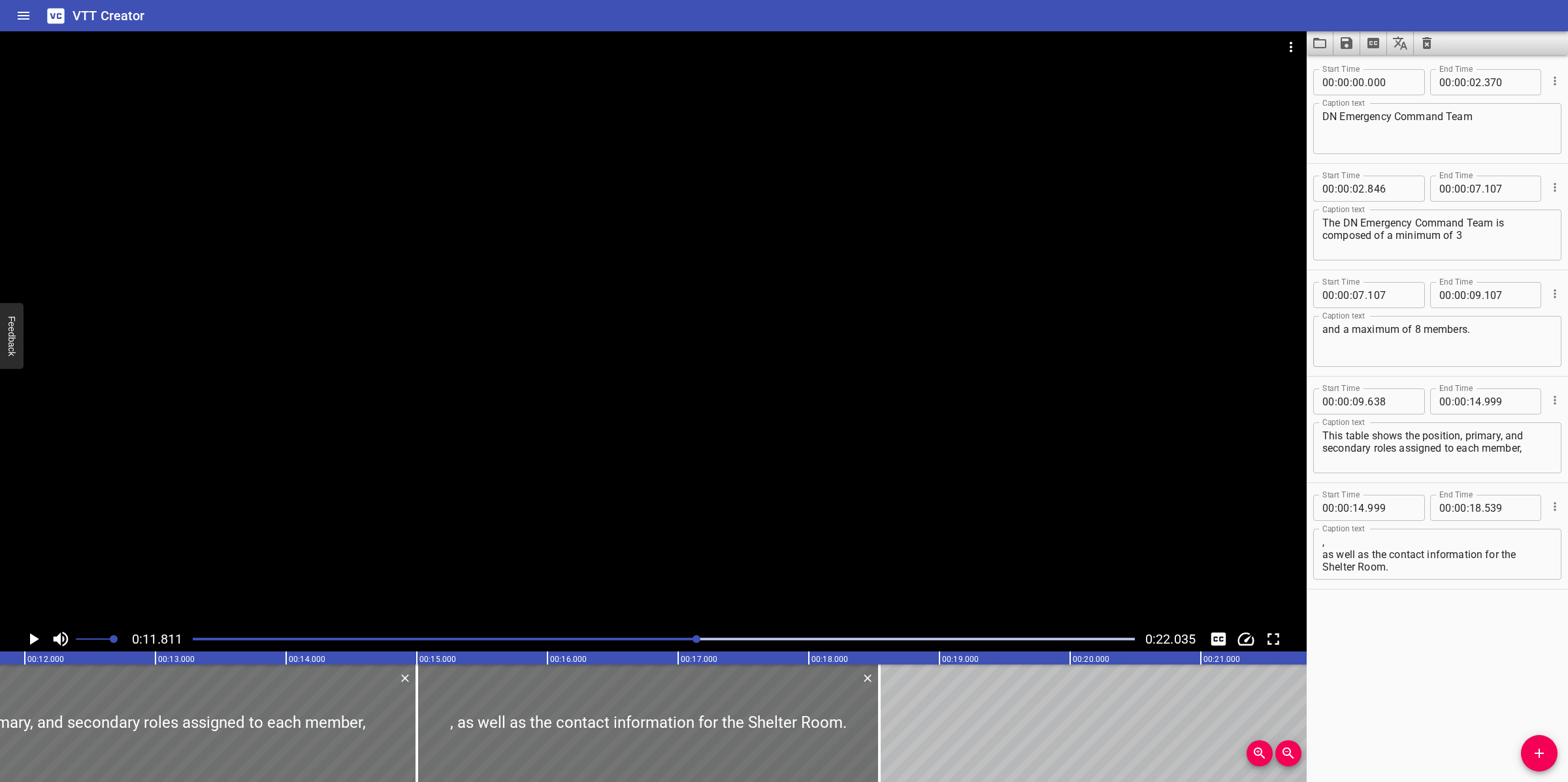
click at [673, 644] on div at bounding box center [664, 639] width 958 height 19
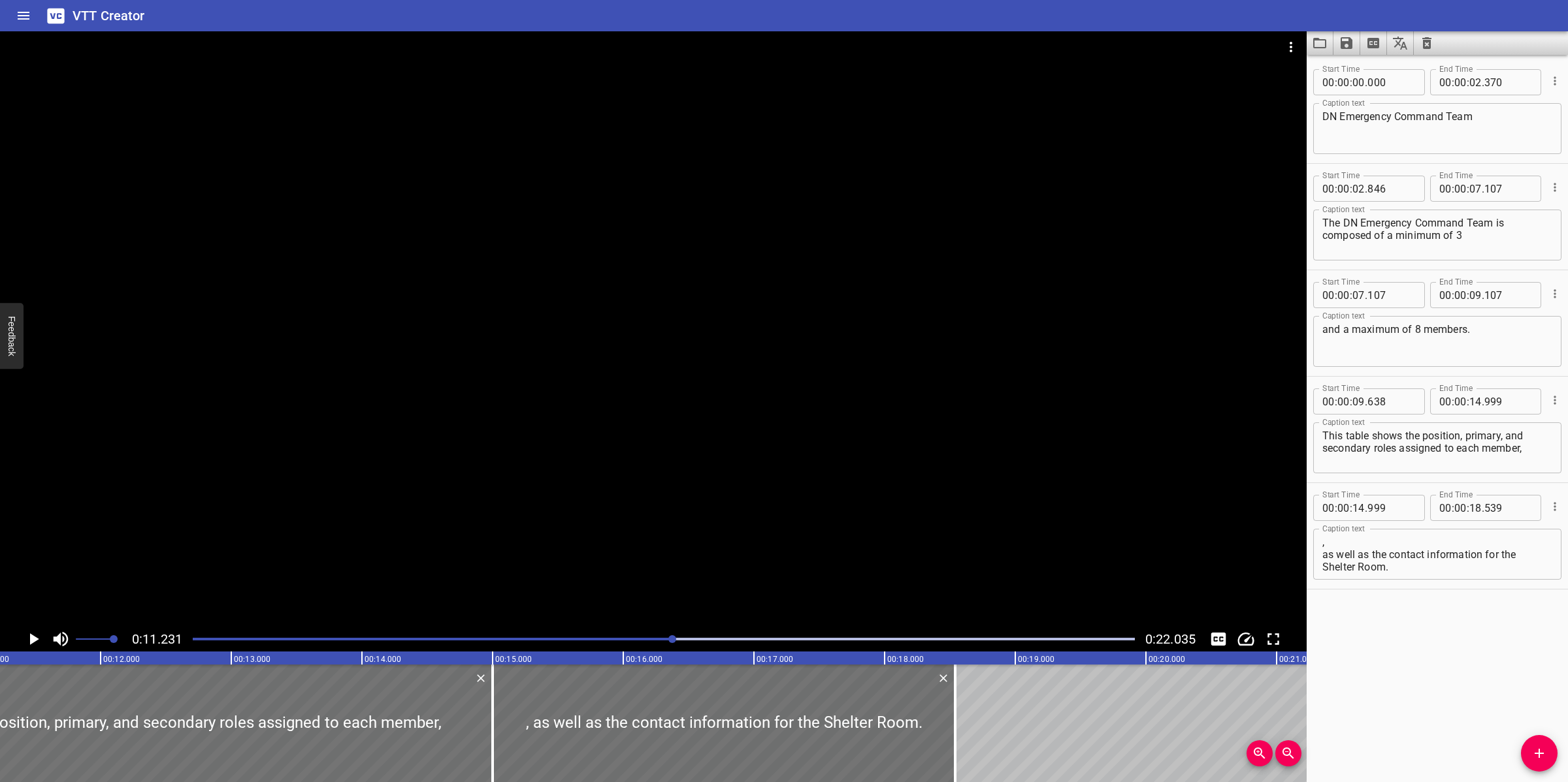
click at [799, 507] on div at bounding box center [653, 328] width 1306 height 595
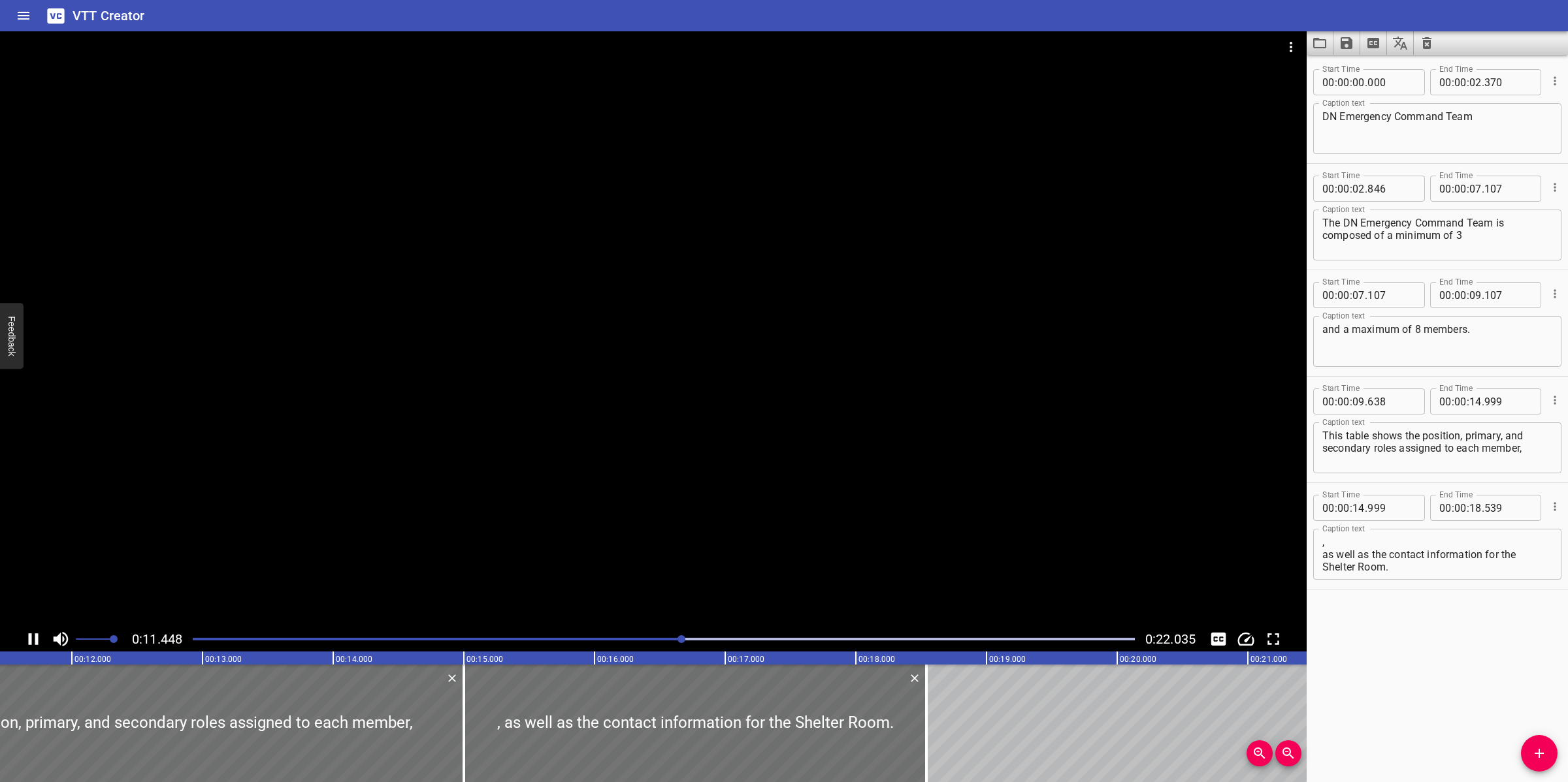
scroll to position [0, 1529]
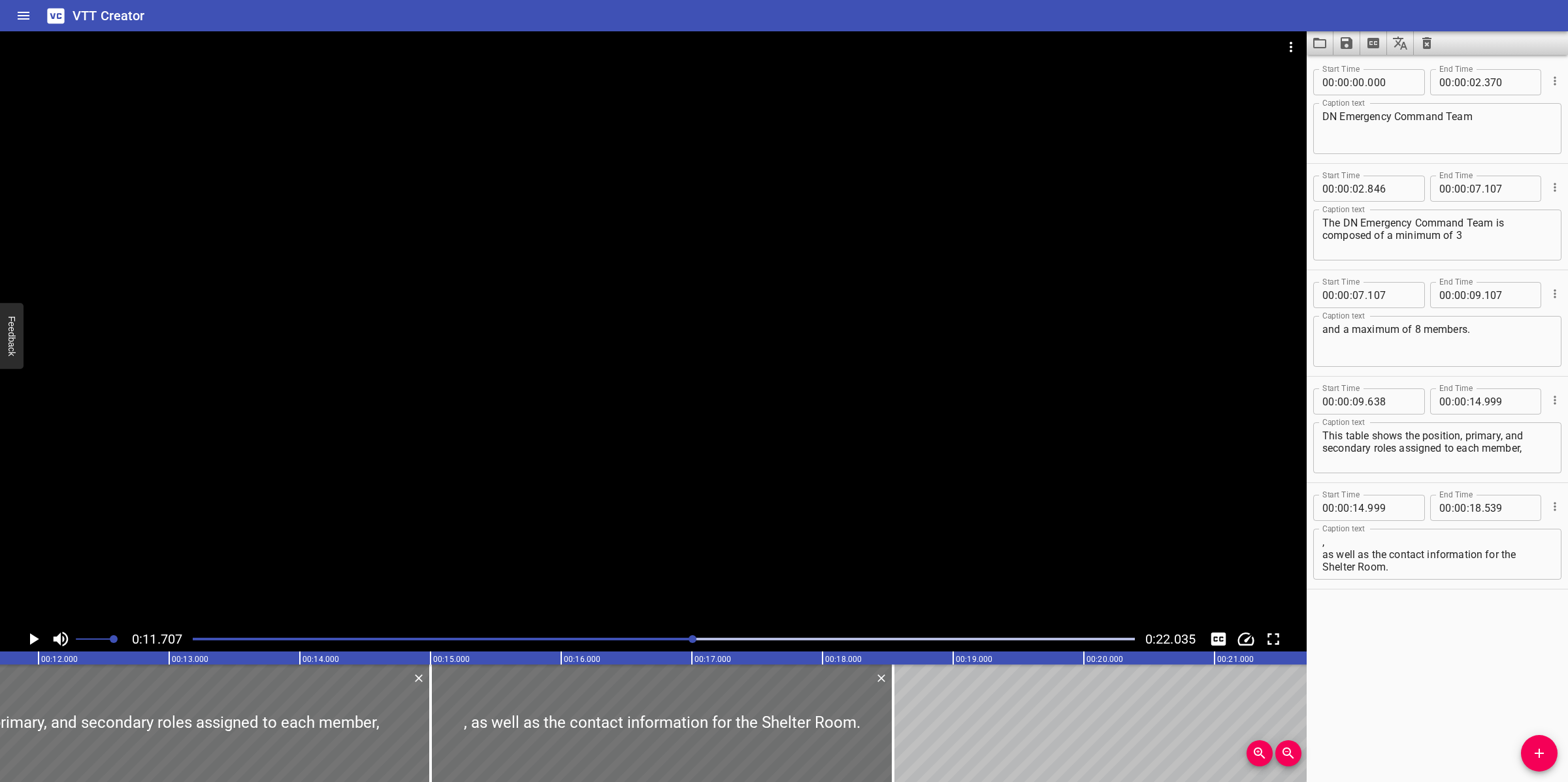
click at [1402, 459] on textarea "This table shows the position, primary, and secondary roles assigned to each me…" at bounding box center [1437, 448] width 230 height 37
drag, startPoint x: 1468, startPoint y: 438, endPoint x: 1527, endPoint y: 457, distance: 62.0
click at [1527, 457] on textarea "This table shows the position, primary, and secondary roles assigned to each me…" at bounding box center [1437, 448] width 230 height 37
type textarea "This table shows the position,"
click at [1469, 403] on input "number" at bounding box center [1475, 401] width 12 height 26
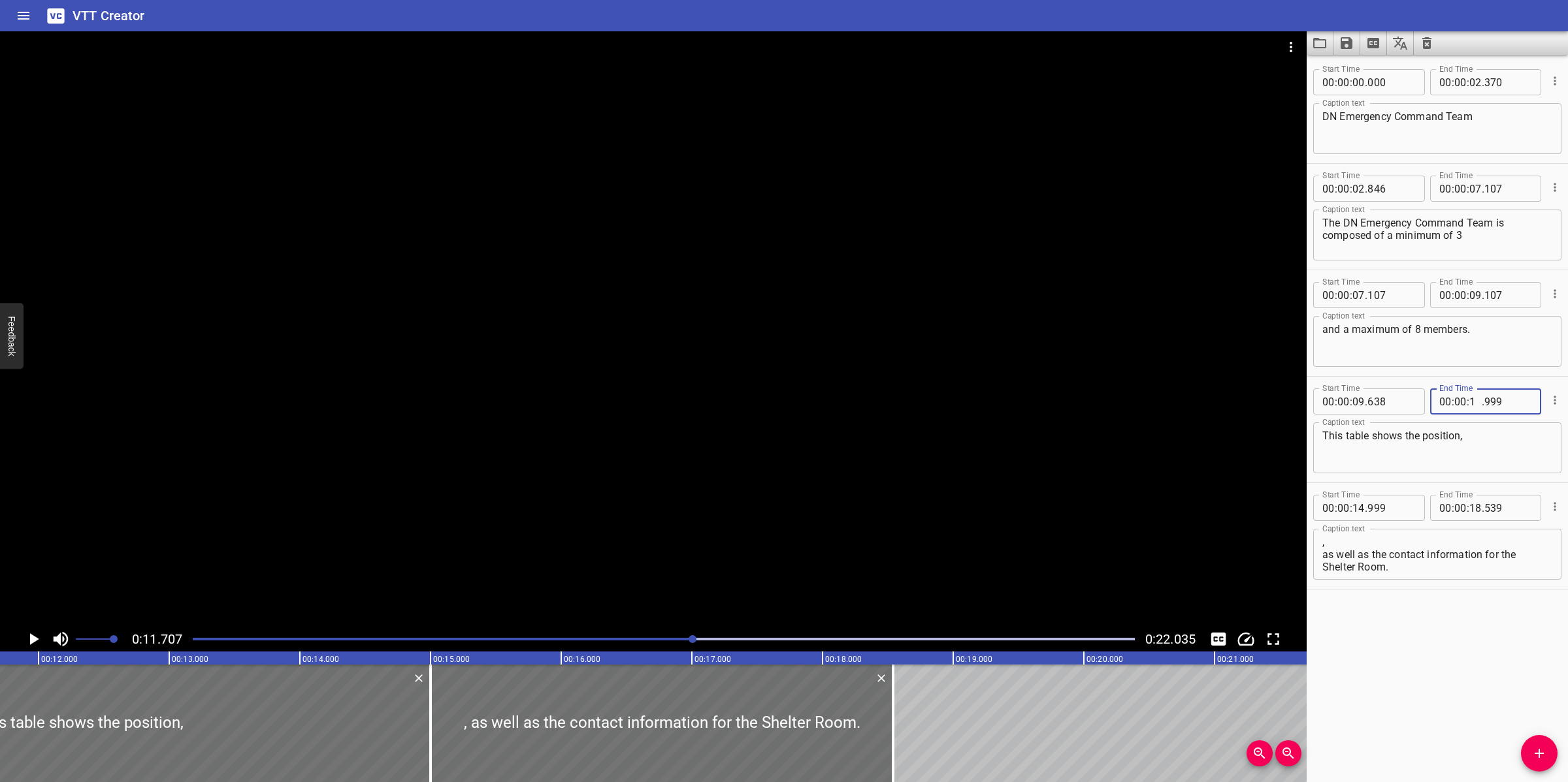
type input "11"
type input "707"
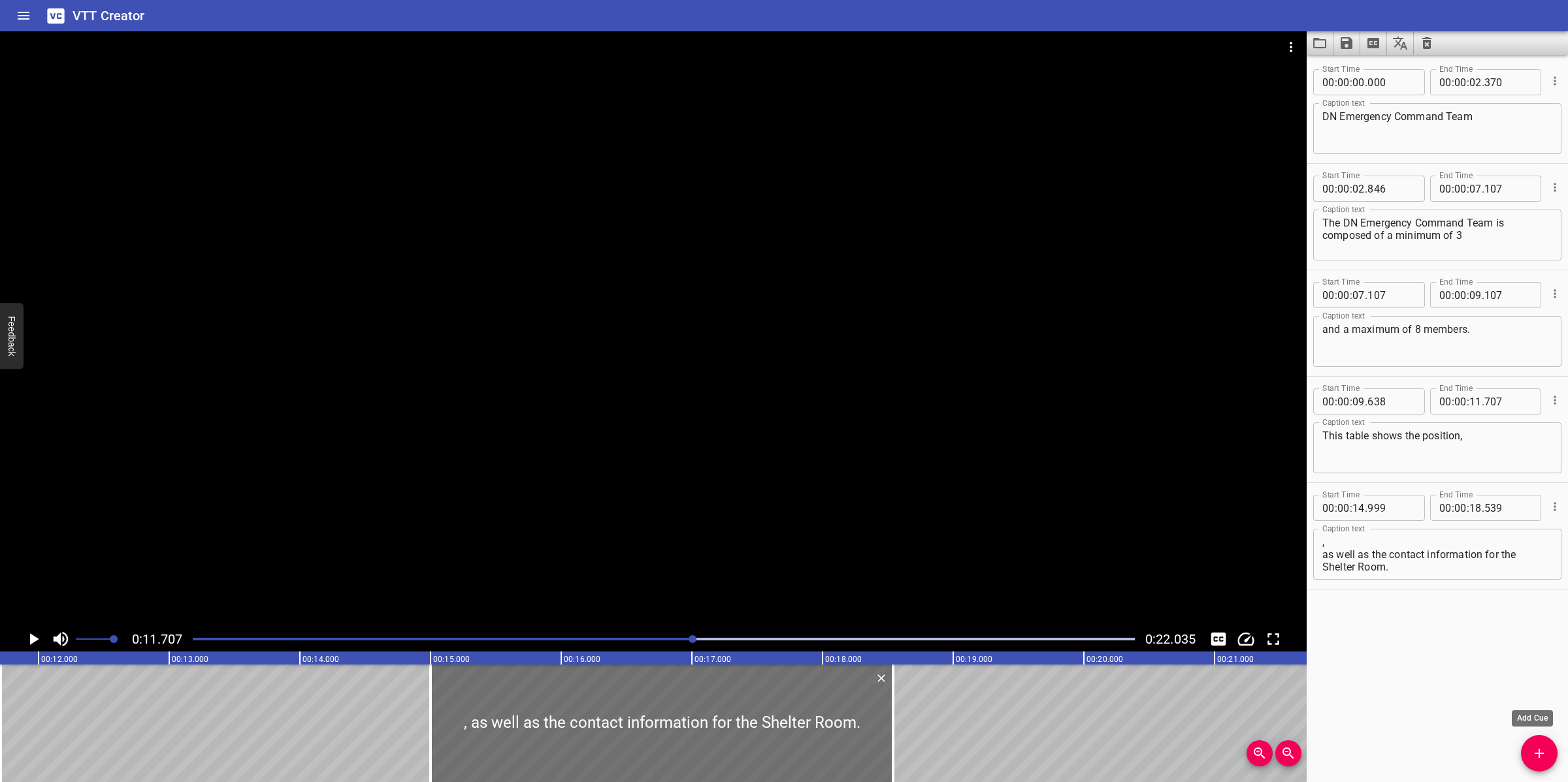
click at [1545, 743] on icon "Add Cue" at bounding box center [1540, 754] width 16 height 16
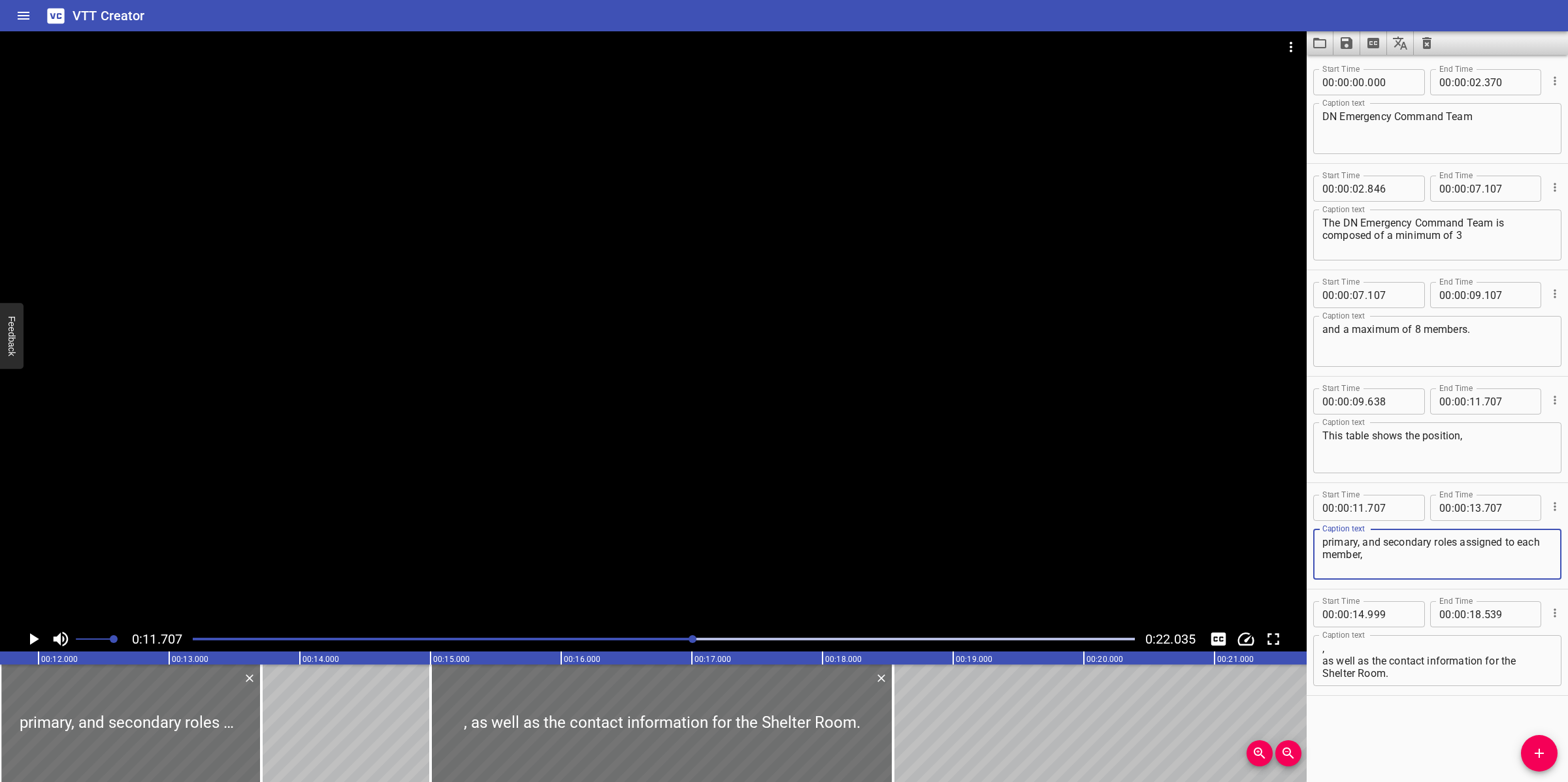
type textarea "primary, and secondary roles assigned to each member,"
click at [1324, 660] on textarea ", as well as the contact information for the Shelter Room." at bounding box center [1437, 661] width 230 height 37
type textarea "as well as the contact information for the Shelter Room."
click at [1469, 510] on input "number" at bounding box center [1475, 507] width 12 height 26
type input "14"
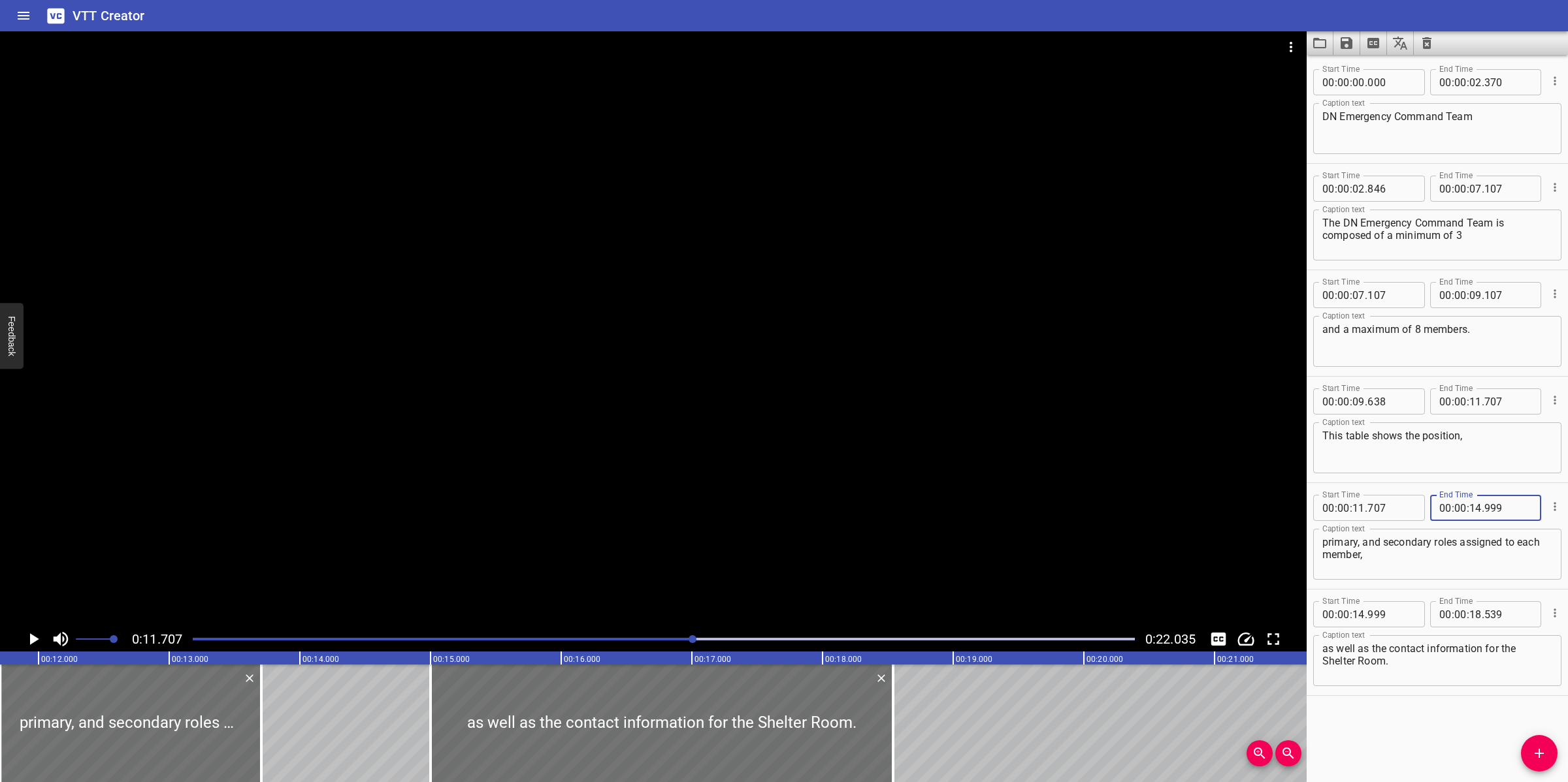
type input "999"
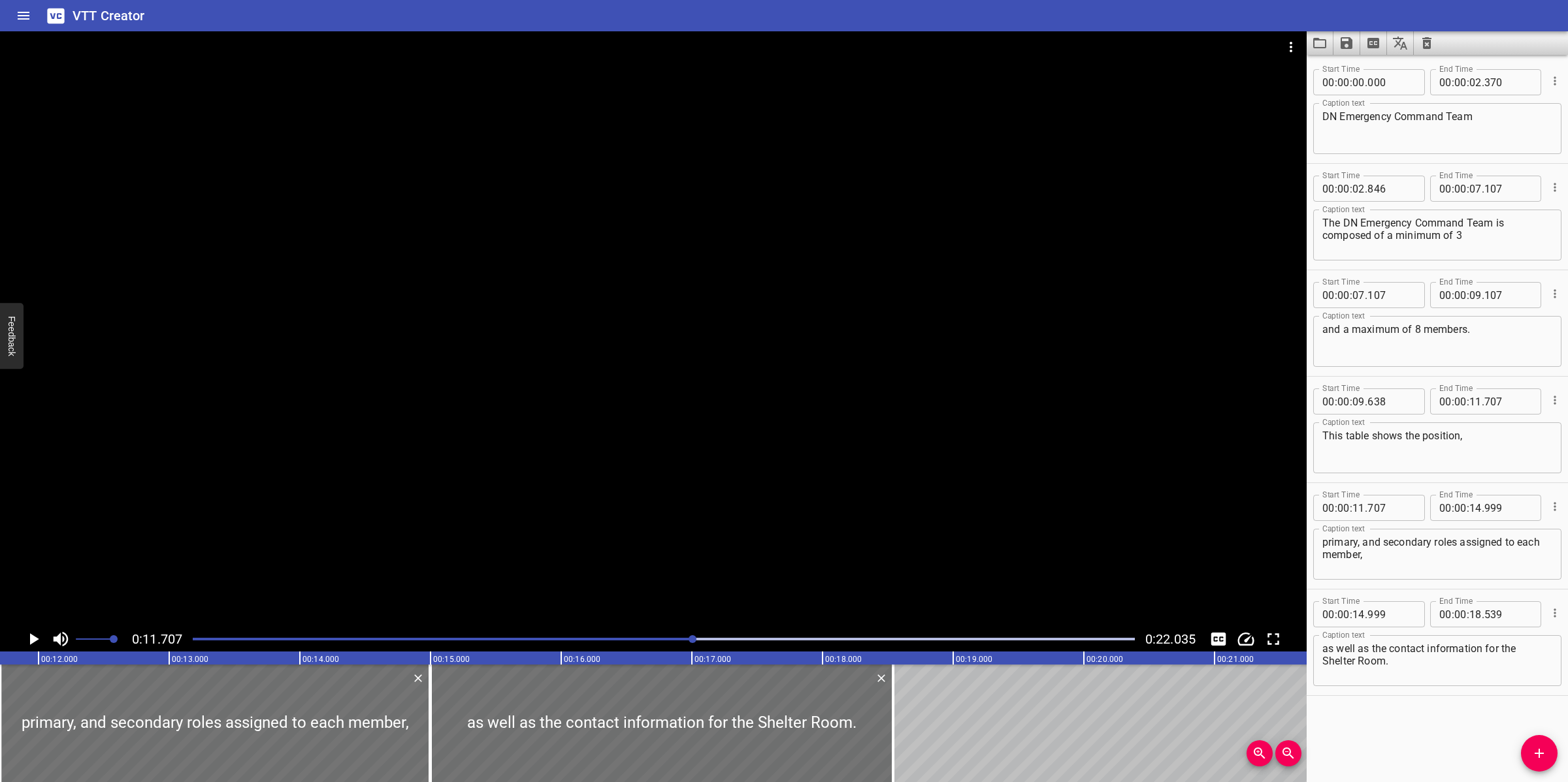
click at [775, 544] on div at bounding box center [653, 328] width 1306 height 595
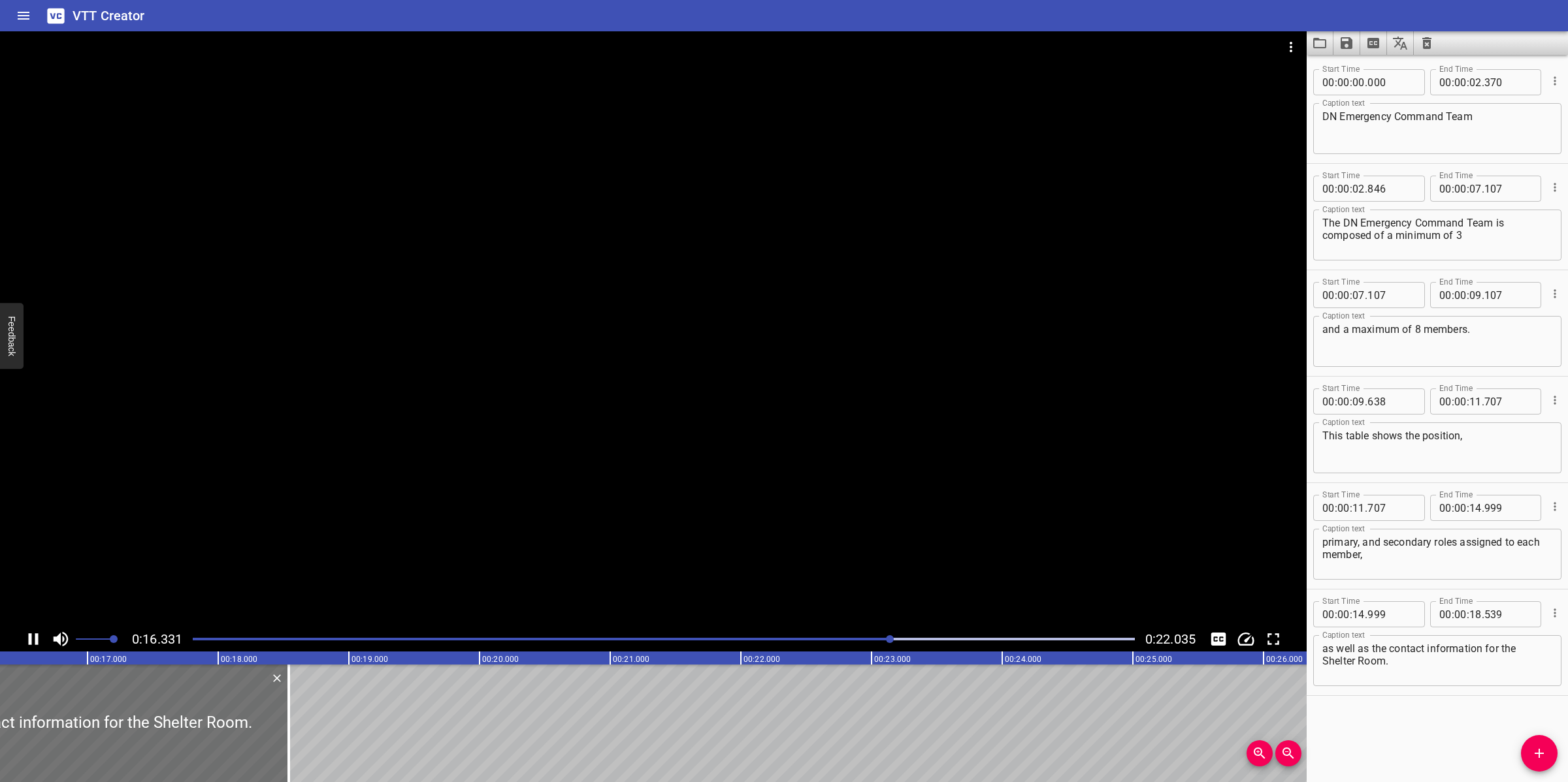
drag, startPoint x: 710, startPoint y: 508, endPoint x: 1210, endPoint y: 670, distance: 525.6
click at [717, 512] on div at bounding box center [653, 328] width 1306 height 595
drag, startPoint x: 1328, startPoint y: 663, endPoint x: 1320, endPoint y: 663, distance: 8.0
click at [1320, 663] on div "as well as the contact information for the Shelter Room. Caption text" at bounding box center [1436, 660] width 248 height 51
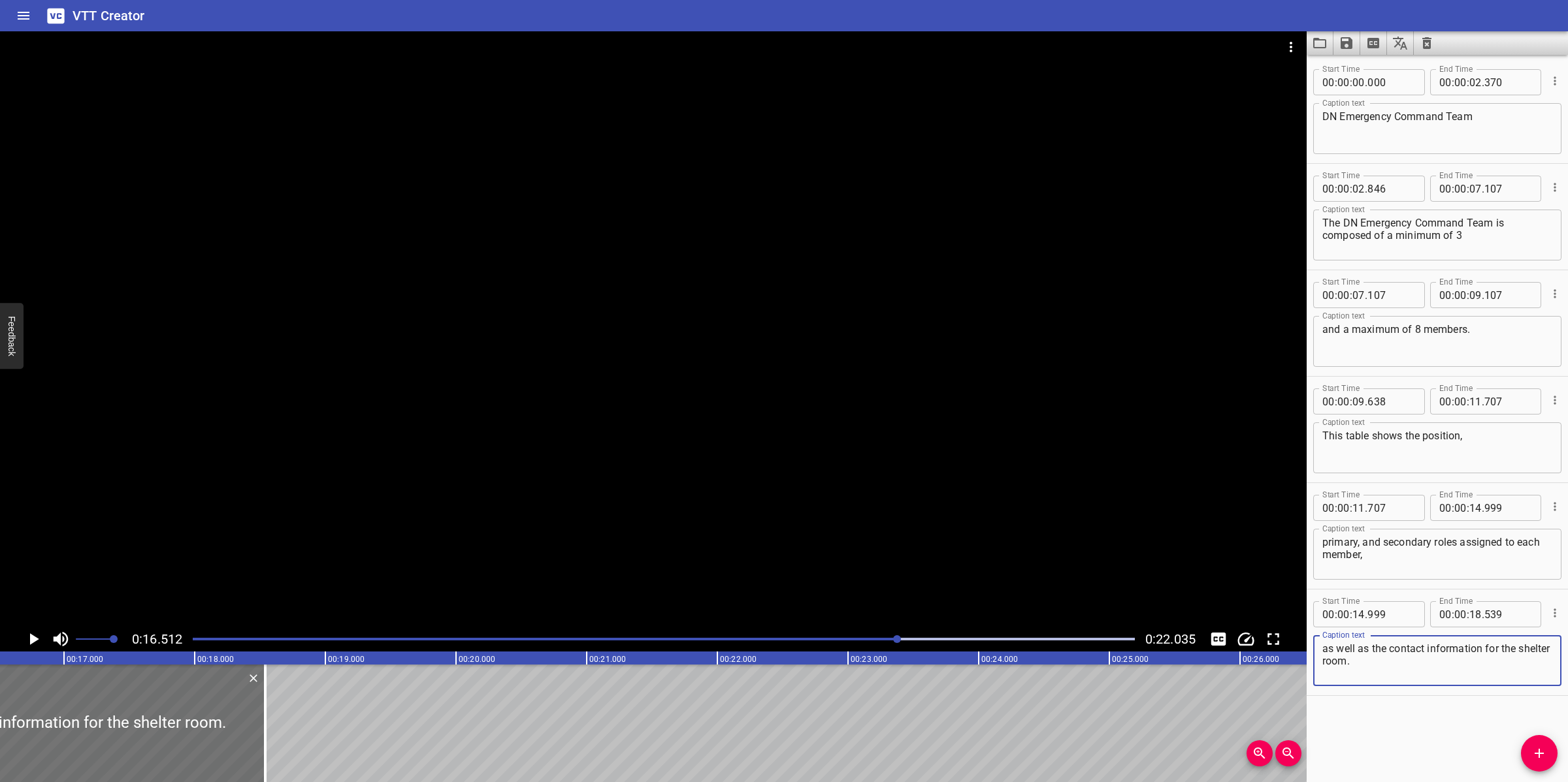
type textarea "as well as the contact information for the shelter room."
click at [495, 445] on div at bounding box center [653, 328] width 1306 height 595
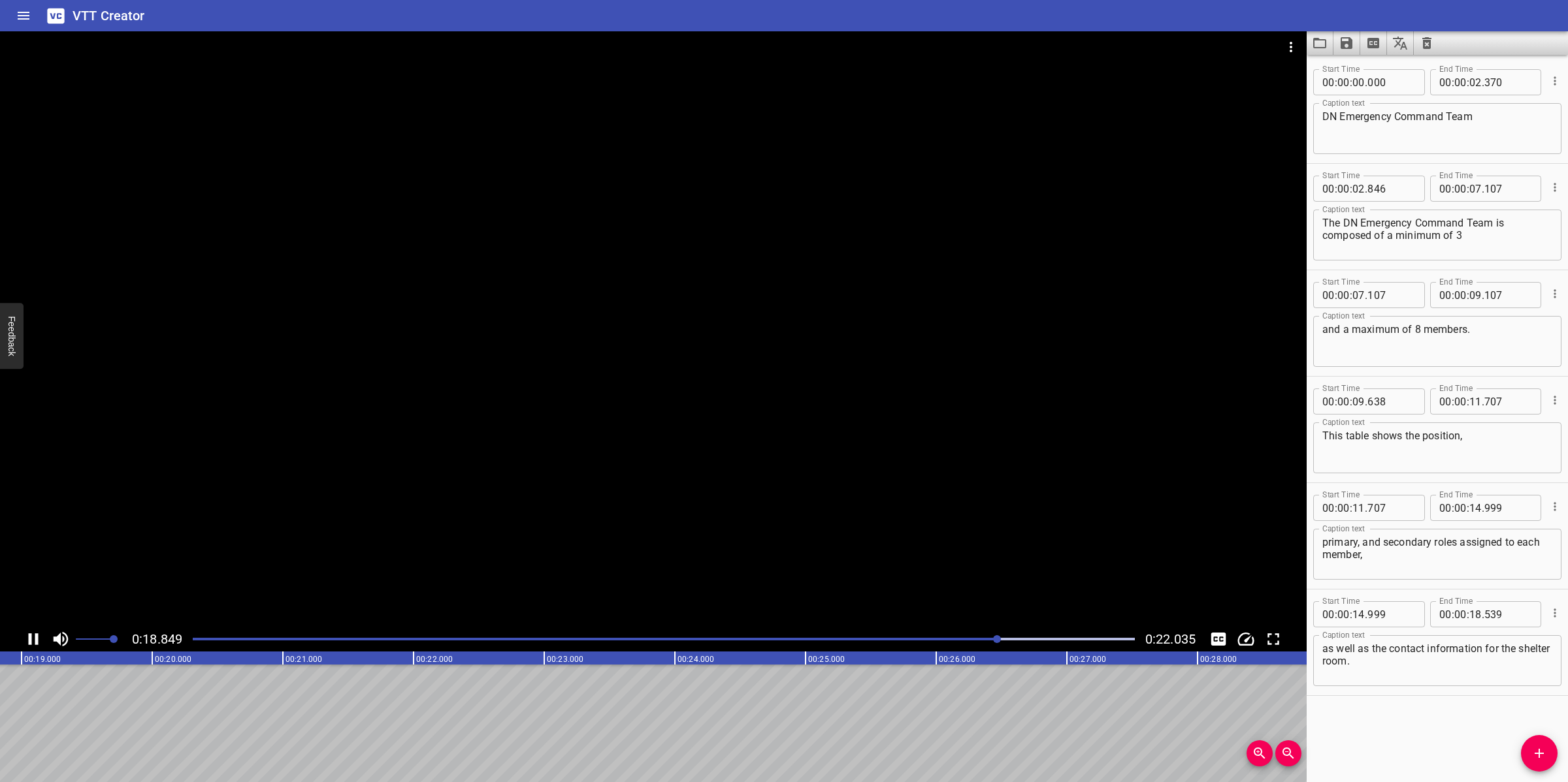
click at [510, 557] on div at bounding box center [653, 328] width 1306 height 595
click at [1540, 743] on icon "Add Cue" at bounding box center [1539, 754] width 9 height 9
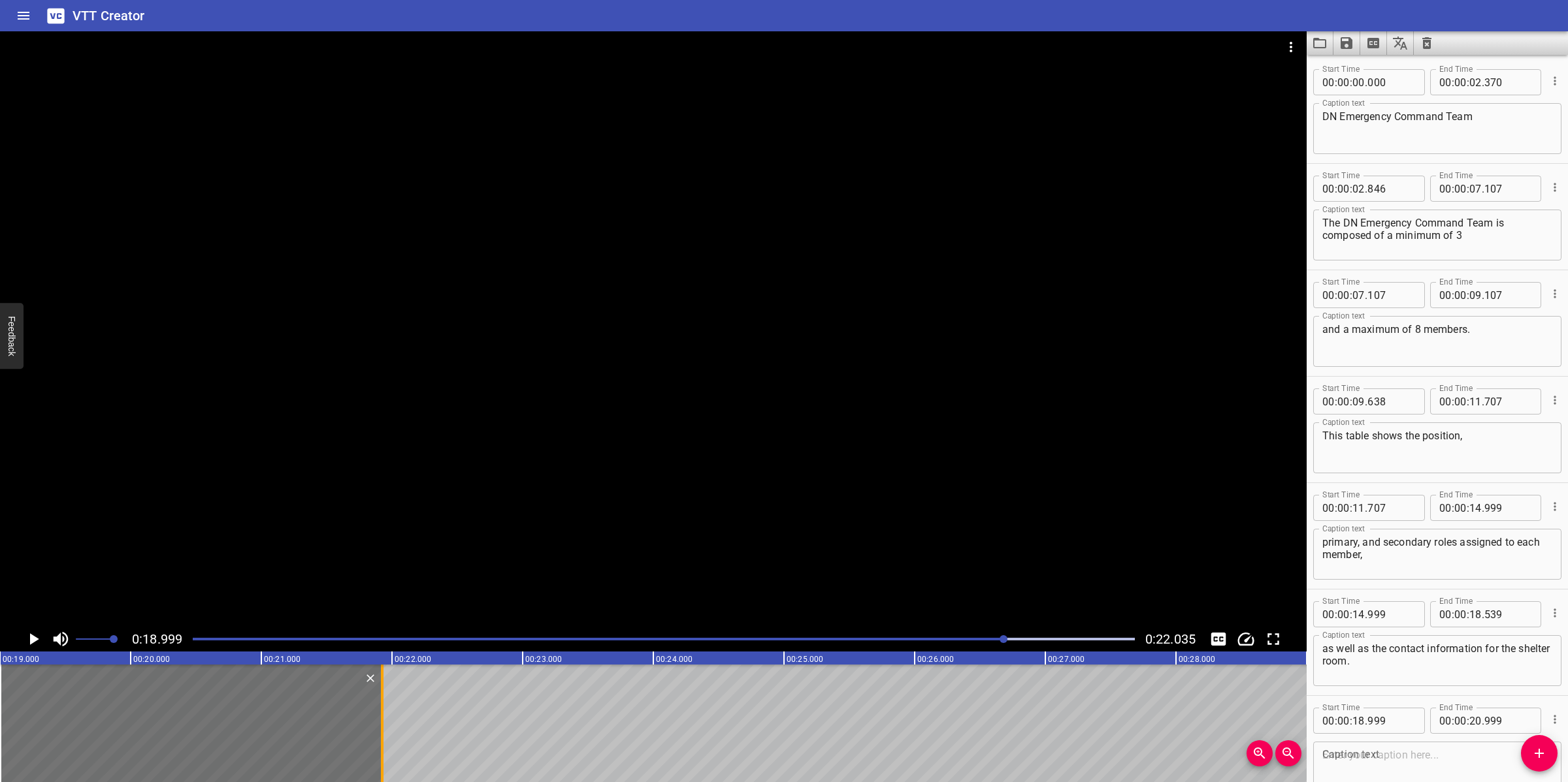
drag, startPoint x: 256, startPoint y: 730, endPoint x: 377, endPoint y: 728, distance: 121.0
click at [377, 728] on div at bounding box center [382, 723] width 13 height 117
type input "21"
type input "924"
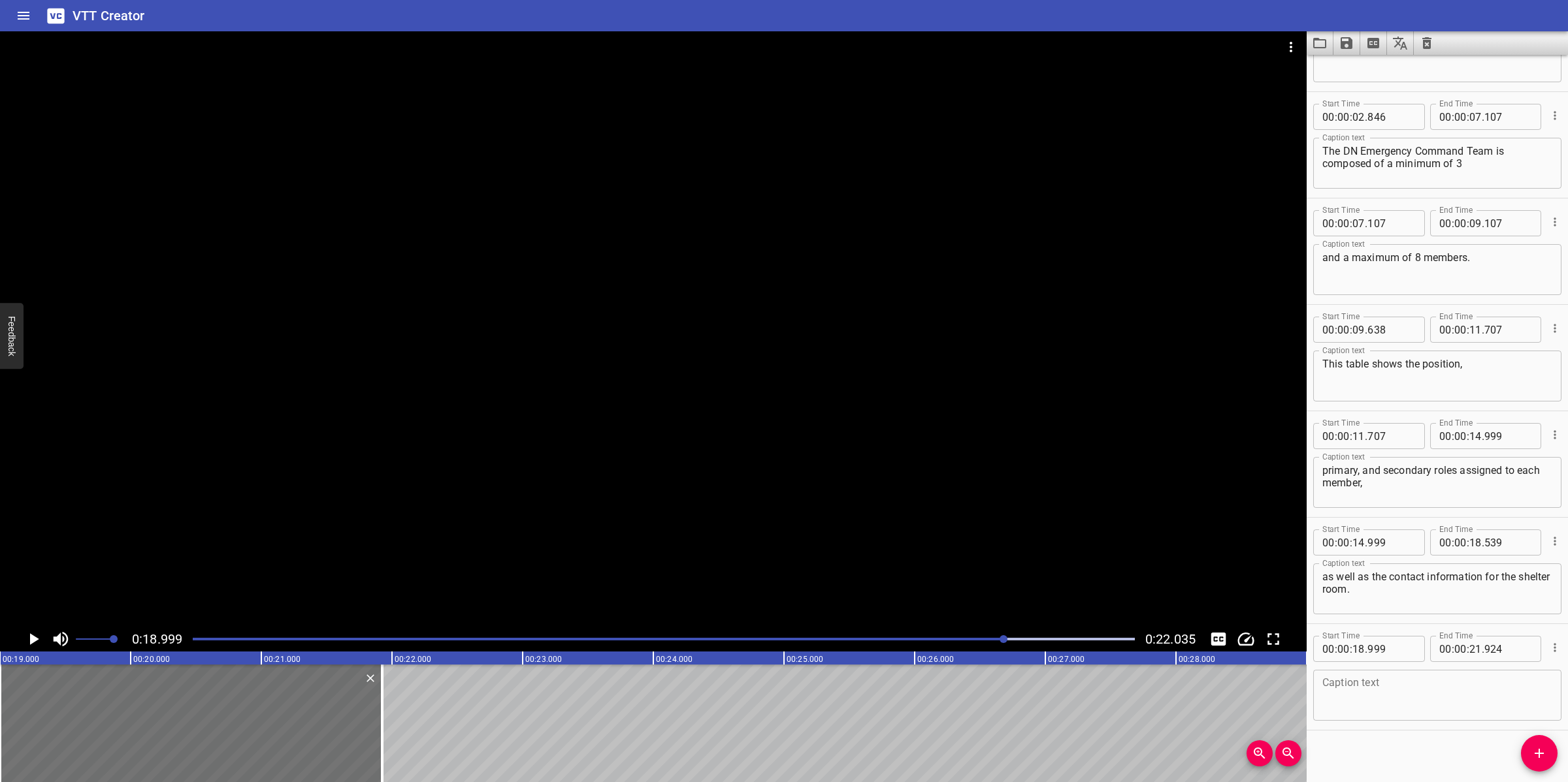
scroll to position [77, 0]
click at [1427, 686] on textarea at bounding box center [1437, 690] width 230 height 37
paste textarea "You can find the Shelter Room in the Cellar Deck."
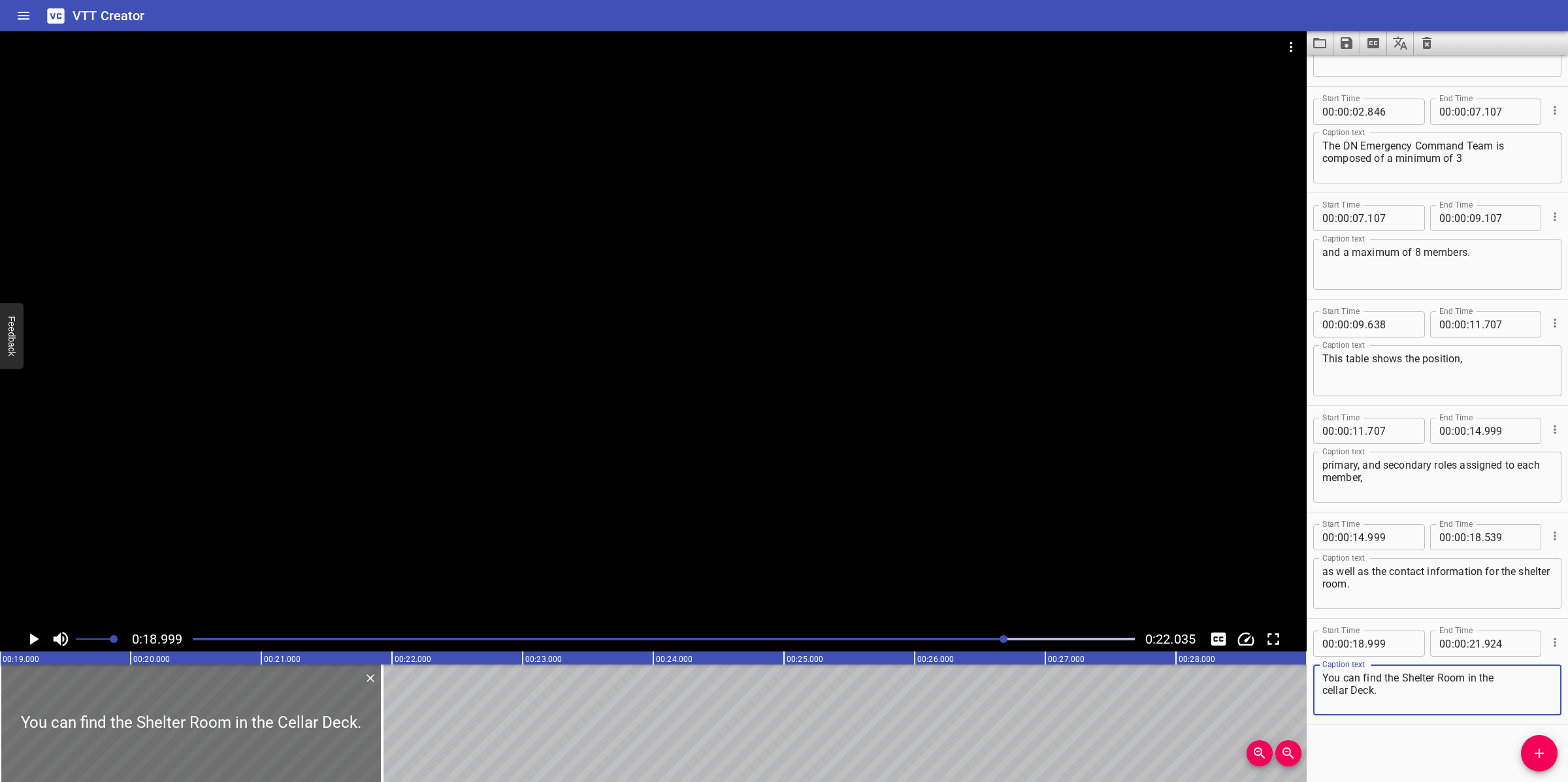
drag, startPoint x: 1328, startPoint y: 689, endPoint x: 1320, endPoint y: 694, distance: 9.4
drag, startPoint x: 1355, startPoint y: 689, endPoint x: 1349, endPoint y: 693, distance: 7.2
click at [1500, 680] on textarea "You can find the Shelter Room in the cellar deck." at bounding box center [1437, 690] width 230 height 37
click at [771, 345] on div at bounding box center [653, 328] width 1306 height 595
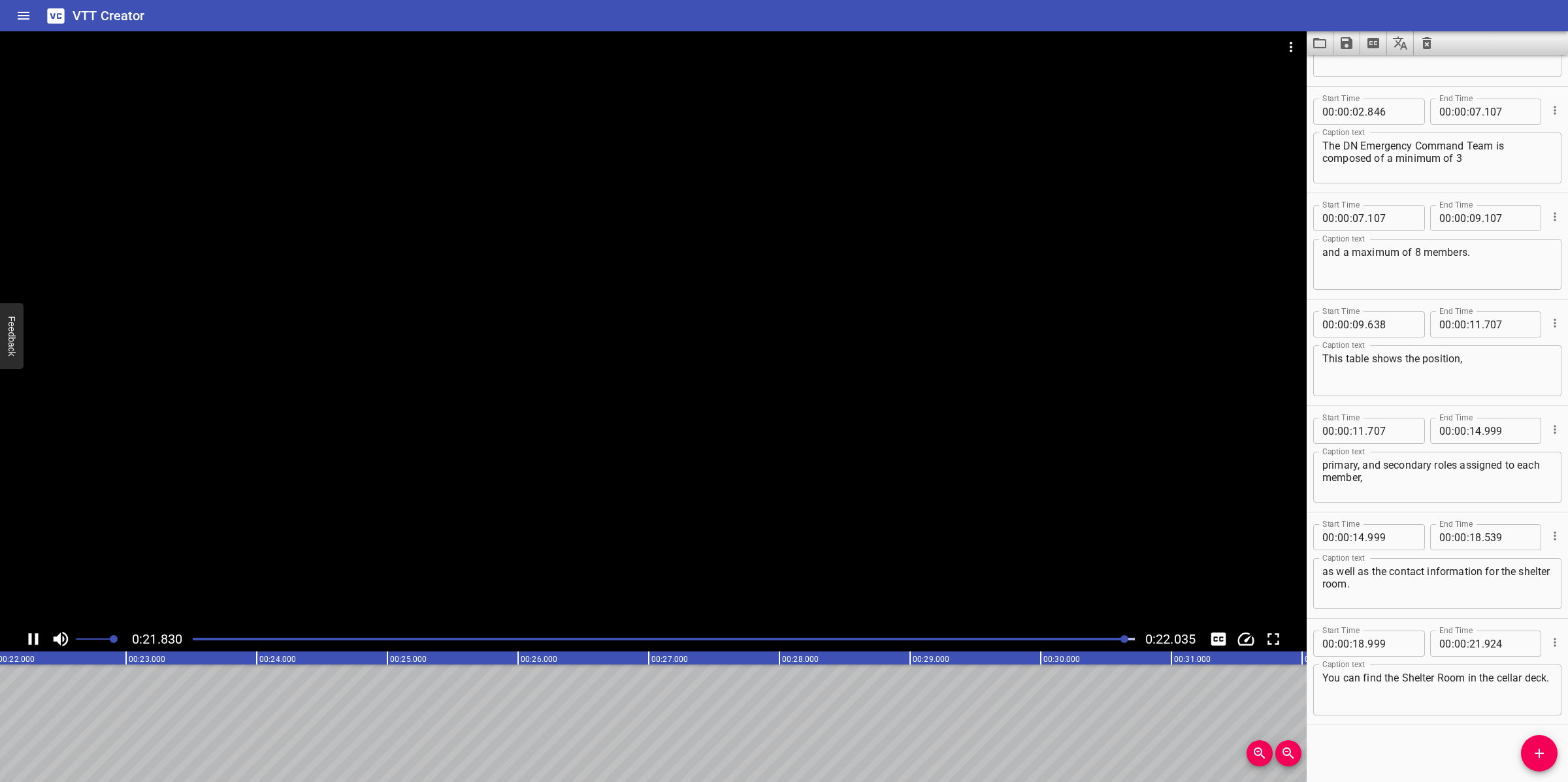
click at [879, 484] on div at bounding box center [653, 328] width 1306 height 595
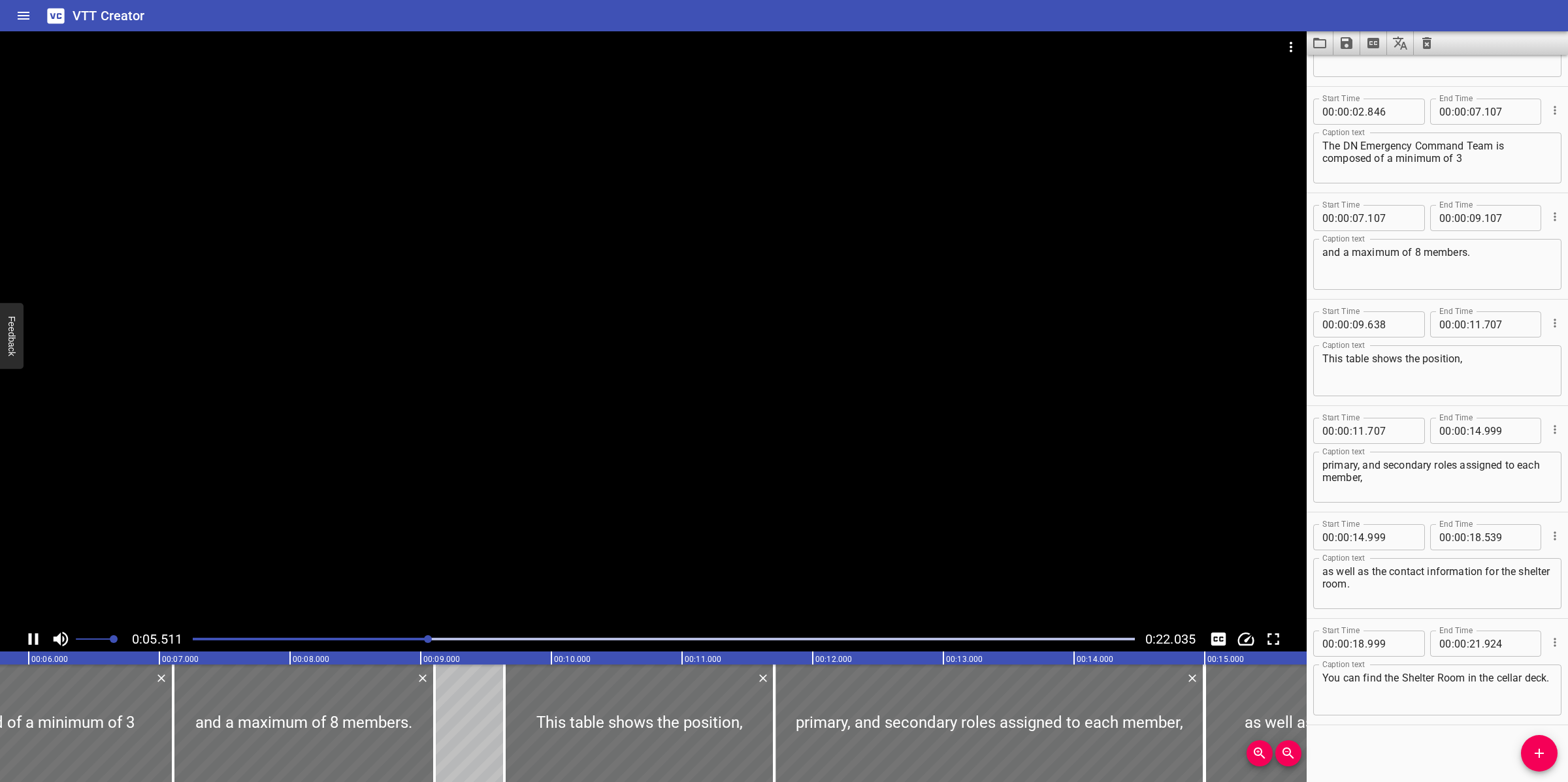
click at [819, 455] on div at bounding box center [653, 328] width 1306 height 595
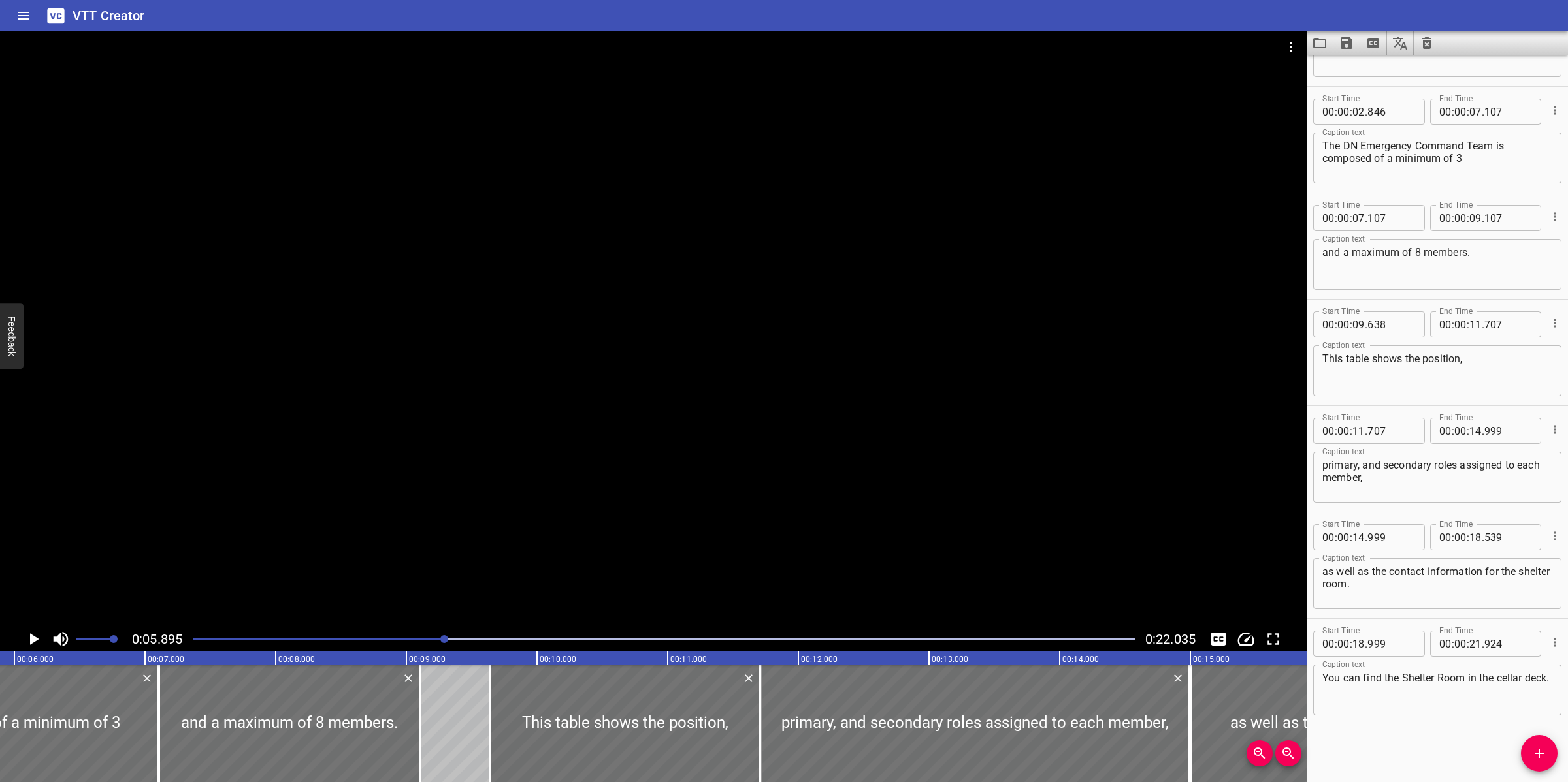
click at [821, 464] on div at bounding box center [653, 328] width 1306 height 595
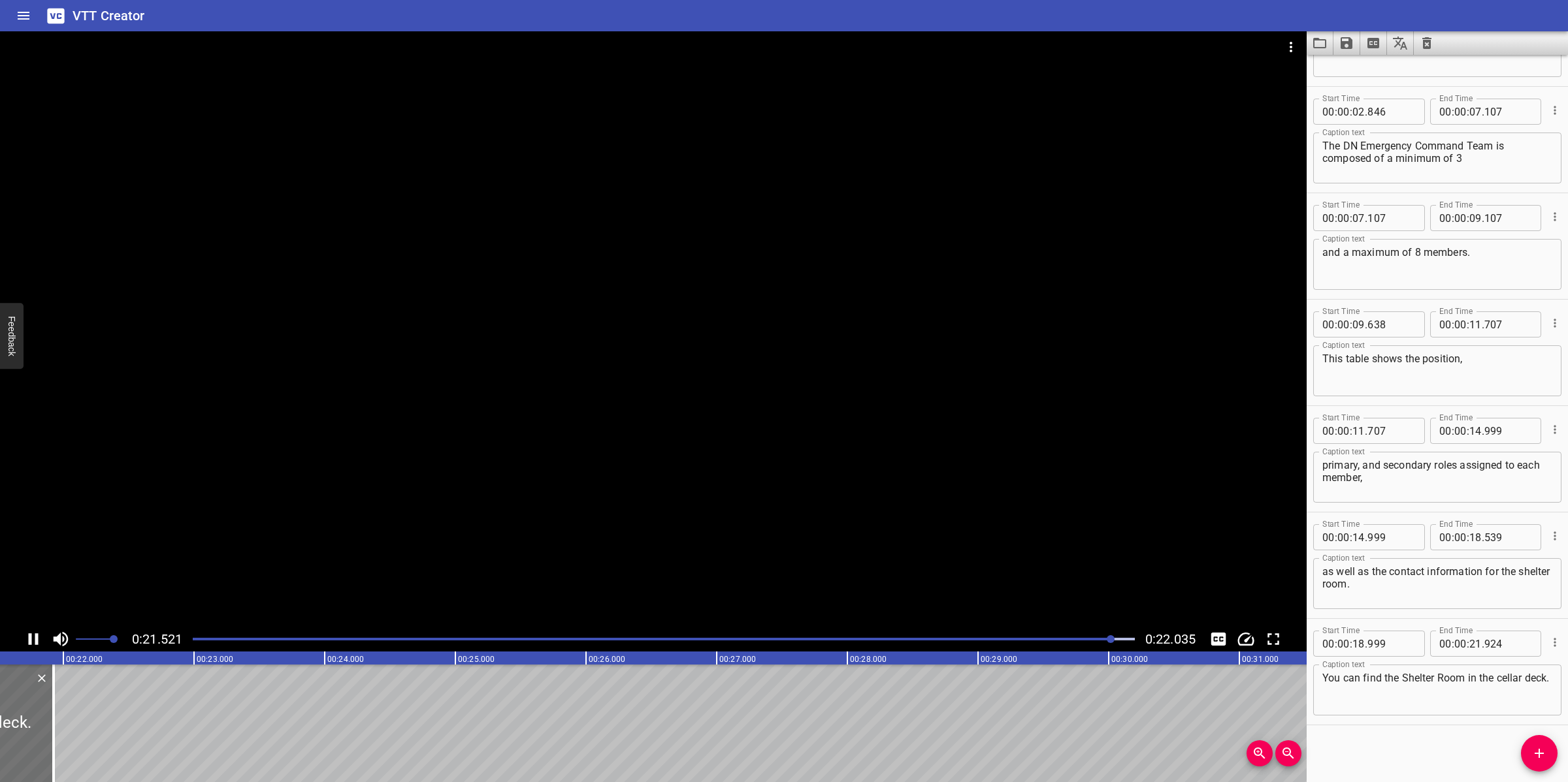
click at [804, 480] on div at bounding box center [653, 328] width 1306 height 595
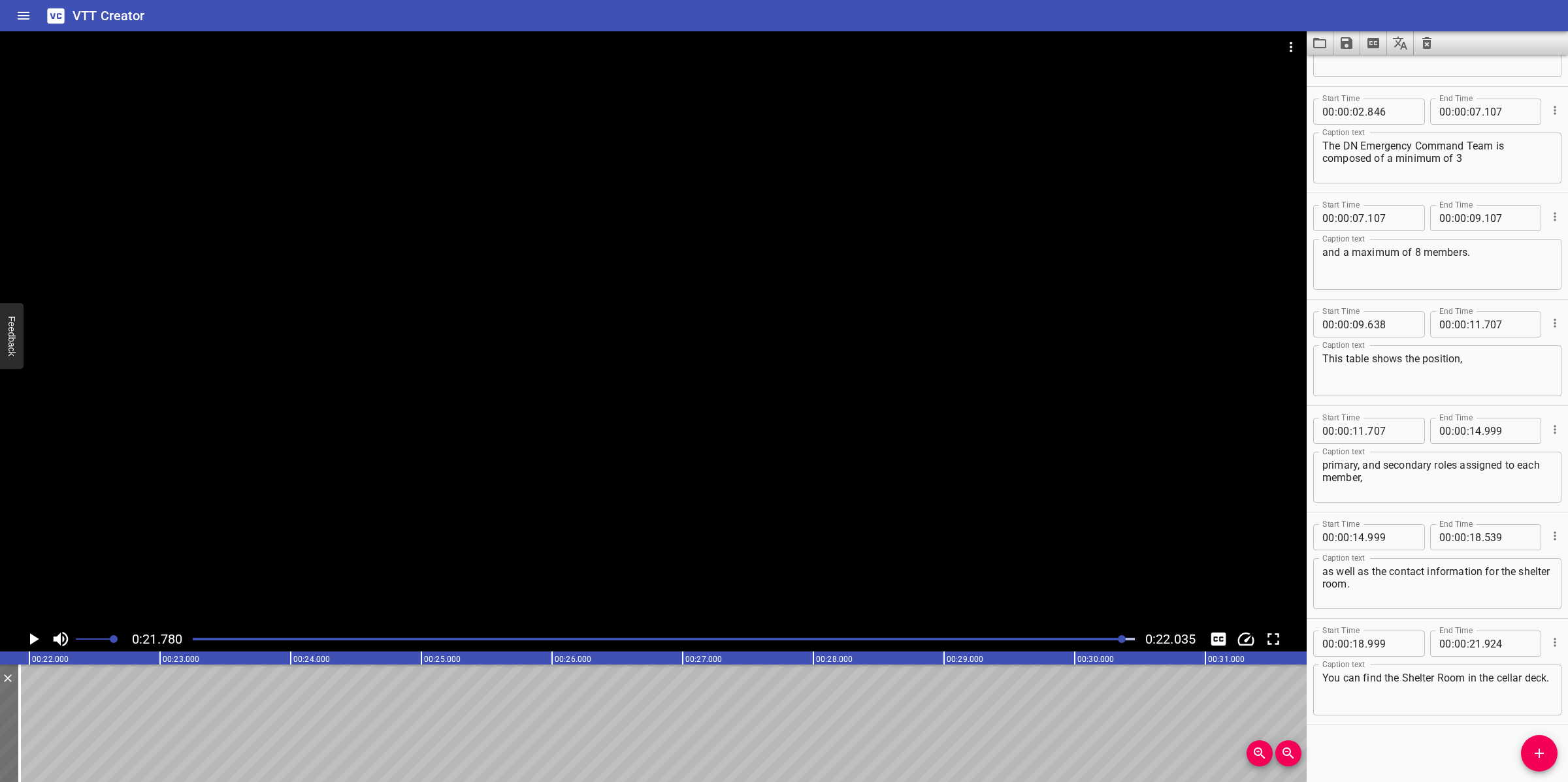
scroll to position [0, 2845]
drag, startPoint x: 1403, startPoint y: 680, endPoint x: 1414, endPoint y: 671, distance: 14.2
click at [1414, 672] on textarea "You can find the Shelter Room in the cellar deck." at bounding box center [1437, 690] width 230 height 37
click at [1403, 680] on textarea "You can find the Shelter Room in the cellar deck." at bounding box center [1437, 690] width 230 height 37
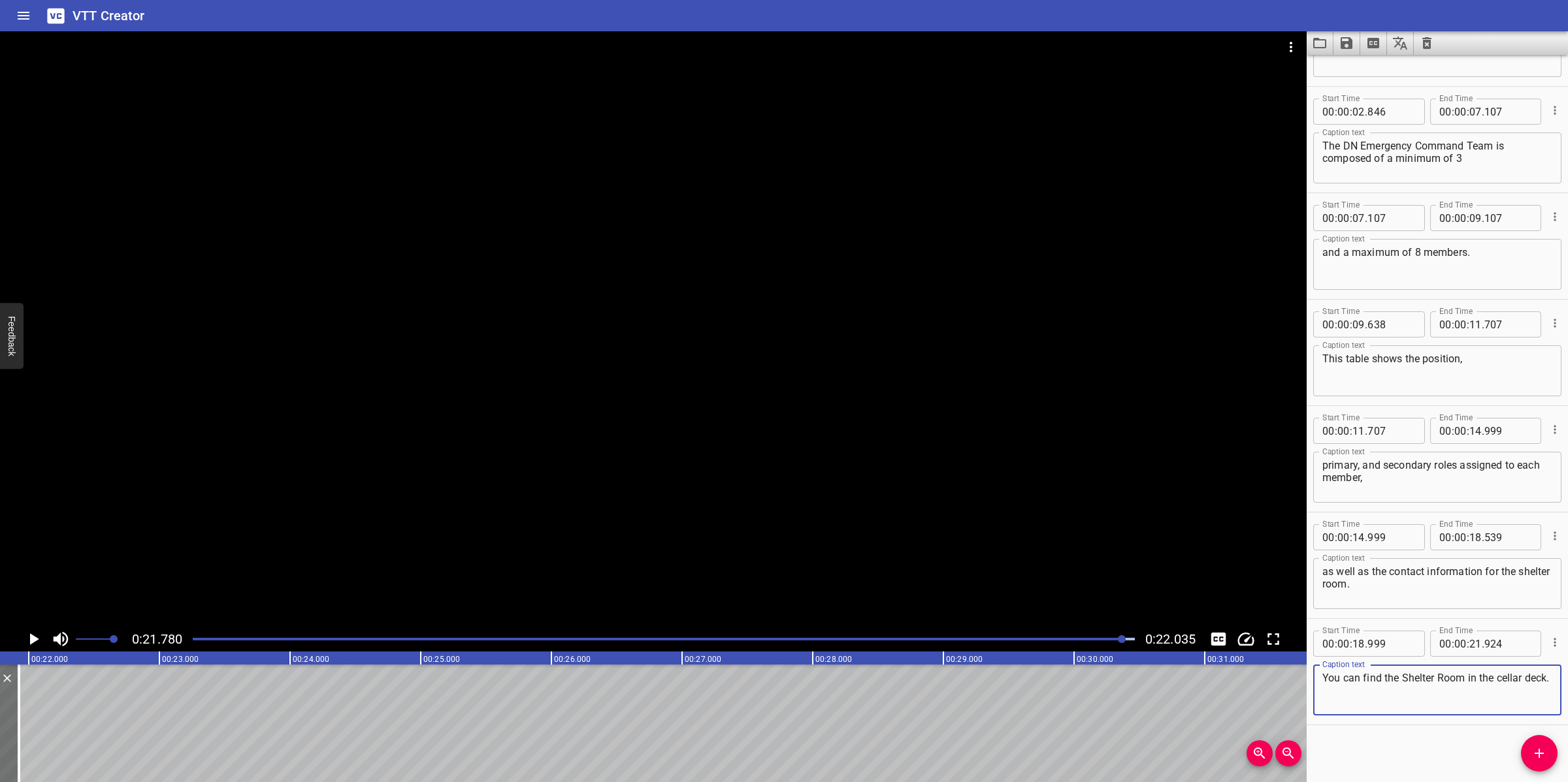
click at [1408, 674] on textarea "You can find the Shelter Room in the cellar deck." at bounding box center [1437, 690] width 230 height 37
drag, startPoint x: 1406, startPoint y: 674, endPoint x: 1402, endPoint y: 681, distance: 8.1
click at [1402, 681] on textarea "You can find the Shelter Room in the cellar deck." at bounding box center [1437, 690] width 230 height 37
drag, startPoint x: 1443, startPoint y: 677, endPoint x: 1438, endPoint y: 683, distance: 7.8
click at [1438, 683] on textarea "You can find the shelter Room in the cellar deck." at bounding box center [1437, 690] width 230 height 37
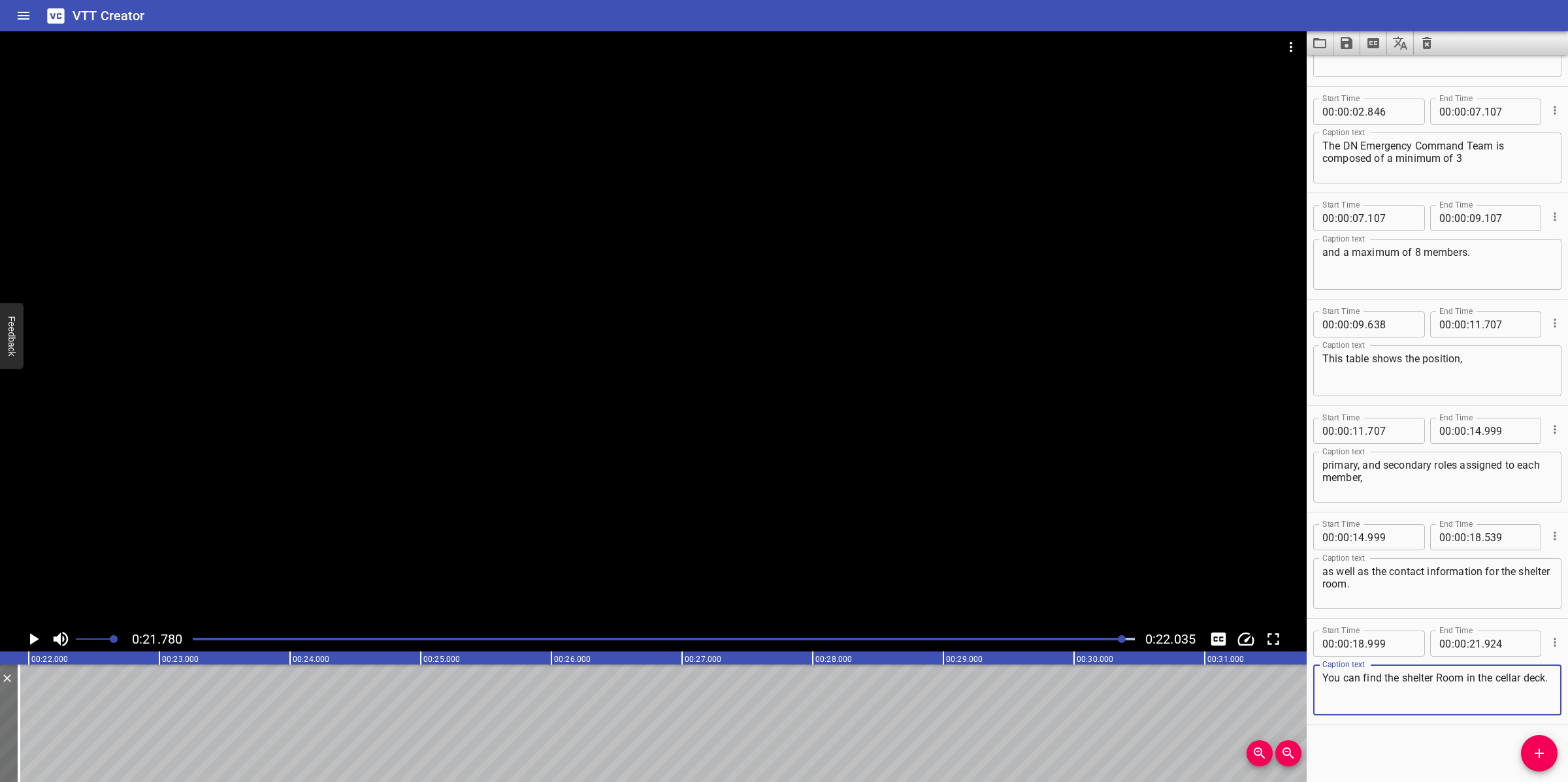
click at [1441, 677] on textarea "You can find the shelter Room in the cellar deck." at bounding box center [1437, 690] width 230 height 37
click at [1441, 676] on textarea "You can find the shelter Room in the cellar deck." at bounding box center [1437, 690] width 230 height 37
type textarea "You can find the shelter room in the cellar deck."
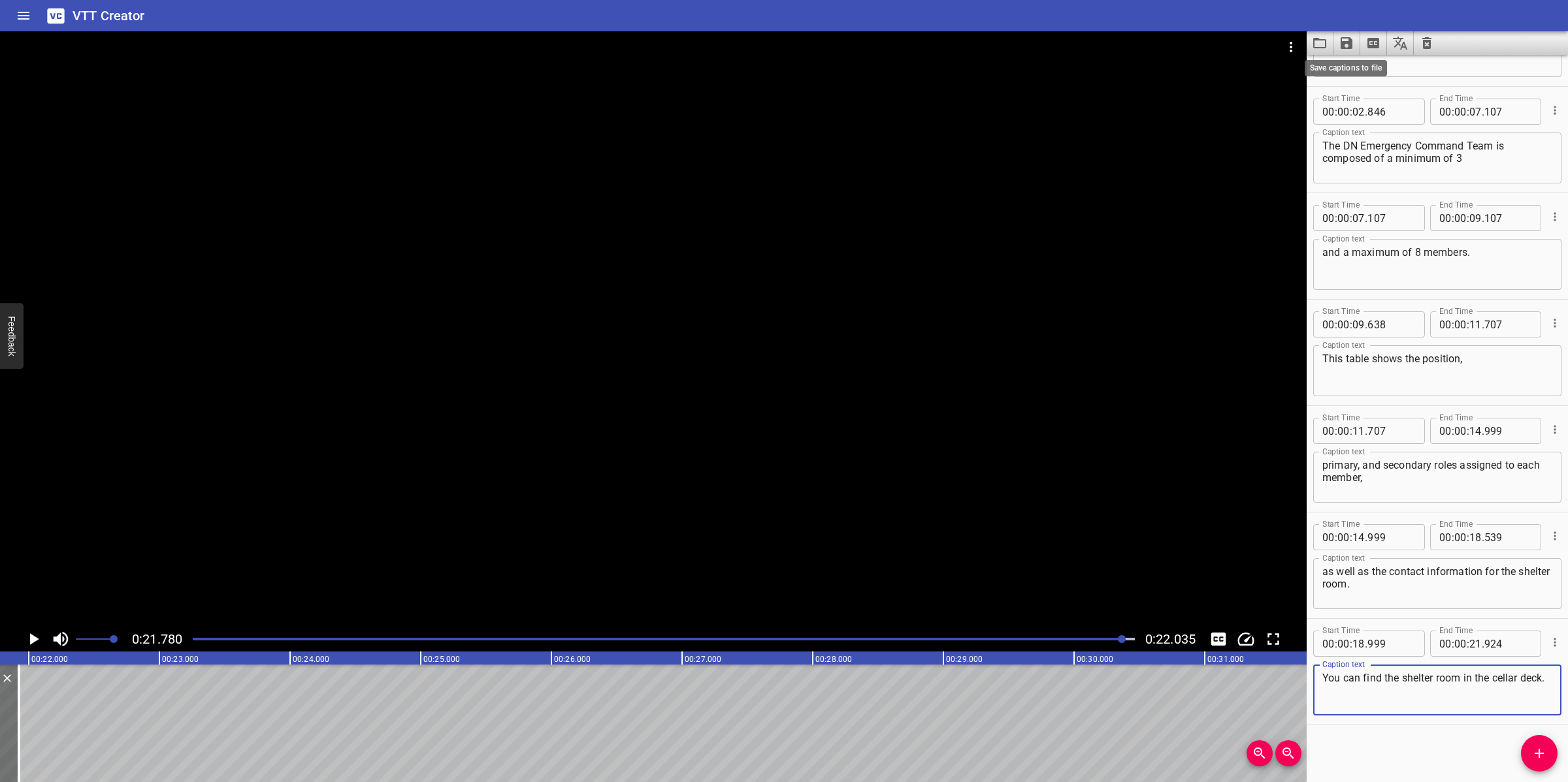
click at [1345, 41] on icon "Save captions to file" at bounding box center [1346, 43] width 12 height 12
click at [1370, 65] on li "Save to VTT file" at bounding box center [1381, 72] width 96 height 23
